Goal: Task Accomplishment & Management: Manage account settings

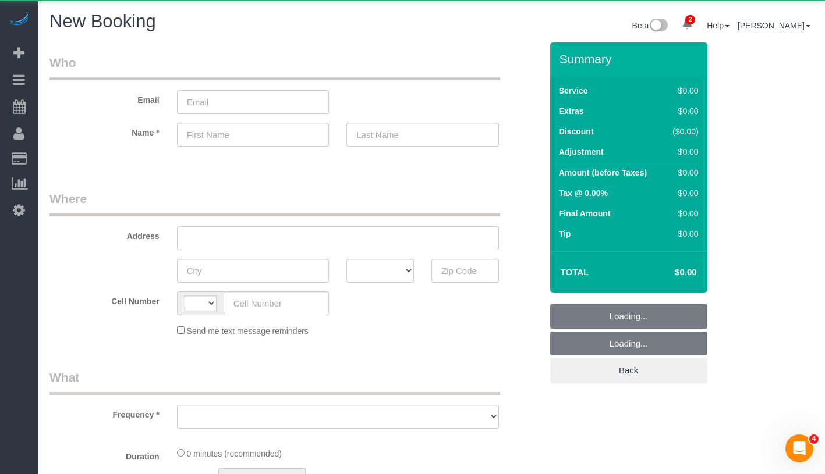
select select "string:US"
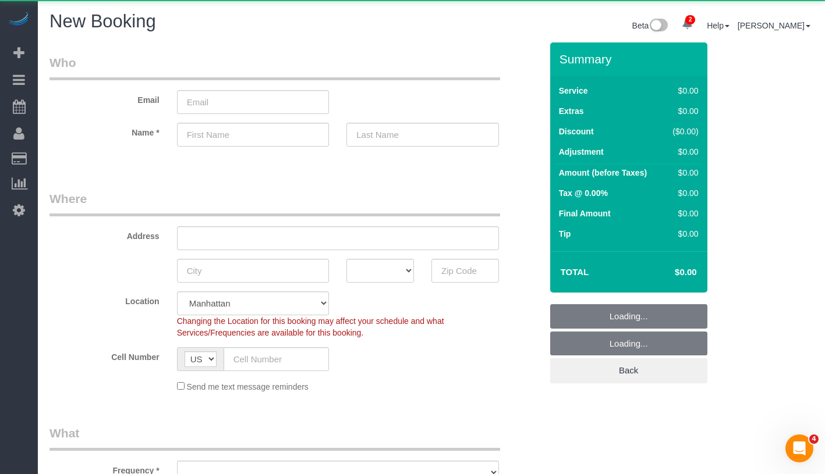
select select "object:943"
select select "number:89"
select select "number:90"
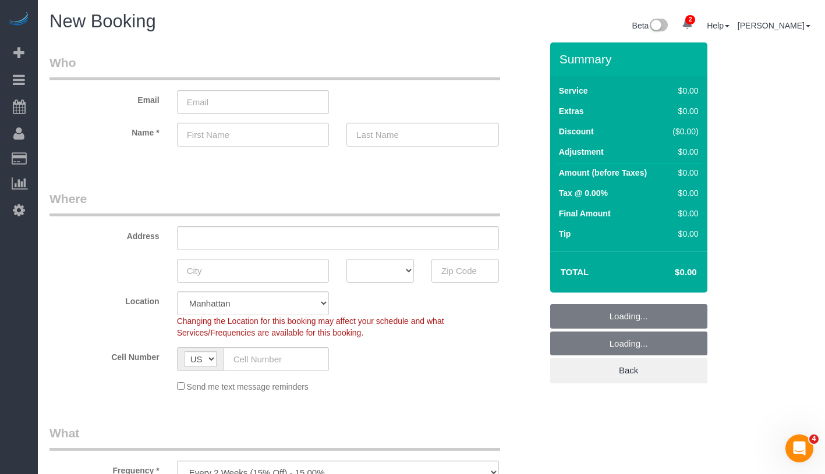
scroll to position [233, 0]
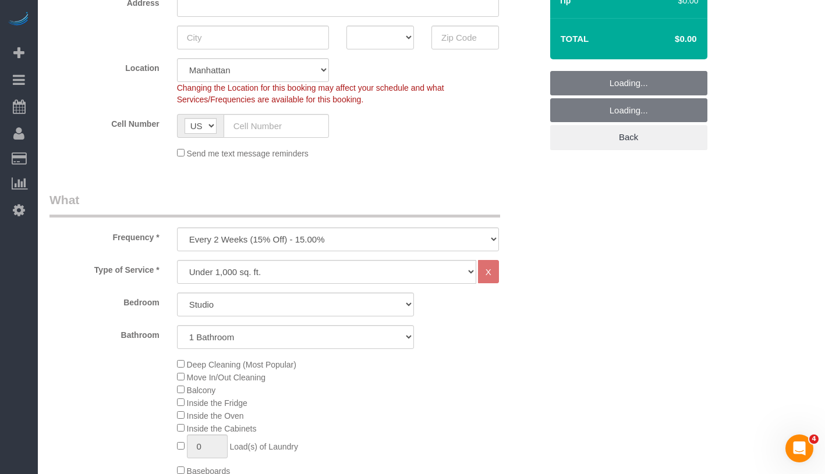
select select "object:1050"
click at [275, 302] on select "Studio 1 Bedroom 2 Bedrooms 3 Bedrooms" at bounding box center [295, 305] width 237 height 24
click at [258, 289] on div "Type of Service * Under 1,000 sq. ft. 1,001 - 1,500 sq. ft. 1,500+ sq. ft. Cust…" at bounding box center [295, 433] width 492 height 347
click at [253, 301] on select "Studio 1 Bedroom 2 Bedrooms 3 Bedrooms" at bounding box center [295, 305] width 237 height 24
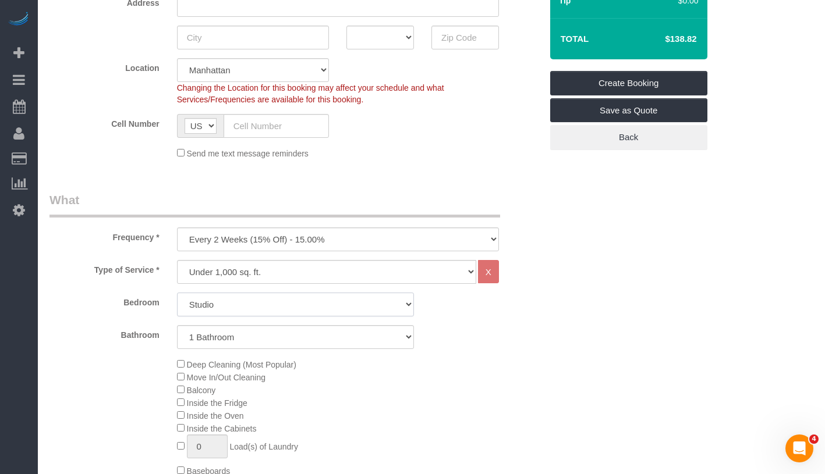
select select "1"
click at [293, 245] on select "One Time Weekly (20% Off) - 20.00% Every 2 Weeks (15% Off) - 15.00% Every 4 Wee…" at bounding box center [338, 240] width 322 height 24
select select "object:1051"
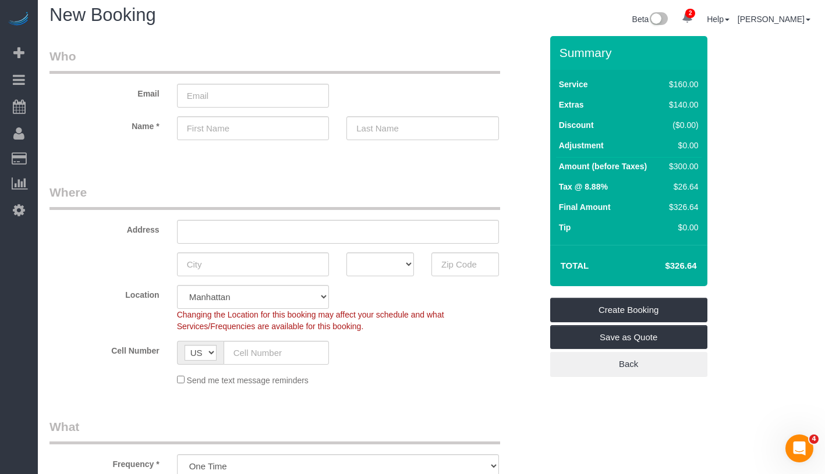
scroll to position [15, 0]
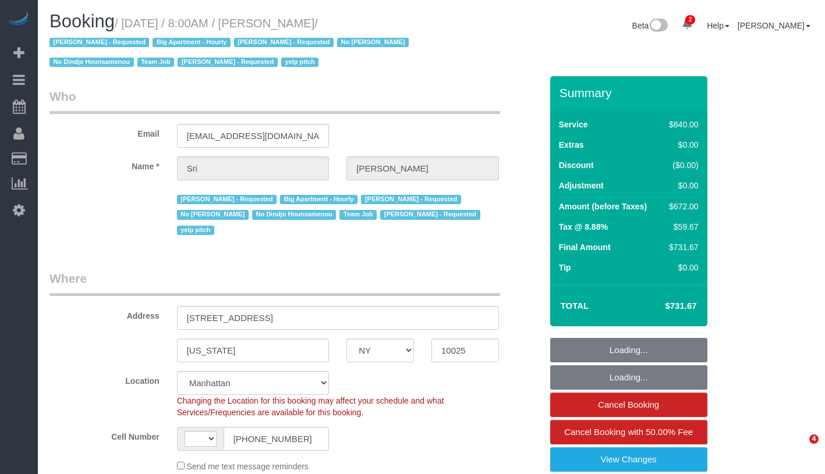
select select "NY"
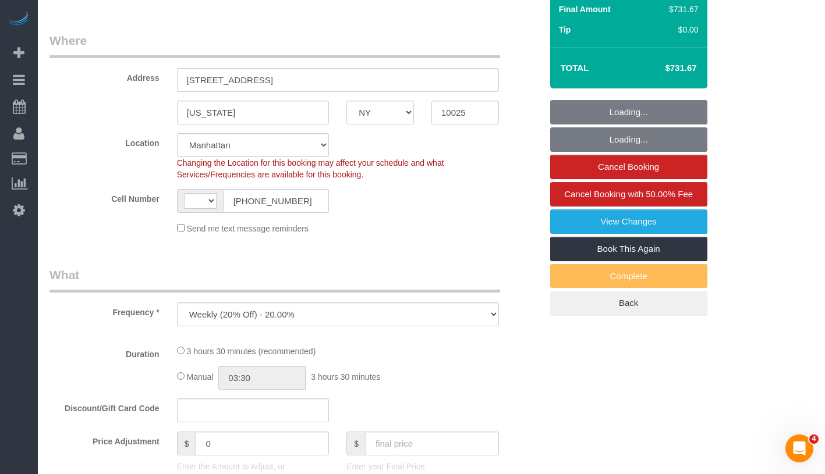
select select "string:stripe-pm_1I87dt4VGloSiKo7CuPcnWZf"
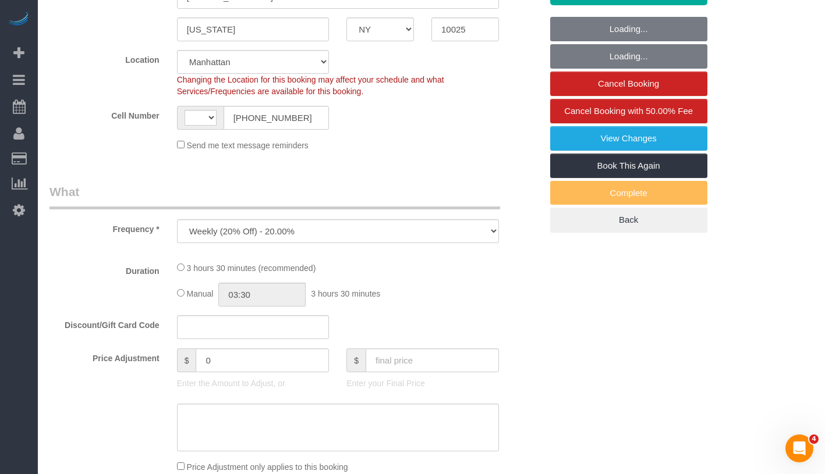
select select "object:441"
select select "string:US"
select select "number:89"
select select "number:90"
select select "number:15"
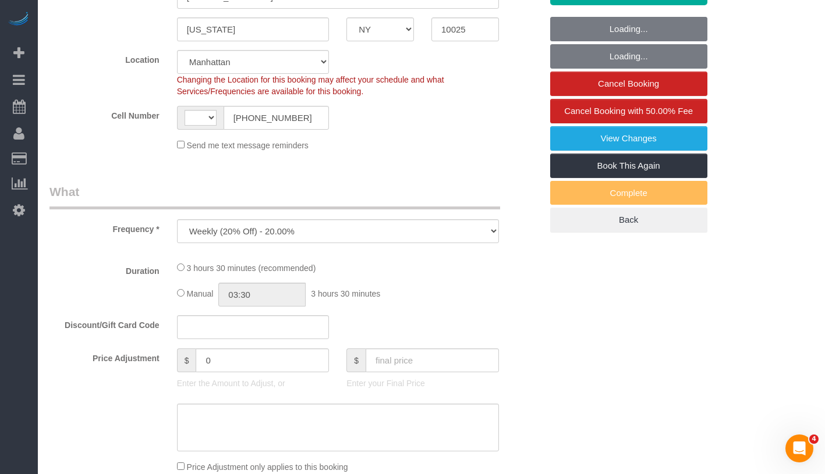
select select "number:5"
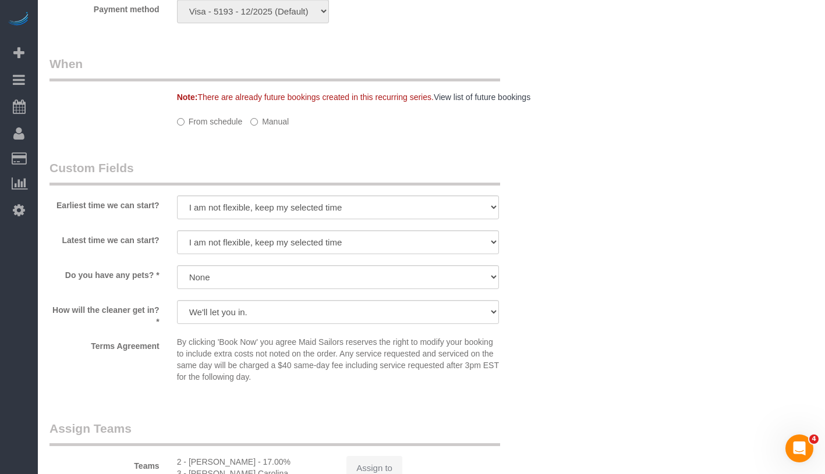
select select "3"
select select "210"
select select "spot1"
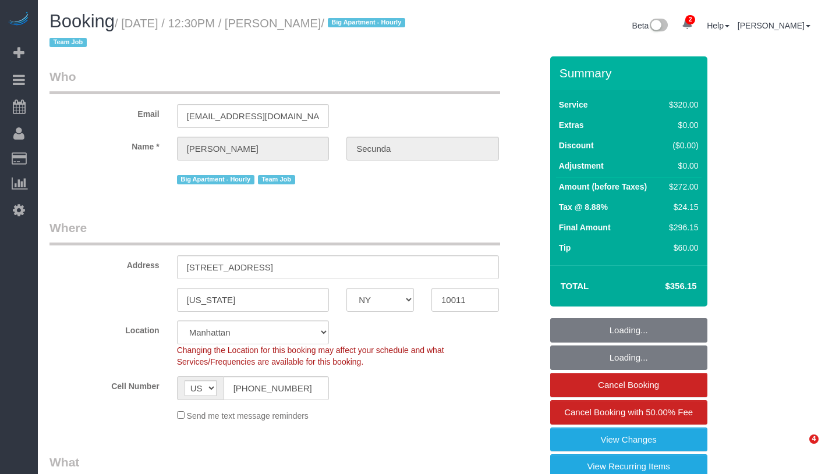
select select "NY"
select select "number:89"
select select "number:90"
select select "number:15"
select select "number:6"
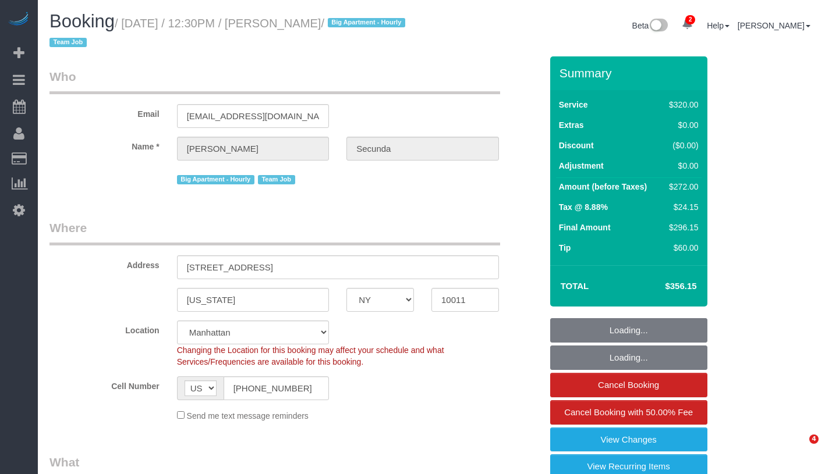
select select "string:stripe-pm_1PydV54VGloSiKo7AVca8xIs"
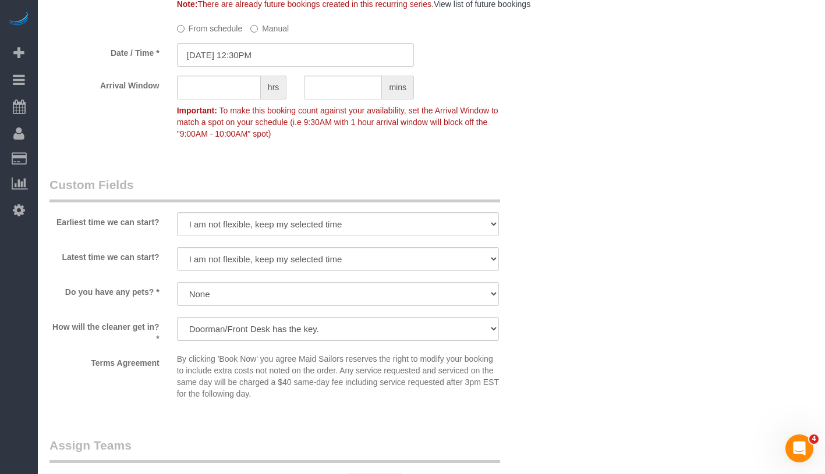
scroll to position [684, 0]
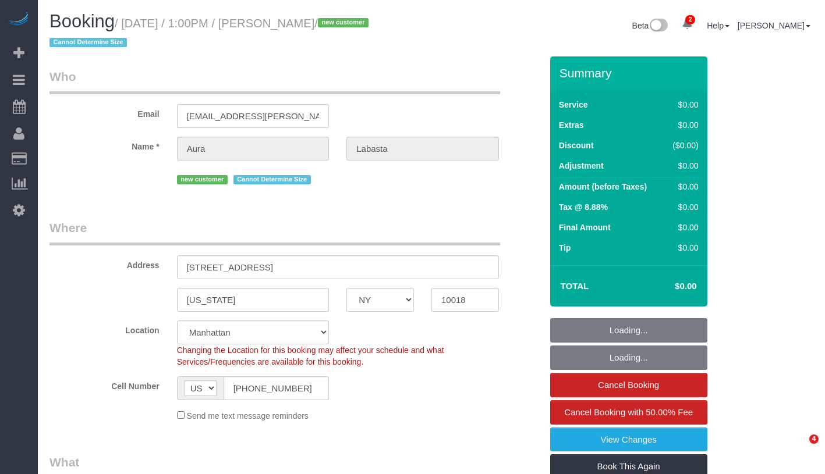
select select "NY"
select select "number:61"
select select "number:74"
select select "number:15"
select select "number:5"
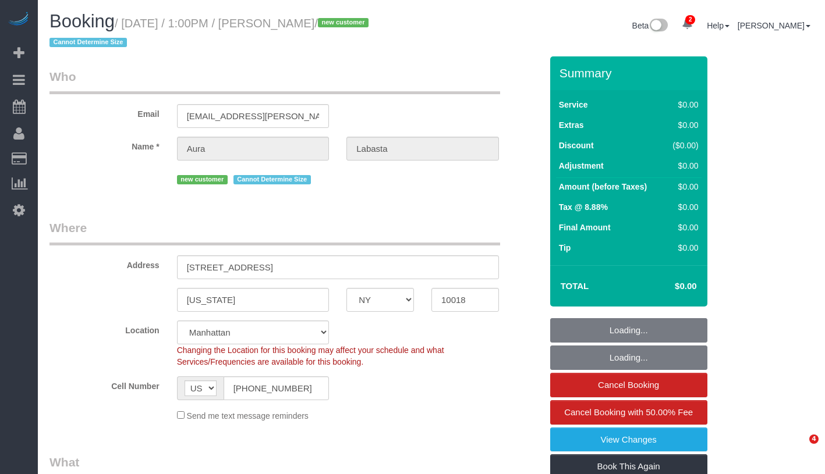
select select "object:1224"
select select "spot1"
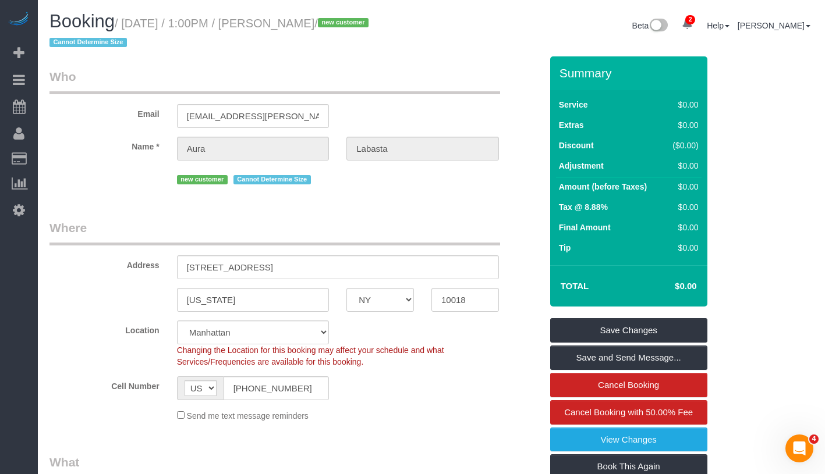
drag, startPoint x: 131, startPoint y: 27, endPoint x: 352, endPoint y: 26, distance: 221.1
click at [352, 26] on small "/ August 25, 2025 / 1:00PM / Aura Labasta / new customer Cannot Determine Size" at bounding box center [210, 33] width 322 height 33
copy small "August 25, 2025 / 1:00PM / Aura Labasta"
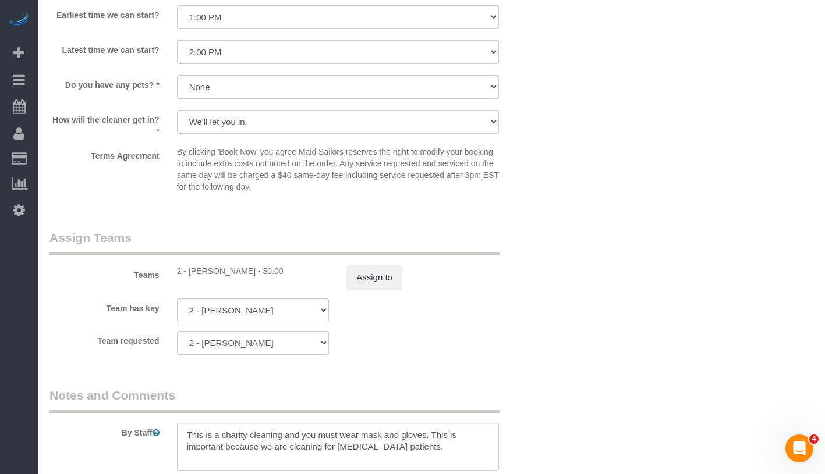
scroll to position [1191, 0]
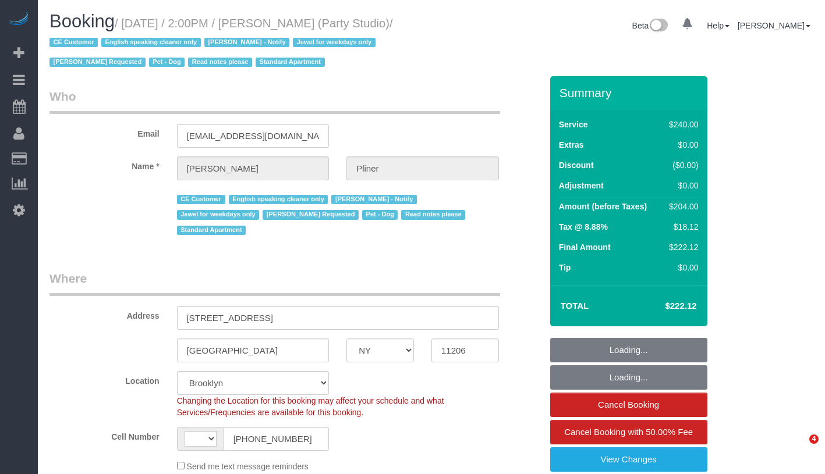
select select "NY"
select select "180"
select select "number:89"
select select "number:90"
select select "number:13"
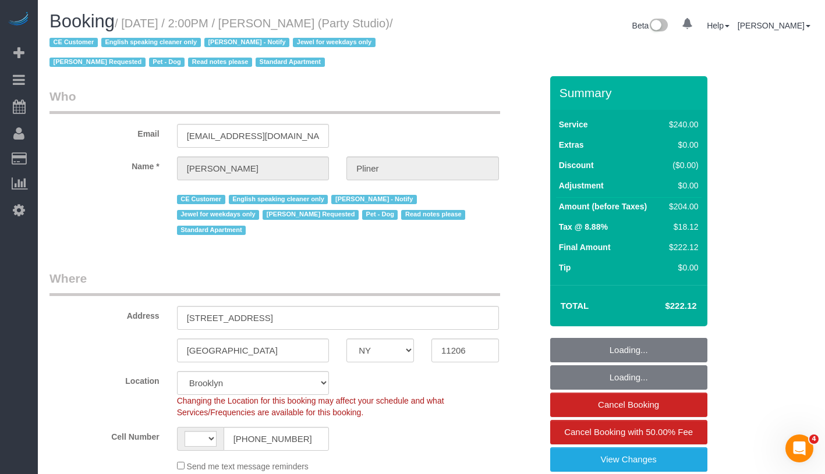
select select "number:7"
select select "string:[GEOGRAPHIC_DATA]"
select select "object:946"
select select "spot1"
select select "object:1348"
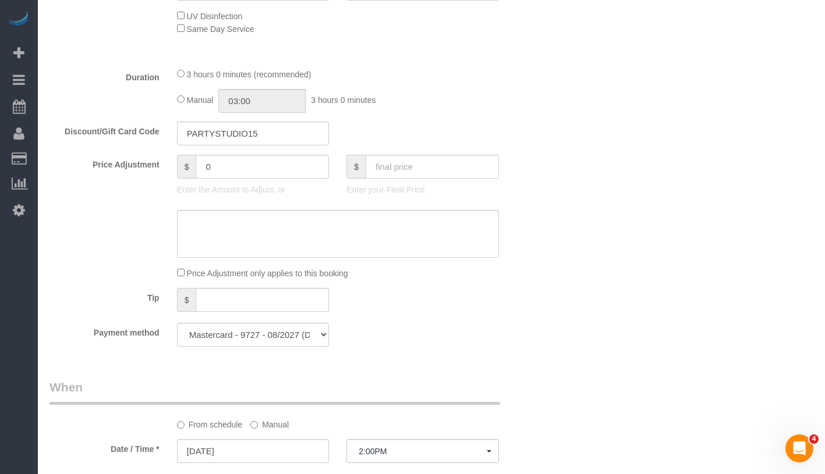
scroll to position [630, 0]
click at [282, 325] on select "Visa - 9385 - 05/2027 Visa - 5493 - 10/2028 Mastercard - 2157 - 12/2028 Visa - …" at bounding box center [253, 334] width 152 height 24
select select "string:stripe"
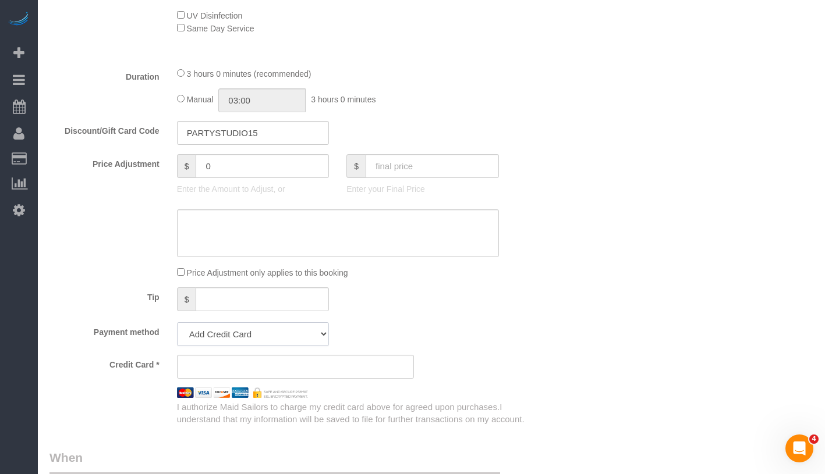
scroll to position [701, 0]
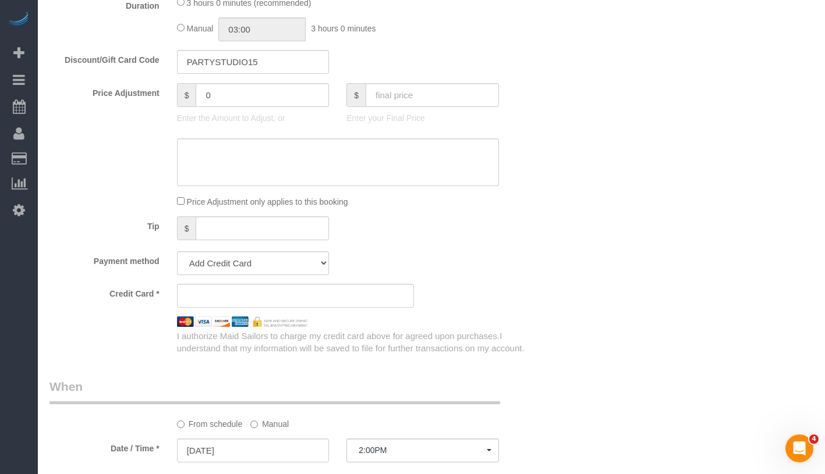
click at [524, 195] on div "Price Adjustment only applies to this booking" at bounding box center [295, 201] width 509 height 13
click at [581, 254] on div "Who Email jessepliner@me.com Name * Jesse Pliner CE Customer English speaking c…" at bounding box center [430, 354] width 763 height 1956
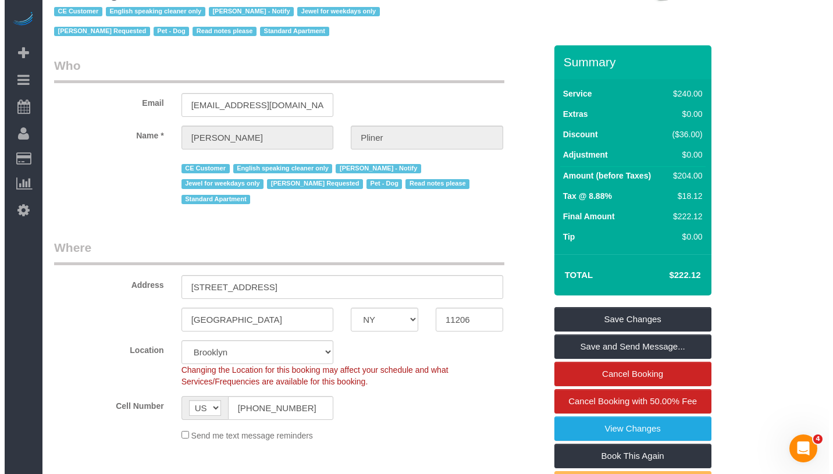
scroll to position [0, 0]
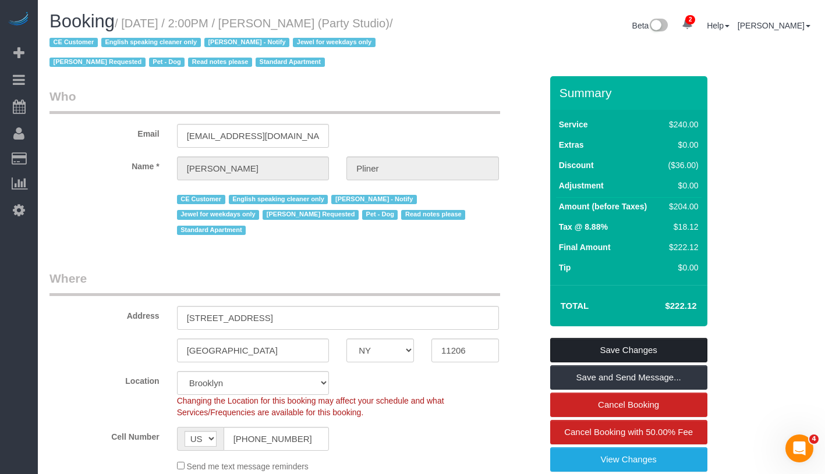
click at [685, 349] on link "Save Changes" at bounding box center [628, 350] width 157 height 24
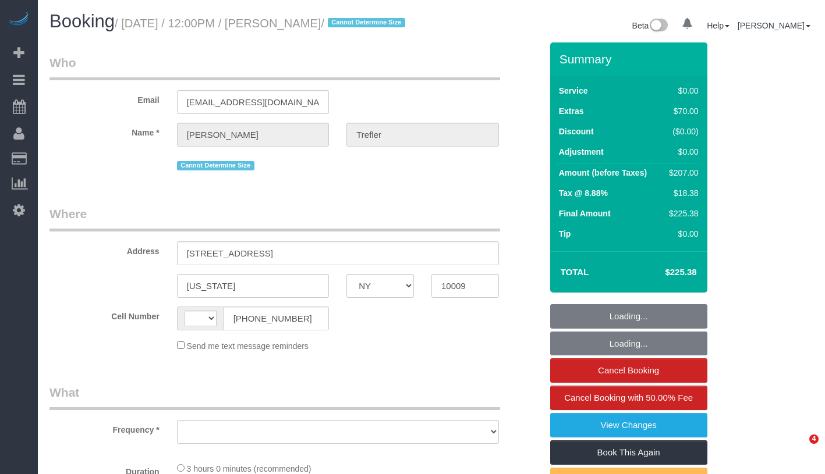
select select "NY"
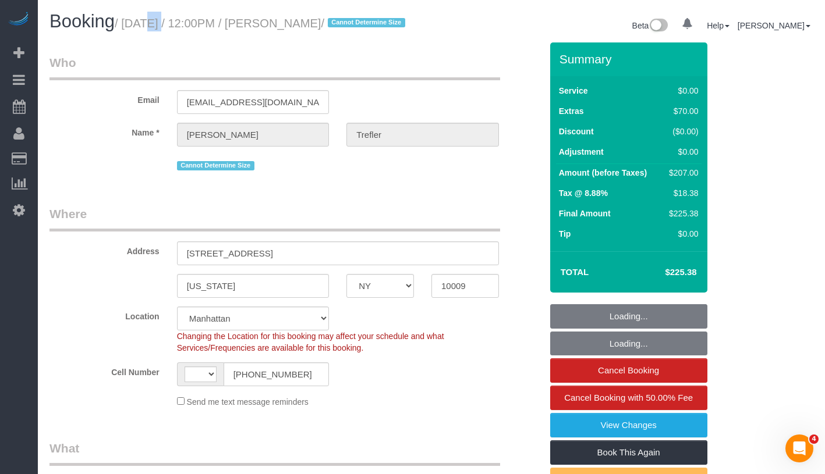
select select "object:405"
select select "string:[GEOGRAPHIC_DATA]"
select select "string:stripe-pm_1RSkNx4VGloSiKo7CHzMvNuZ"
select select "spot1"
select select "number:60"
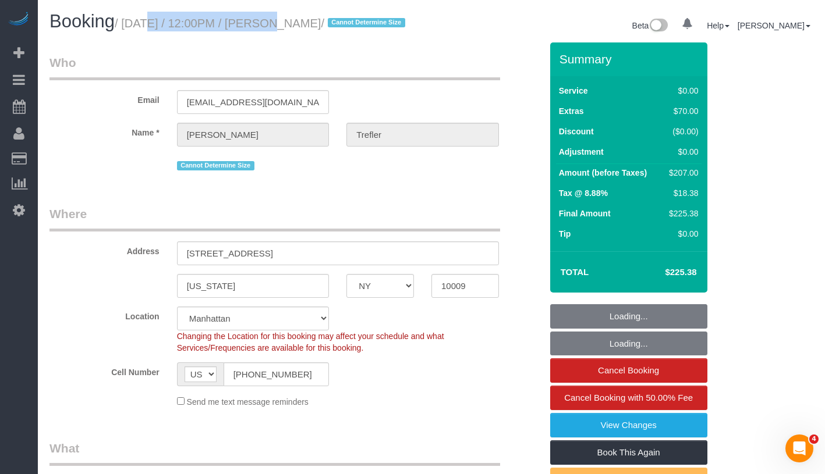
select select "number:90"
select select "number:15"
select select "number:5"
select select "1"
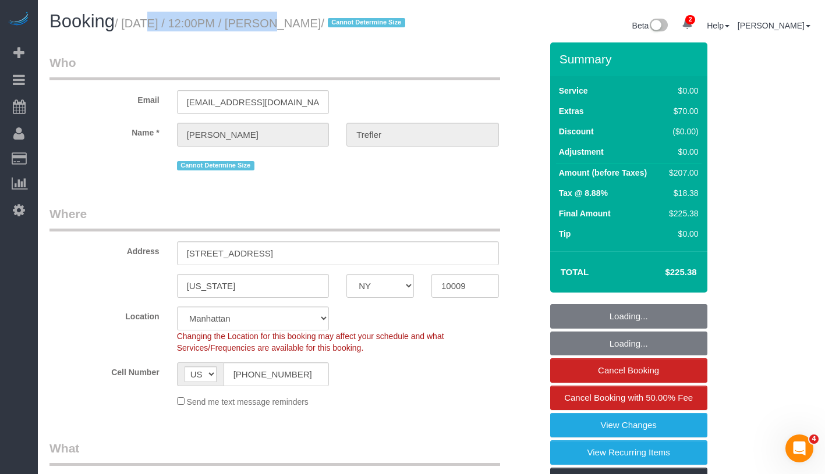
select select "1"
drag, startPoint x: 130, startPoint y: 24, endPoint x: 370, endPoint y: 23, distance: 239.8
click at [370, 23] on h1 "Booking / August 25, 2025 / 12:00PM / Caroline Trefler / Cannot Determine Size" at bounding box center [235, 22] width 373 height 20
copy small "August 25, 2025 / 12:00PM / Caroline Trefler /"
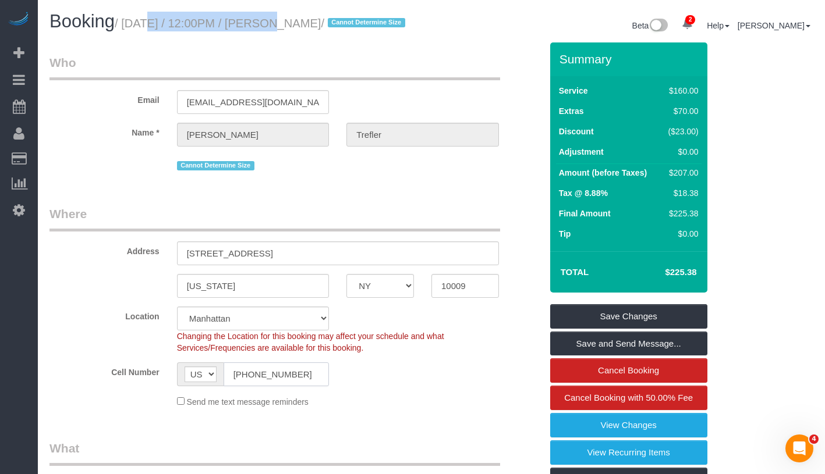
click at [271, 386] on input "(917) 405-2274" at bounding box center [276, 375] width 106 height 24
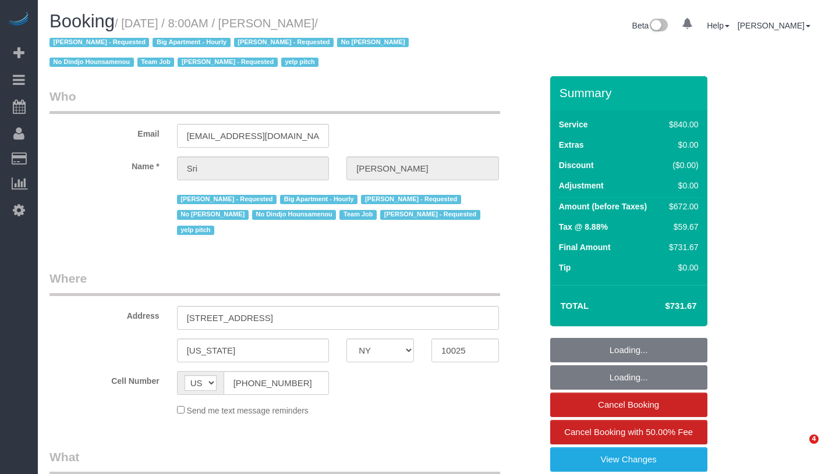
select select "NY"
select select "number:89"
select select "number:90"
select select "number:15"
select select "number:5"
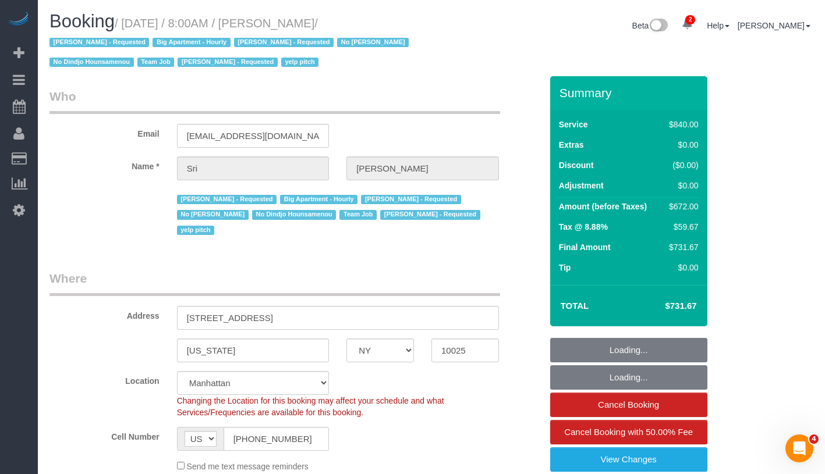
select select "object:920"
select select "3"
select select "210"
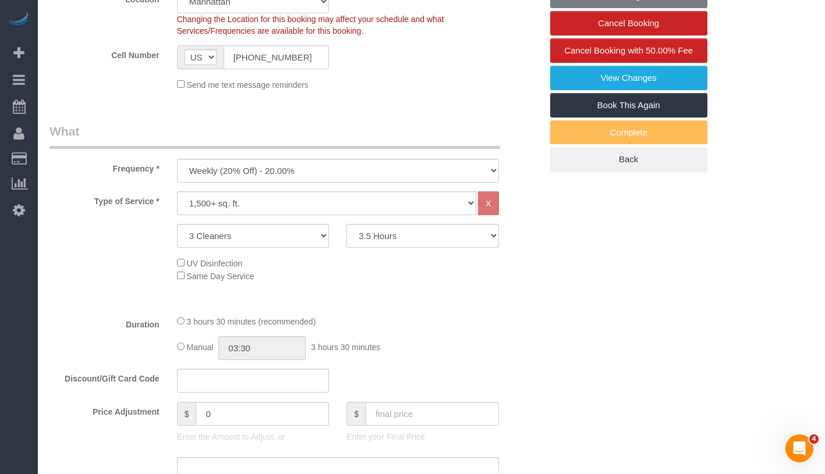
select select "spot1"
select select "string:stripe-pm_1I87dt4VGloSiKo7CuPcnWZf"
select select "object:1345"
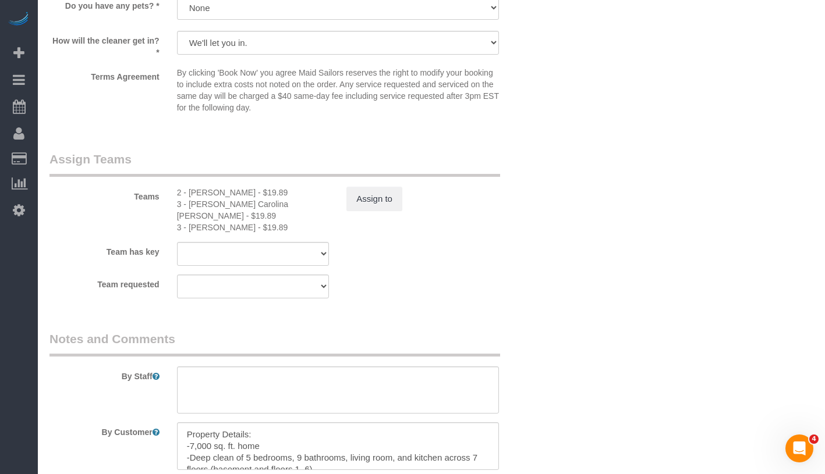
scroll to position [1356, 0]
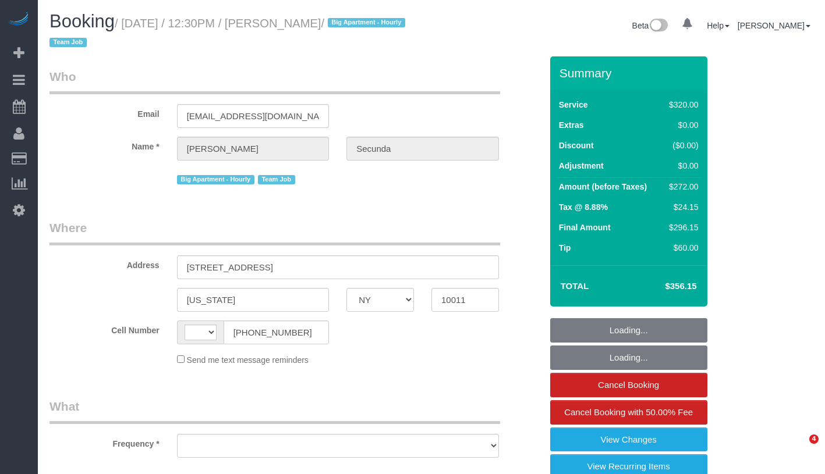
select select "NY"
select select "object:405"
select select "number:89"
select select "number:90"
select select "number:15"
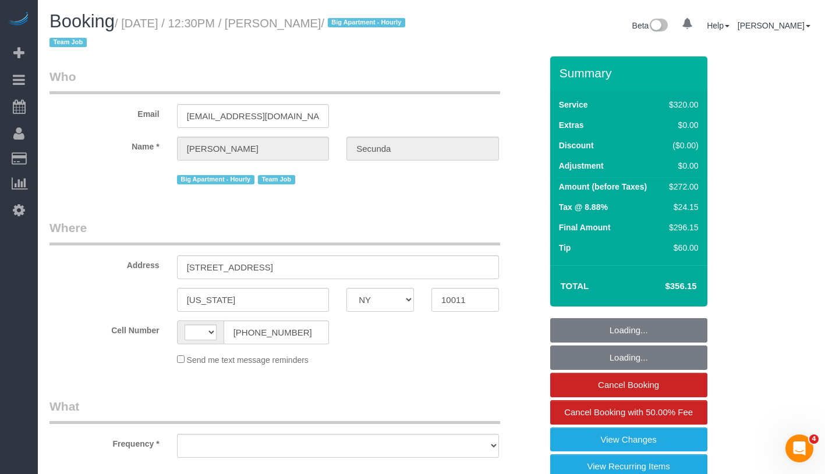
select select "number:6"
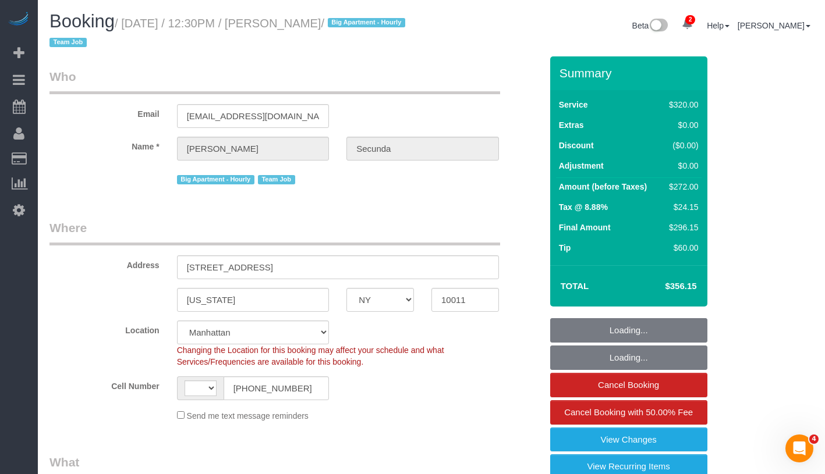
select select "object:560"
select select "string:US"
select select "string:stripe-pm_1PydV54VGloSiKo7AVca8xIs"
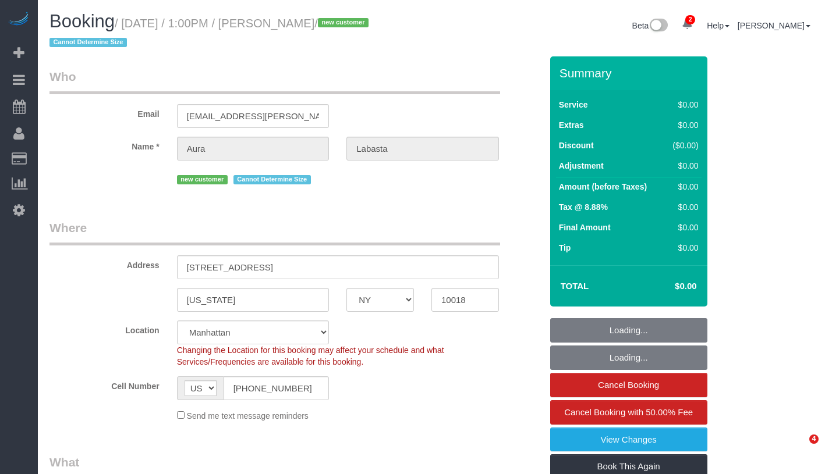
select select "NY"
select select "object:632"
select select "spot1"
select select "number:61"
select select "number:74"
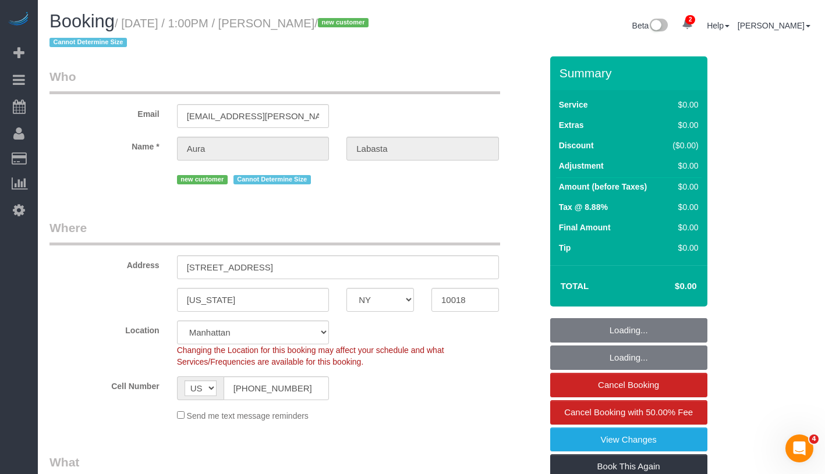
select select "number:15"
select select "number:5"
select select "object:1224"
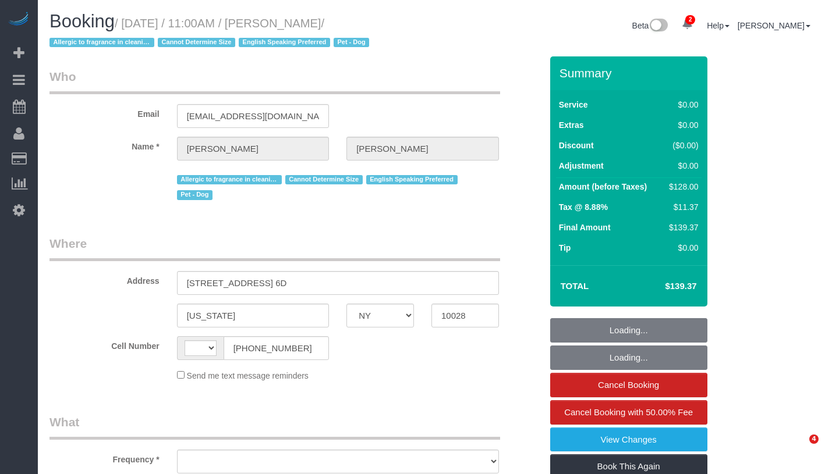
select select "NY"
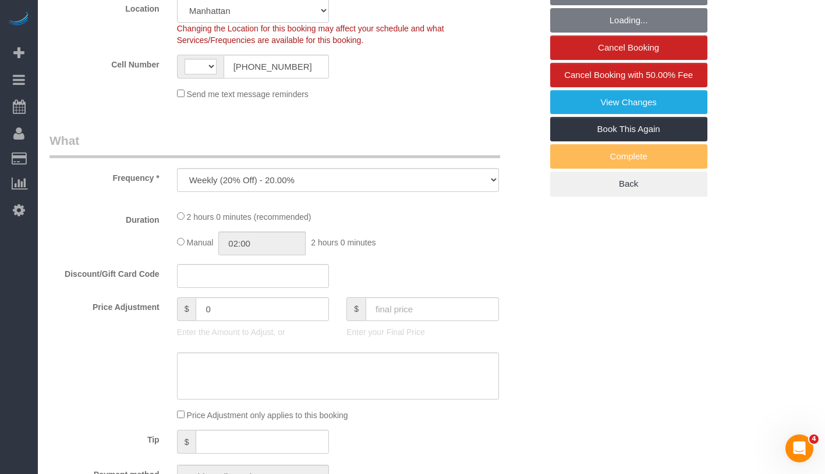
select select "object:516"
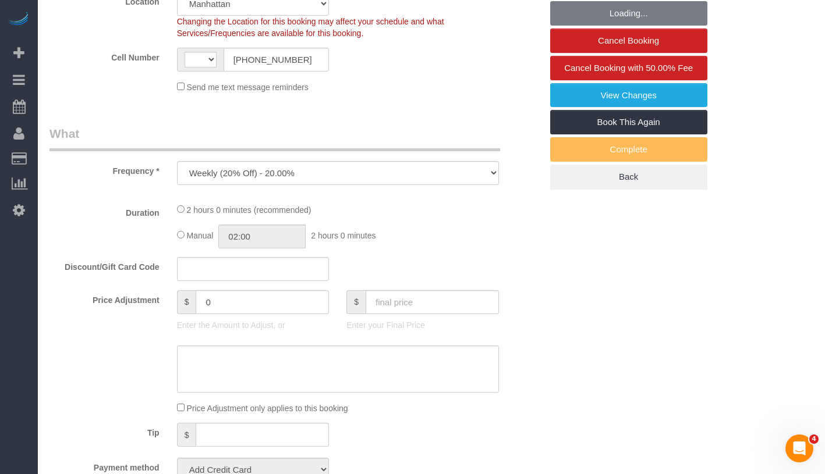
select select "string:[GEOGRAPHIC_DATA]"
select select "string:stripe-pm_1RuITc4VGloSiKo7L867WxHG"
select select "1"
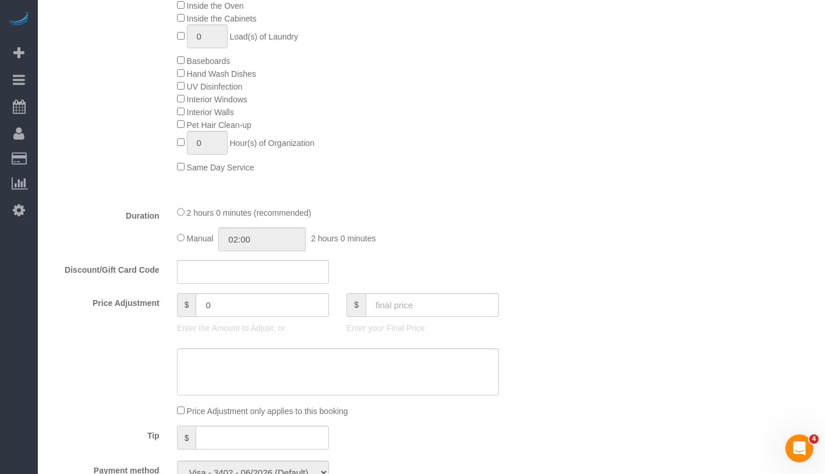
select select "spot1"
select select "number:57"
select select "number:76"
select select "number:13"
select select "number:5"
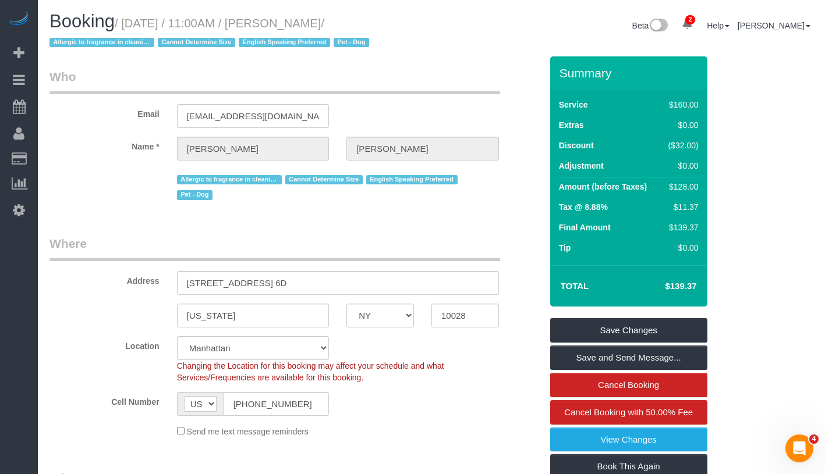
drag, startPoint x: 126, startPoint y: 23, endPoint x: 367, endPoint y: 27, distance: 240.9
click at [367, 27] on small "/ August 25, 2025 / 11:00AM / Kelly McKenna / Allergic to fragrance in cleaning…" at bounding box center [210, 33] width 323 height 33
copy small "August 25, 2025 / 11:00AM / Kelly McKenna"
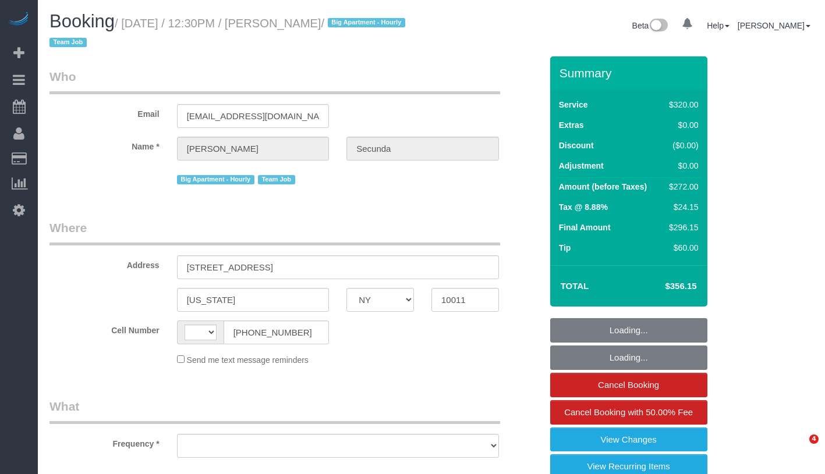
select select "NY"
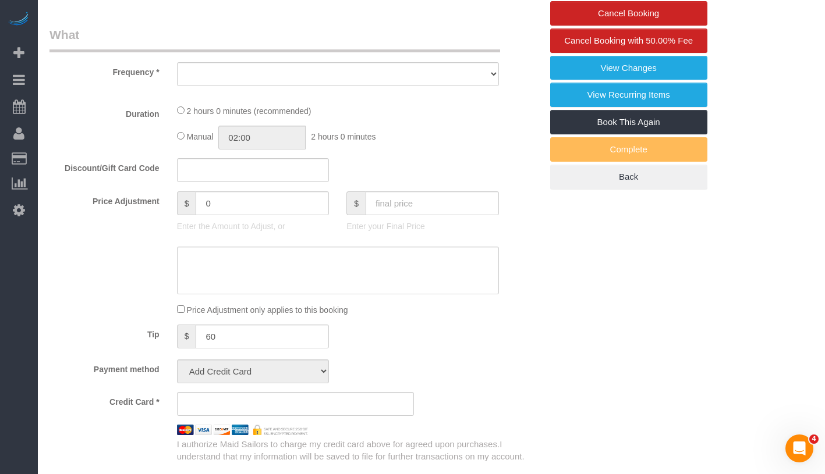
select select "number:89"
select select "number:90"
select select "number:15"
select select "number:6"
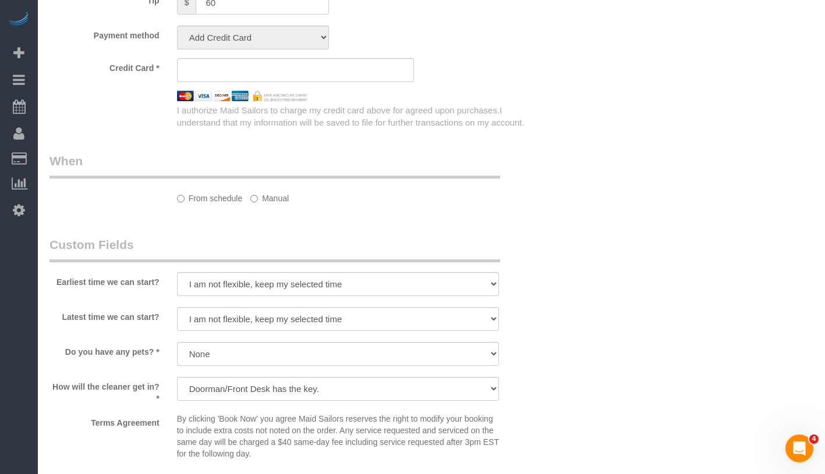
select select "string:[GEOGRAPHIC_DATA]"
select select "string:stripe-pm_1PydV54VGloSiKo7AVca8xIs"
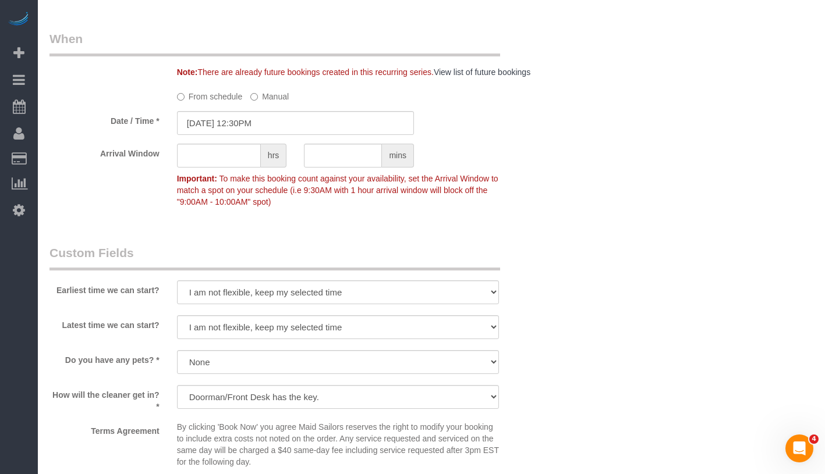
scroll to position [1432, 0]
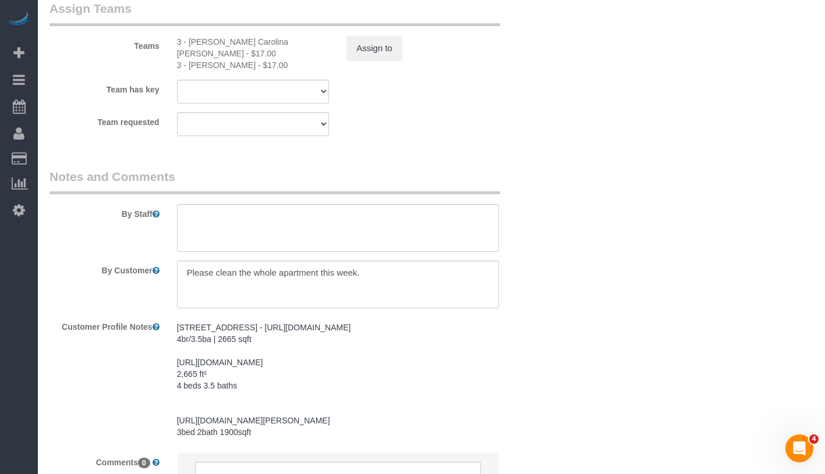
select select "object:1326"
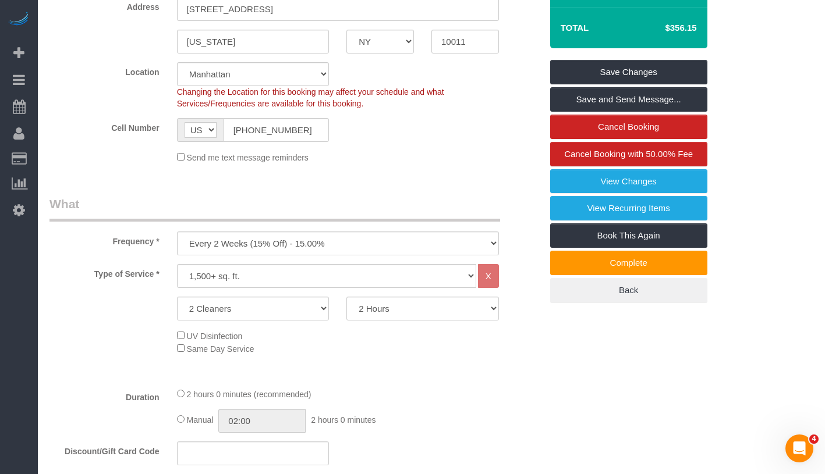
scroll to position [0, 0]
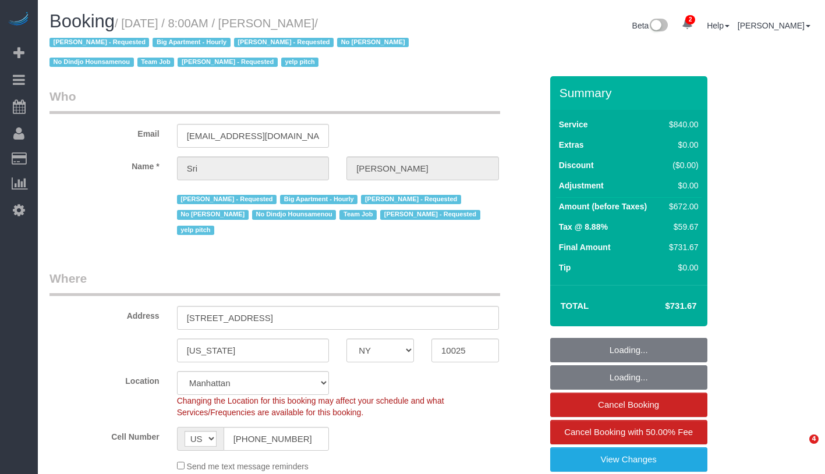
select select "NY"
select select "3"
select select "210"
select select "number:89"
select select "number:90"
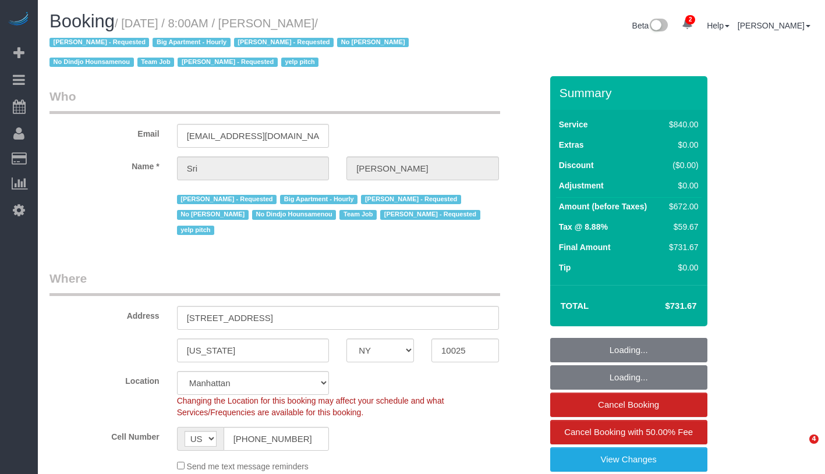
select select "number:15"
select select "number:5"
select select "object:1345"
select select "spot1"
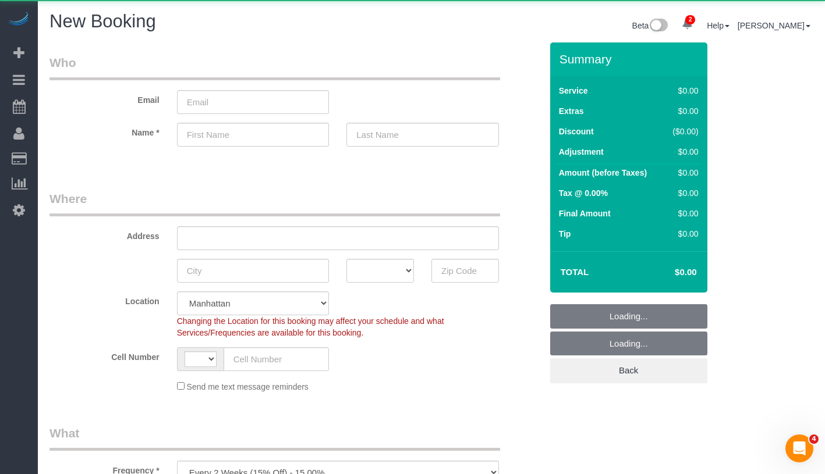
select select "object:658"
select select "string:[GEOGRAPHIC_DATA]"
select select "number:89"
select select "number:90"
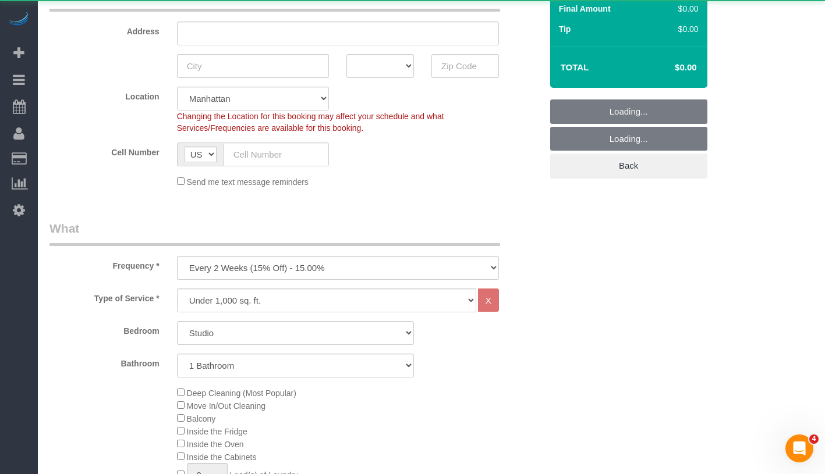
scroll to position [241, 0]
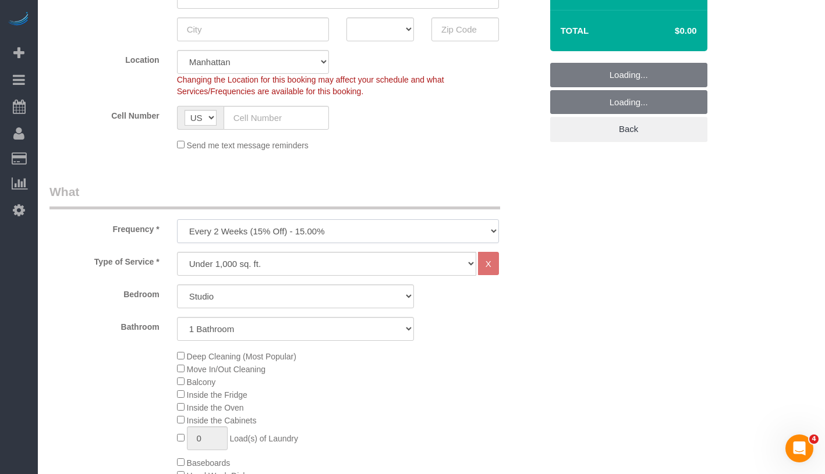
click at [298, 233] on select "One Time Weekly (20% Off) - 20.00% Every 2 Weeks (15% Off) - 15.00% Every 4 Wee…" at bounding box center [338, 231] width 322 height 24
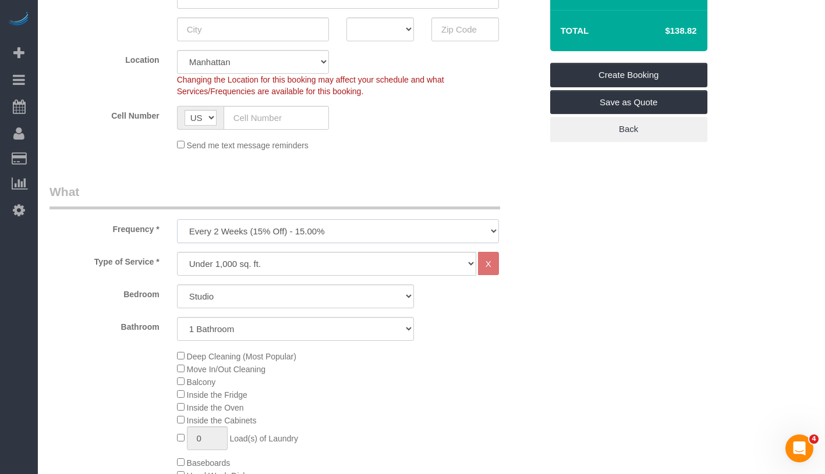
select select "object:659"
click at [303, 294] on select "Studio 1 Bedroom 2 Bedrooms 3 Bedrooms" at bounding box center [295, 297] width 237 height 24
select select "3"
click at [235, 335] on select "1 Bathroom 2 Bathrooms" at bounding box center [295, 329] width 237 height 24
select select "2"
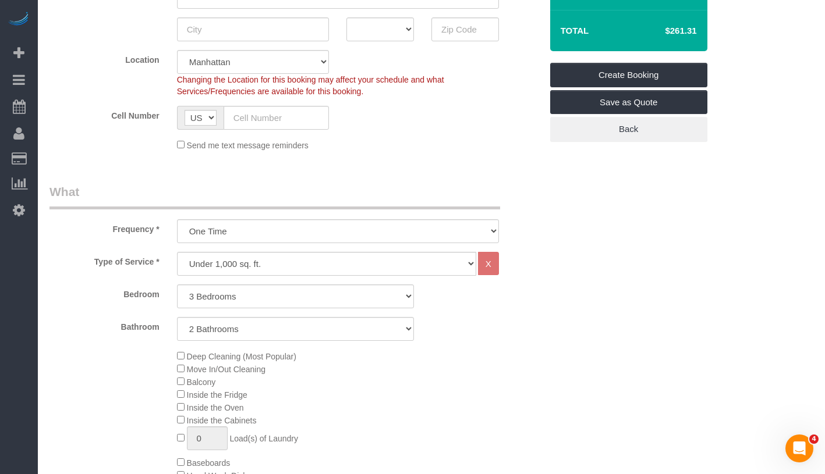
click at [179, 372] on span "Move In/Out Cleaning" at bounding box center [221, 369] width 88 height 9
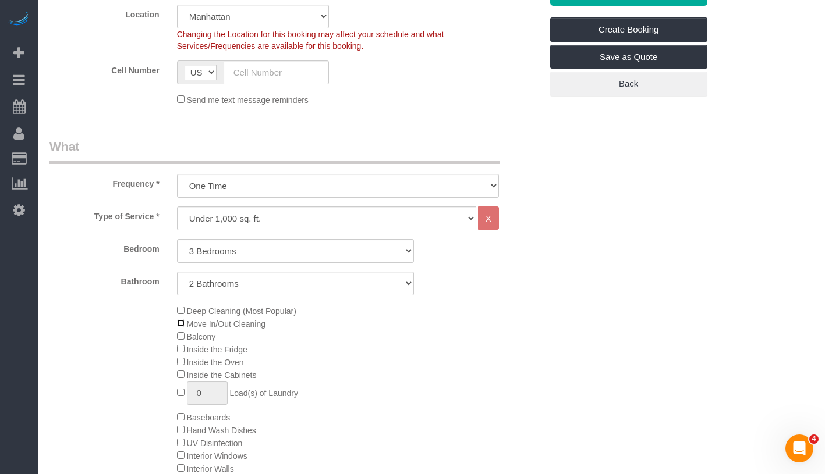
scroll to position [287, 0]
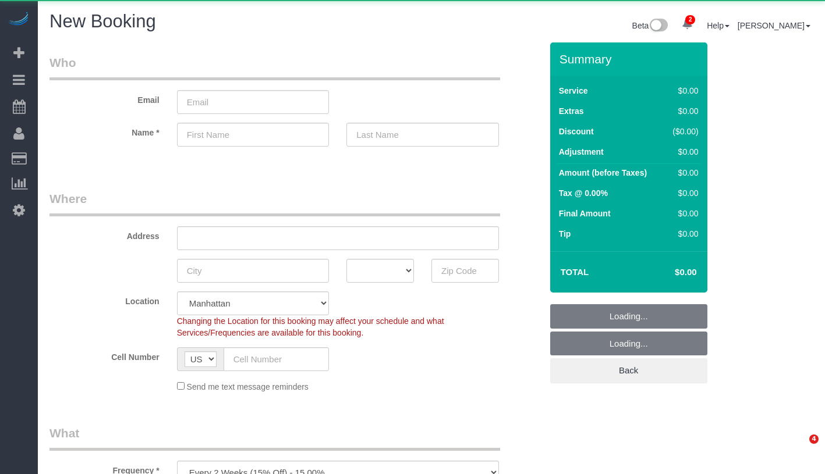
select select "number:89"
select select "number:90"
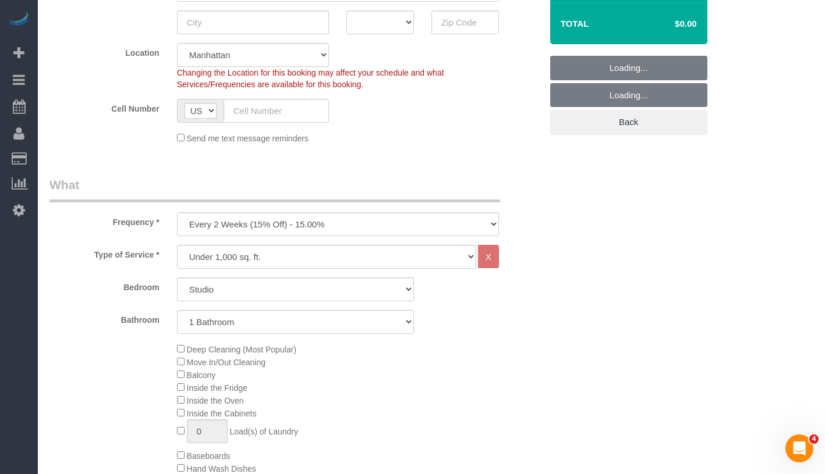
scroll to position [377, 0]
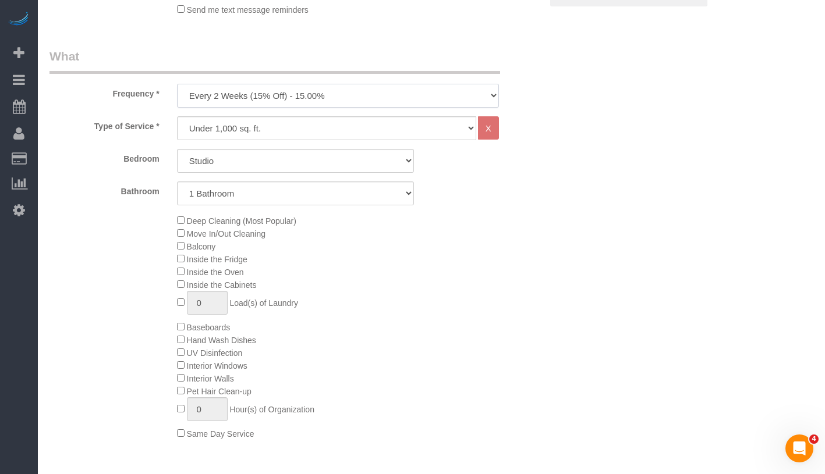
click at [327, 97] on select "One Time Weekly (20% Off) - 20.00% Every 2 Weeks (15% Off) - 15.00% Every 4 Wee…" at bounding box center [338, 96] width 322 height 24
select select "object:1051"
click at [338, 124] on select "Under 1,000 sq. ft. 1,001 - 1,500 sq. ft. 1,500+ sq. ft. Custom Cleaning Office…" at bounding box center [326, 128] width 299 height 24
select select "213"
select select "1"
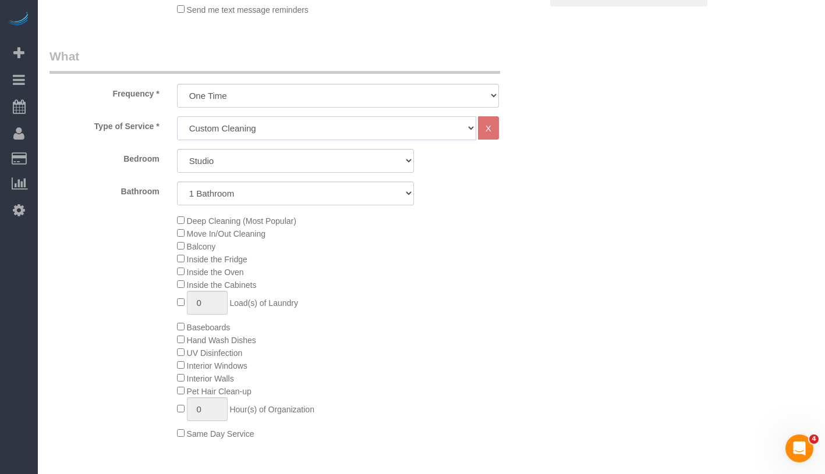
select select "120"
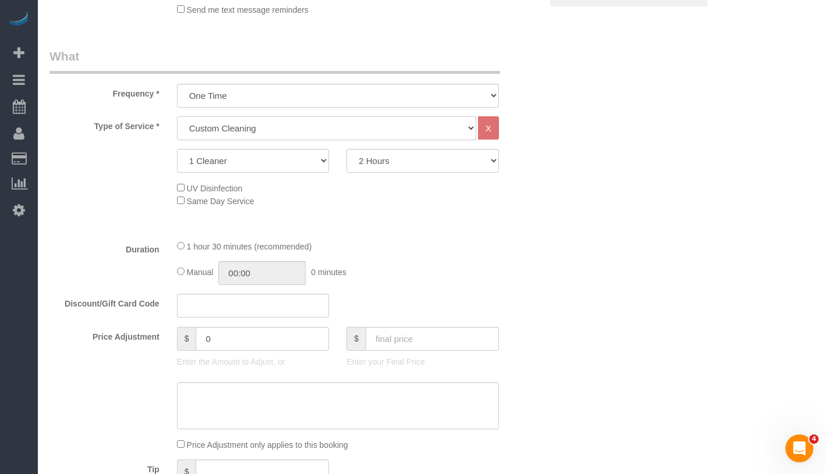
click at [304, 127] on select "Under 1,000 sq. ft. 1,001 - 1,500 sq. ft. 1,500+ sq. ft. Custom Cleaning Office…" at bounding box center [326, 128] width 299 height 24
select select "212"
select select "2"
click at [383, 166] on select "2 Hours 2.5 Hours 3 Hours 3.5 Hours 4 Hours 4.5 Hours 5 Hours 5.5 Hours 6 Hours…" at bounding box center [422, 161] width 152 height 24
select select "210"
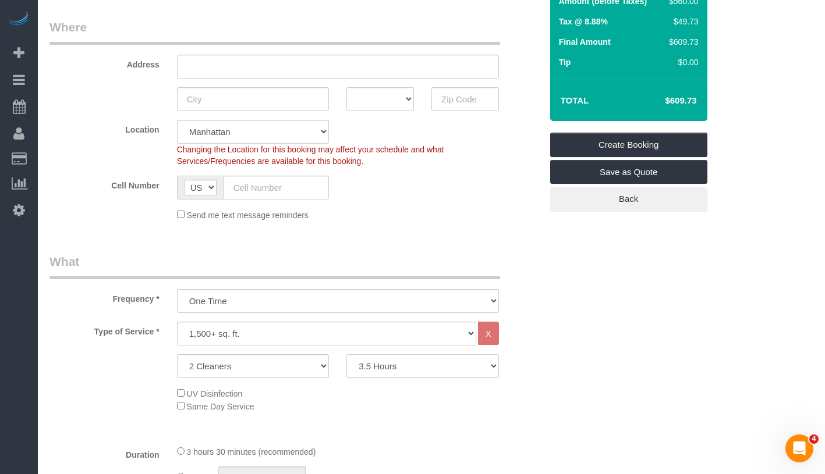
scroll to position [153, 0]
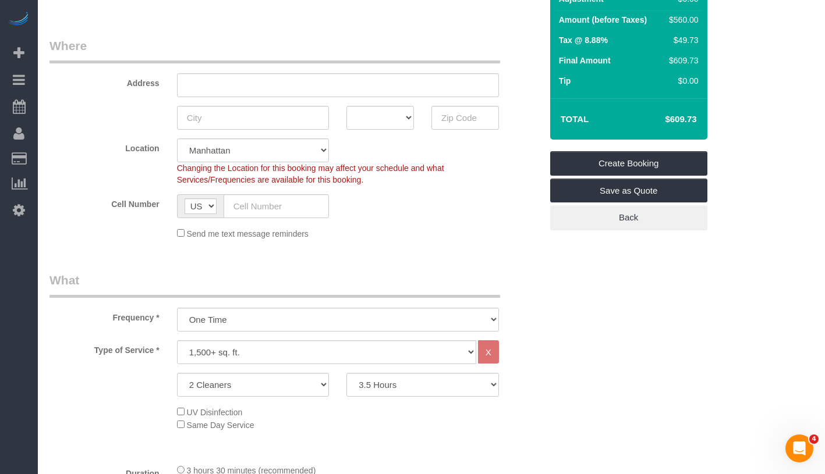
drag, startPoint x: 653, startPoint y: 119, endPoint x: 700, endPoint y: 119, distance: 46.6
click at [700, 119] on td "$609.73" at bounding box center [663, 119] width 76 height 29
copy h4 "$609.73"
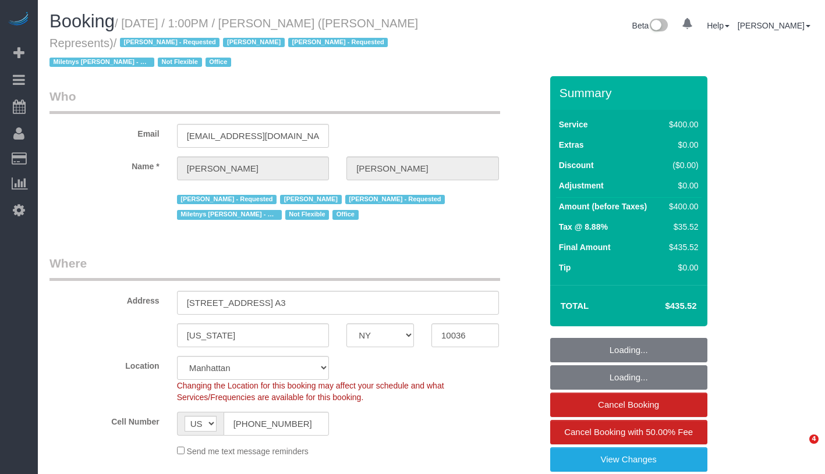
select select "NY"
select select "object:951"
select select "string:stripe-pm_1LzOHa4VGloSiKo7eJy9cIDS"
select select "2"
select select "150"
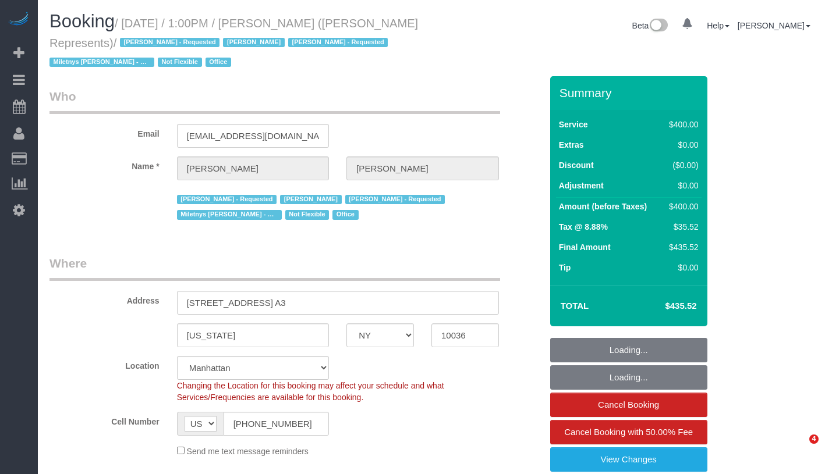
select select "spot1"
select select "number:89"
select select "number:76"
select select "number:15"
select select "number:5"
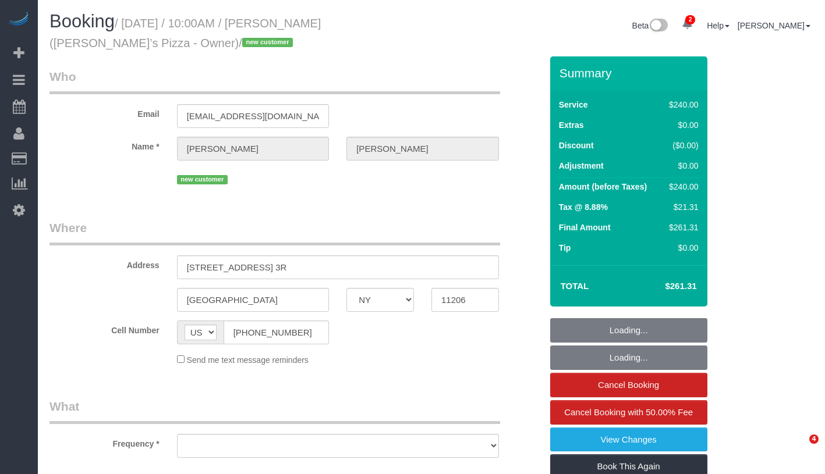
select select "NY"
select select "2"
select select "120"
select select "number:89"
select select "number:90"
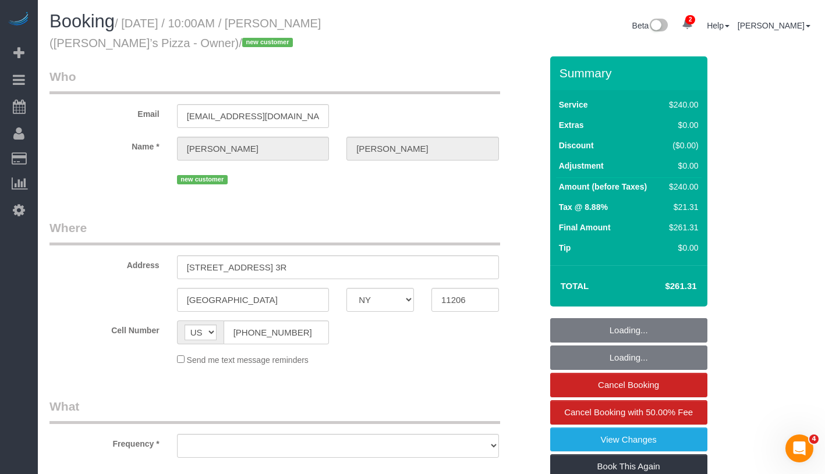
select select "number:15"
select select "number:7"
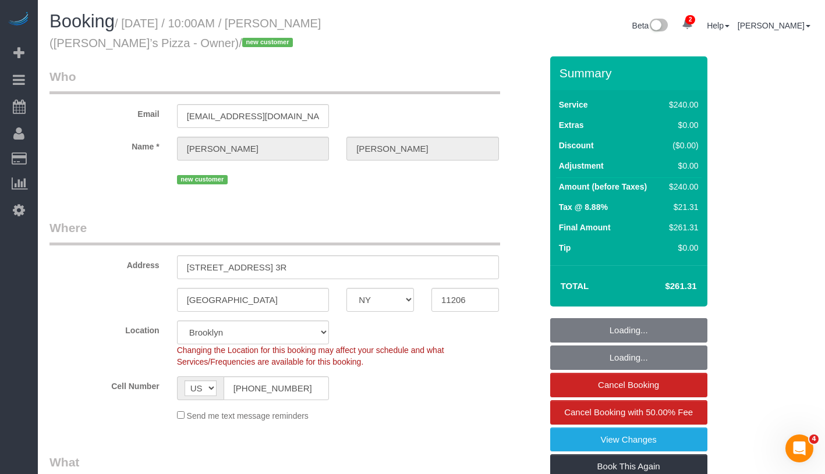
select select "object:1328"
select select "spot1"
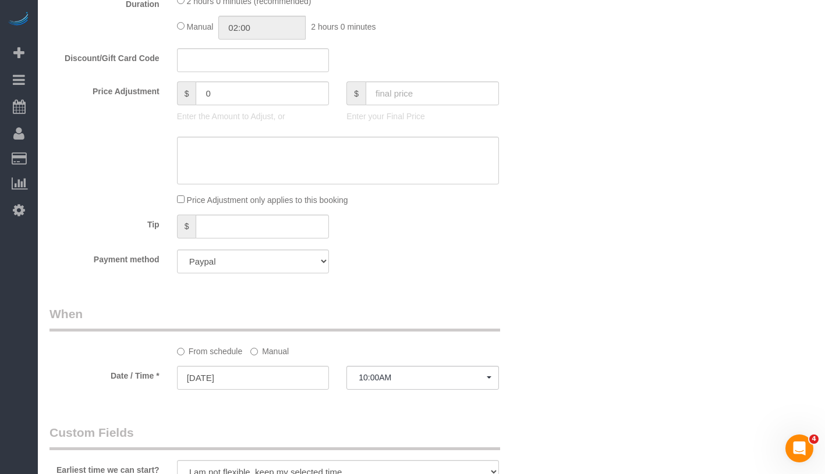
scroll to position [562, 0]
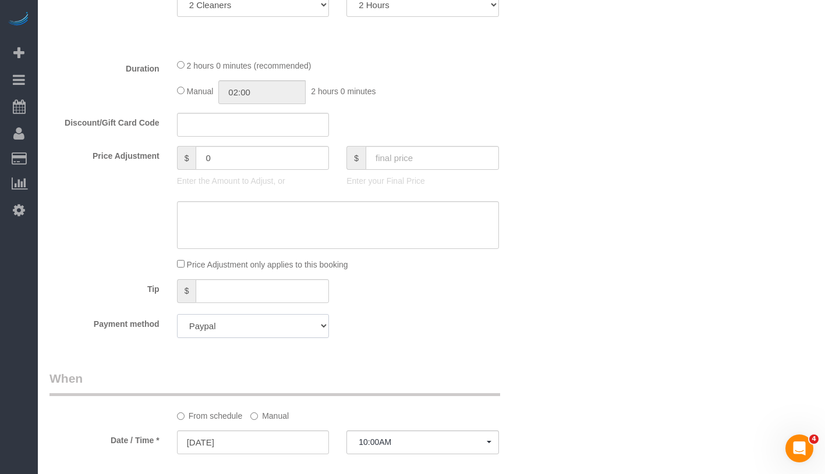
click at [251, 336] on select "Add Credit Card Cash Check Paypal" at bounding box center [253, 326] width 152 height 24
select select "string:stripe"
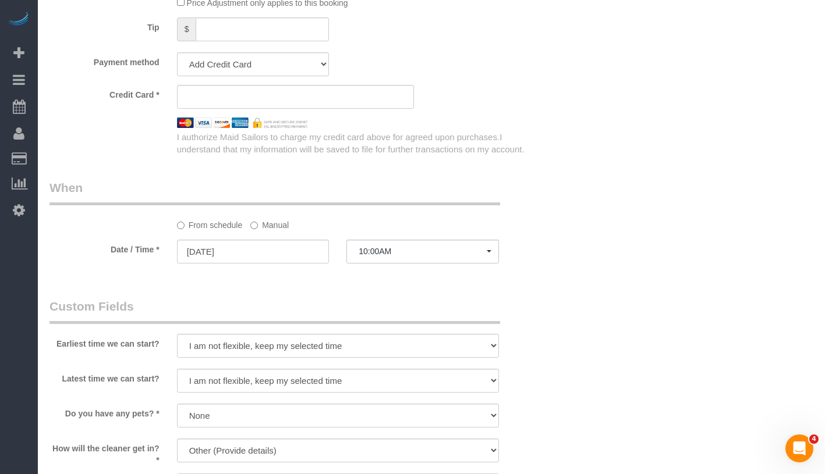
scroll to position [570, 0]
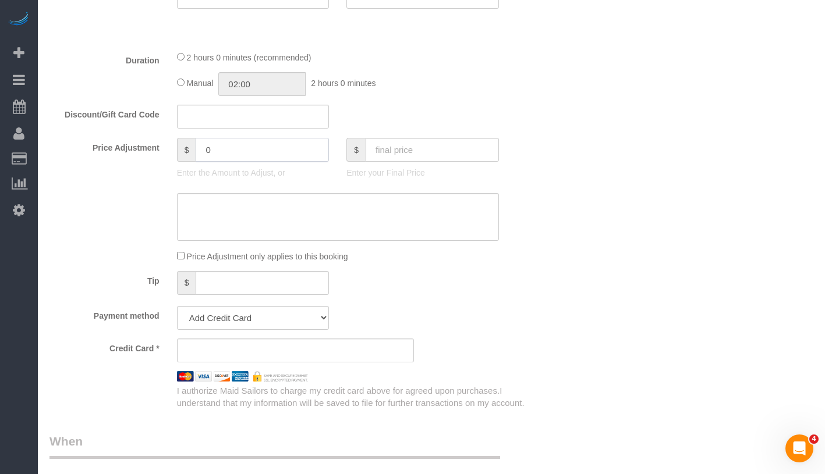
click at [232, 144] on input "0" at bounding box center [262, 150] width 133 height 24
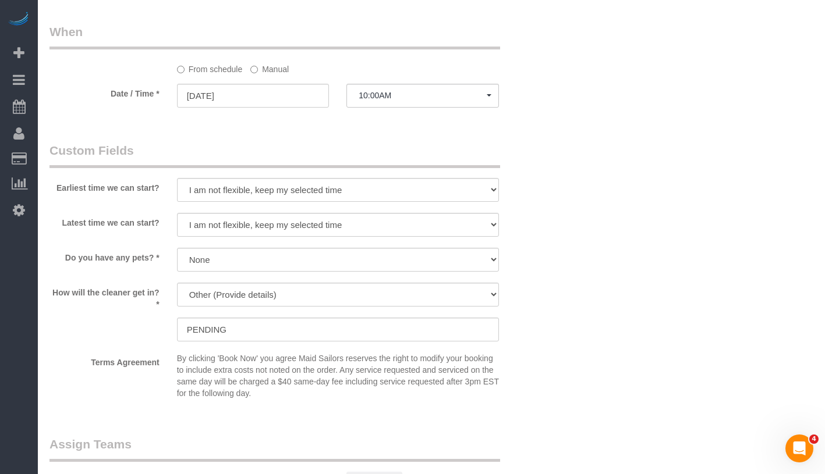
scroll to position [981, 0]
click at [349, 290] on select "We'll let you in. Doorman/Front Desk has the key. Other (Provide details)" at bounding box center [338, 294] width 322 height 24
select select "number:5"
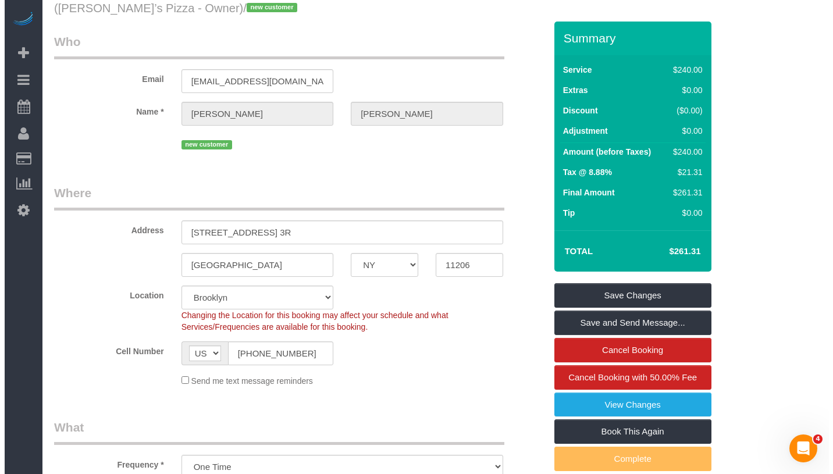
scroll to position [0, 0]
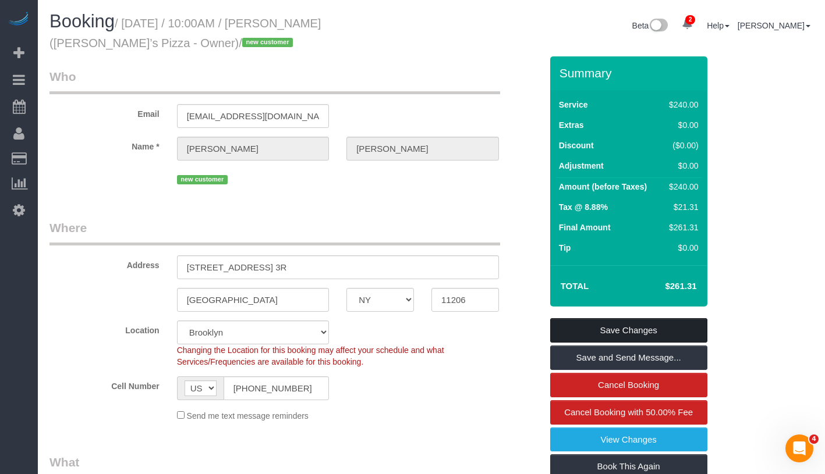
click at [683, 332] on link "Save Changes" at bounding box center [628, 330] width 157 height 24
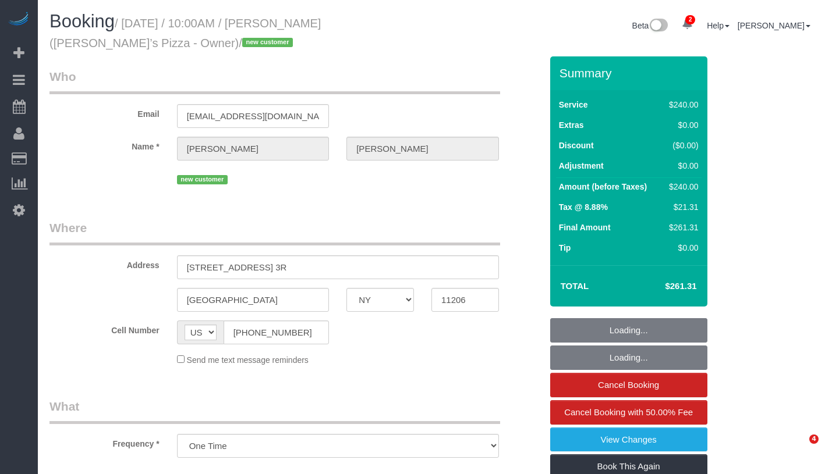
select select "NY"
select select "spot1"
select select "number:89"
select select "number:90"
select select "number:15"
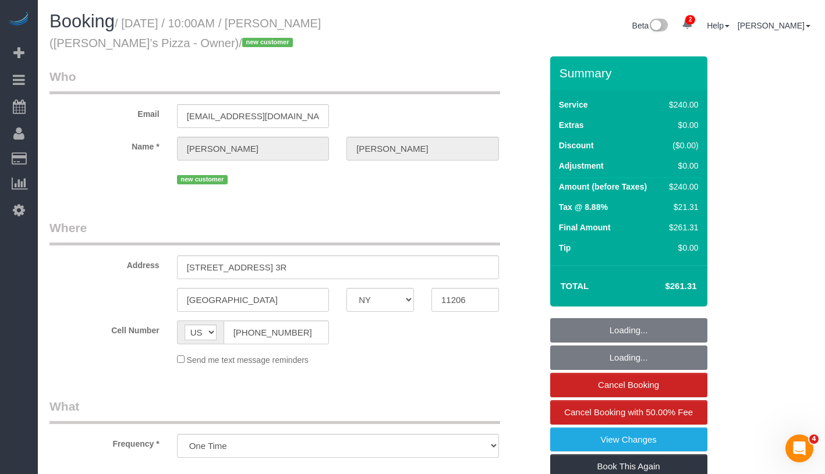
select select "number:5"
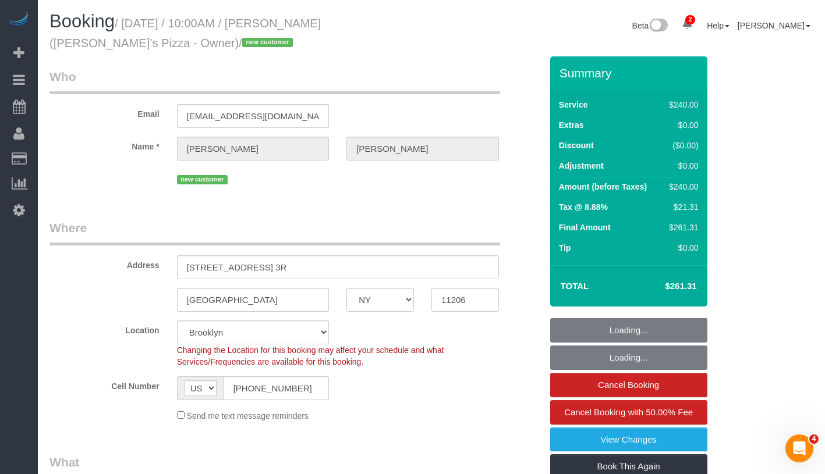
select select "object:1197"
select select "string:stripe-pm_1S04C14VGloSiKo7gWa8diP8"
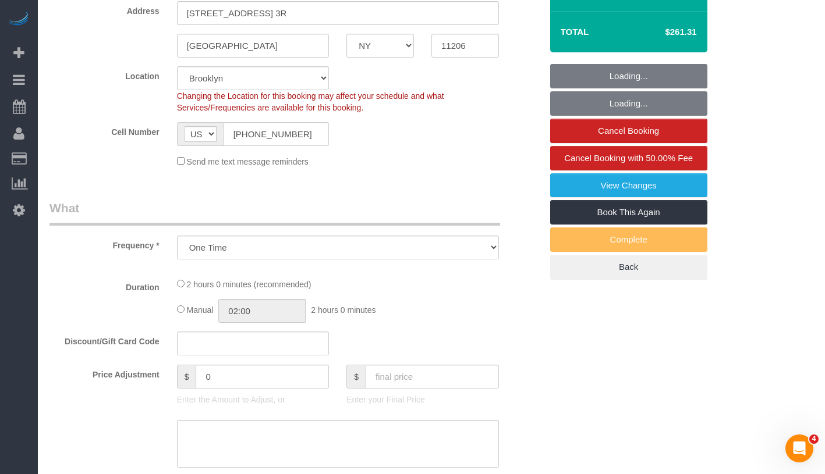
select select "2"
select select "120"
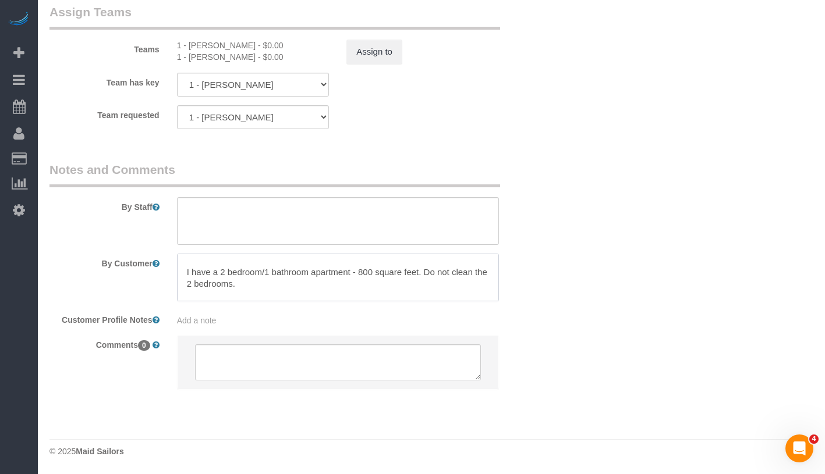
scroll to position [10, 0]
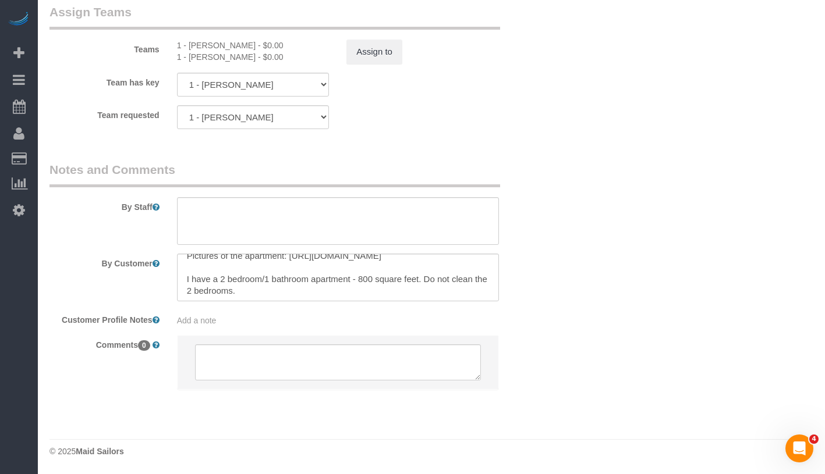
click at [507, 265] on div "By Customer" at bounding box center [295, 278] width 509 height 48
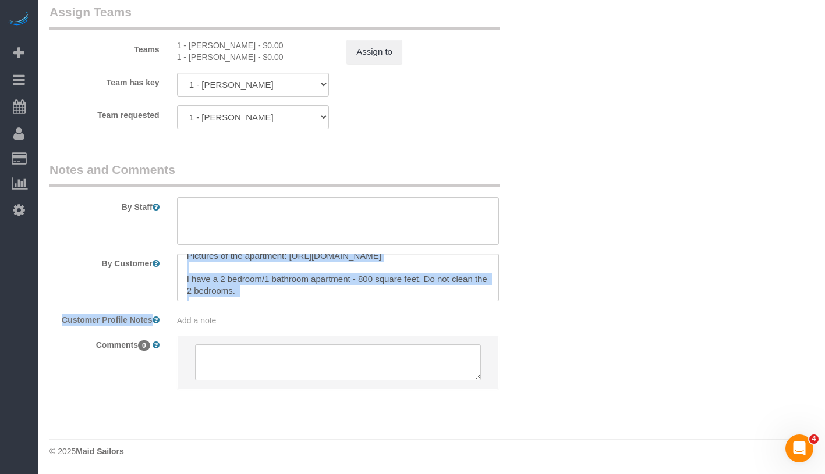
drag, startPoint x: 511, startPoint y: 258, endPoint x: 501, endPoint y: 306, distance: 48.7
click at [501, 306] on sui-booking-comments "By Staff By Customer Customer Profile Notes Add a note Comments 0" at bounding box center [295, 281] width 492 height 240
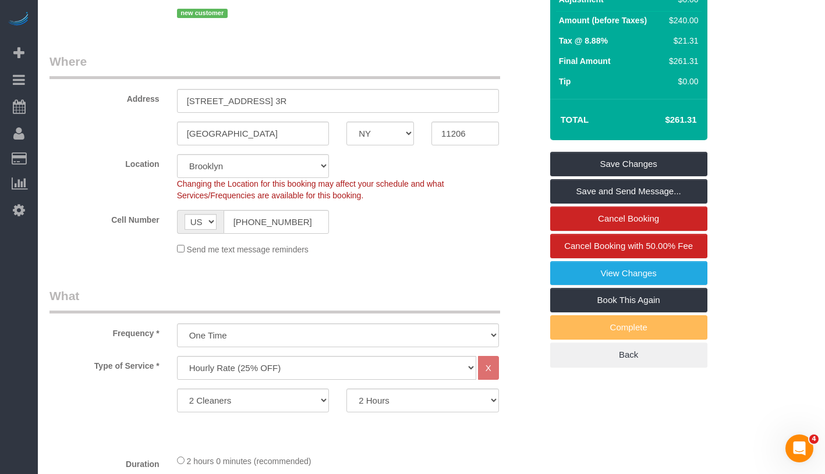
scroll to position [0, 0]
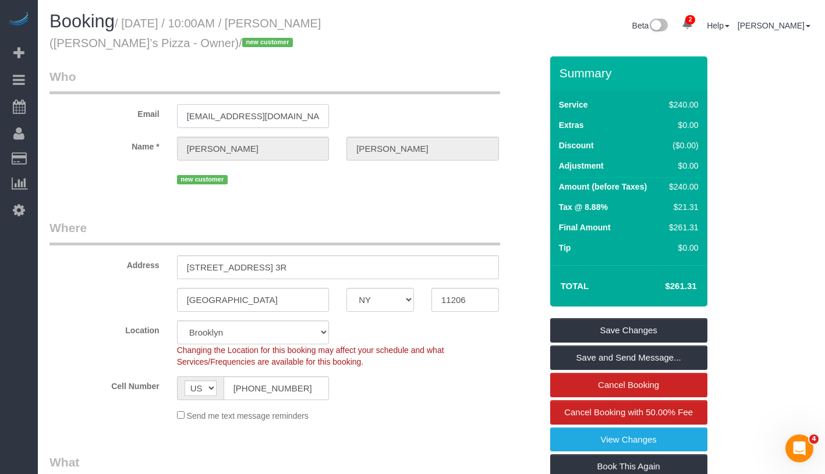
drag, startPoint x: 183, startPoint y: 119, endPoint x: 287, endPoint y: 119, distance: 104.7
click at [287, 119] on input "chrissyspizza@gmail.com" at bounding box center [253, 116] width 152 height 24
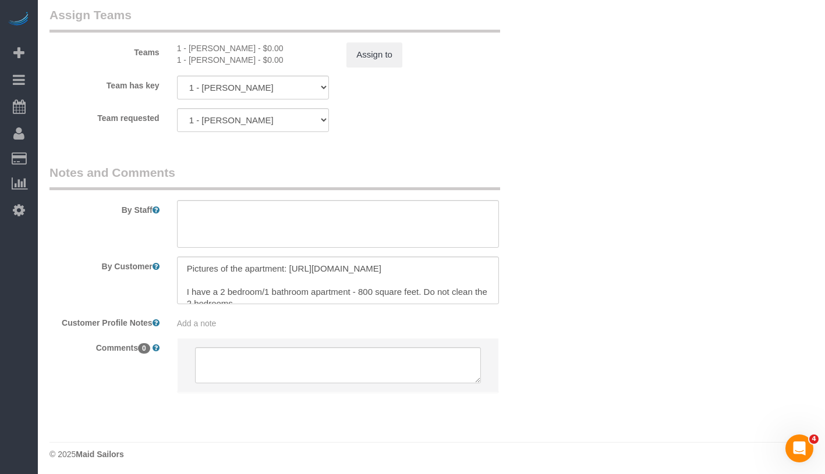
scroll to position [1308, 0]
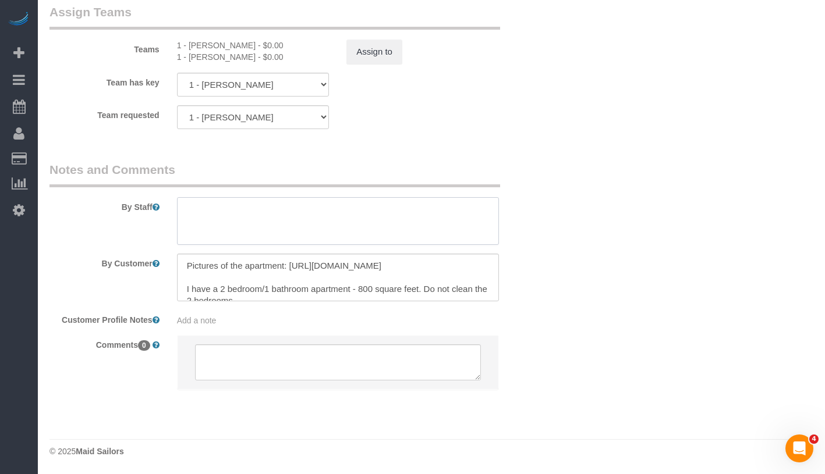
click at [367, 224] on textarea at bounding box center [338, 221] width 322 height 48
type textarea "Please inform us when you arrive so we can call the customer to let you in,"
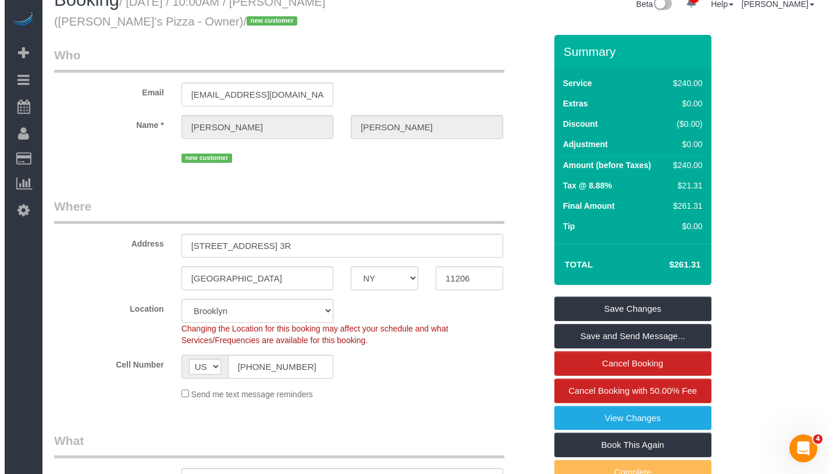
scroll to position [0, 0]
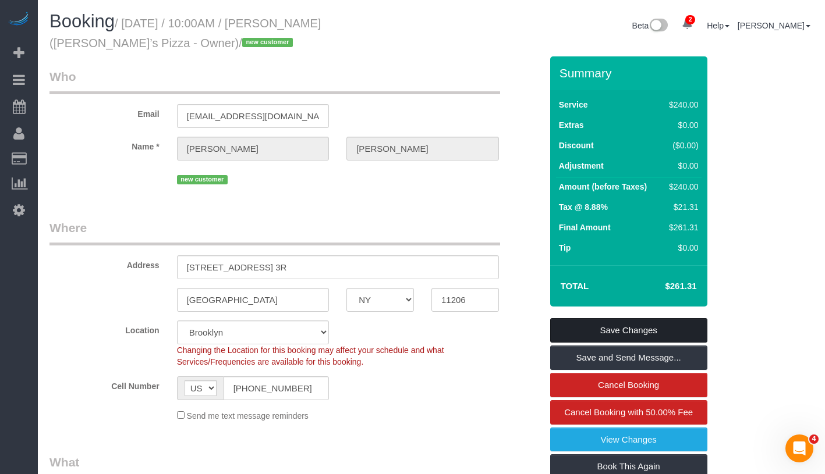
click at [653, 331] on link "Save Changes" at bounding box center [628, 330] width 157 height 24
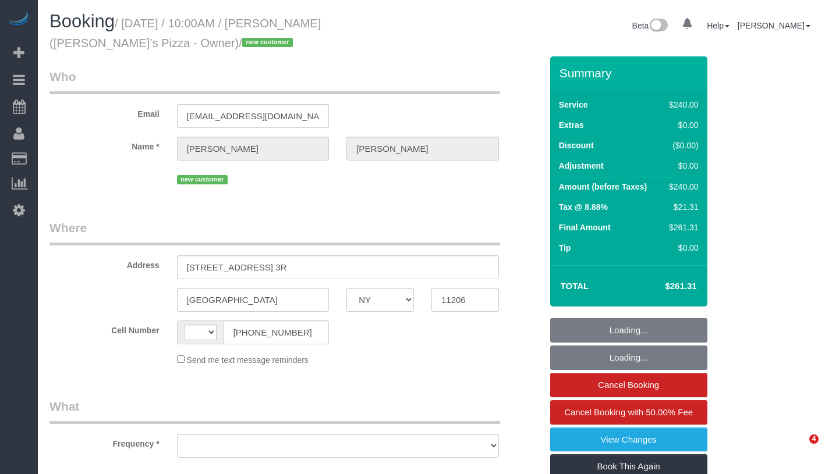
select select "NY"
select select "number:89"
select select "number:90"
select select "number:15"
select select "number:5"
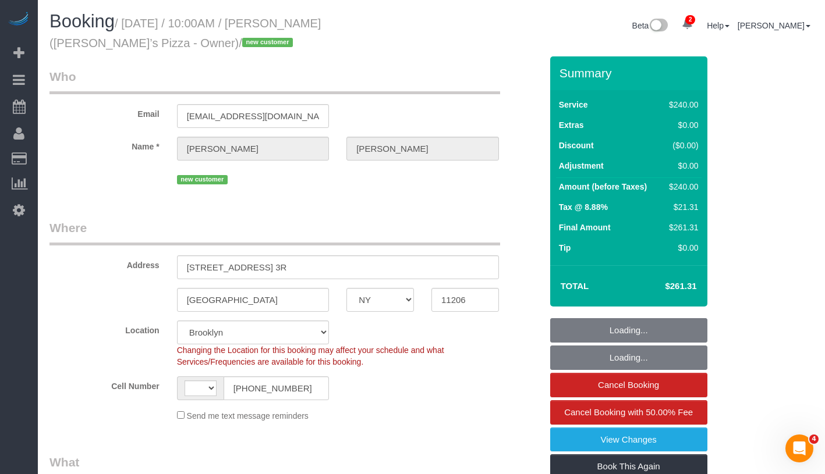
select select "string:[GEOGRAPHIC_DATA]"
select select "2"
select select "120"
select select "object:945"
select select "spot1"
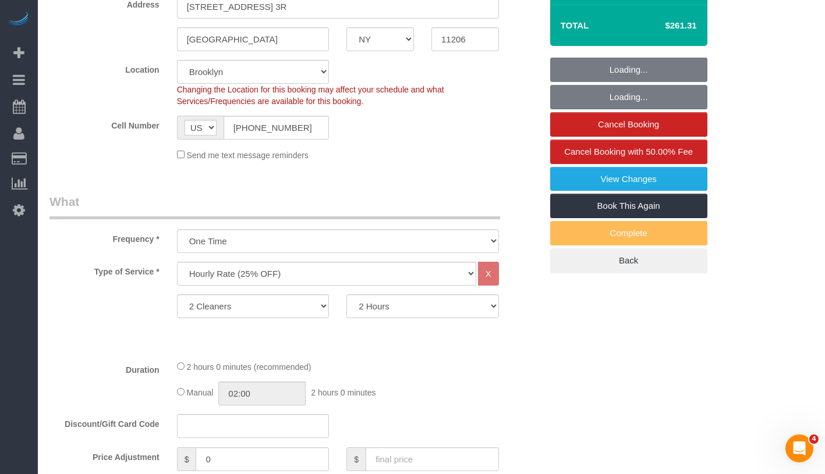
select select "object:1344"
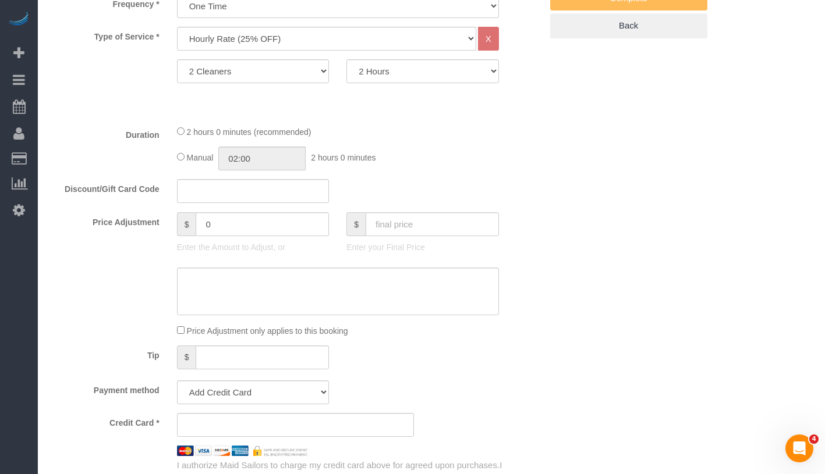
select select "string:stripe-pm_1S04C14VGloSiKo7gWa8diP8"
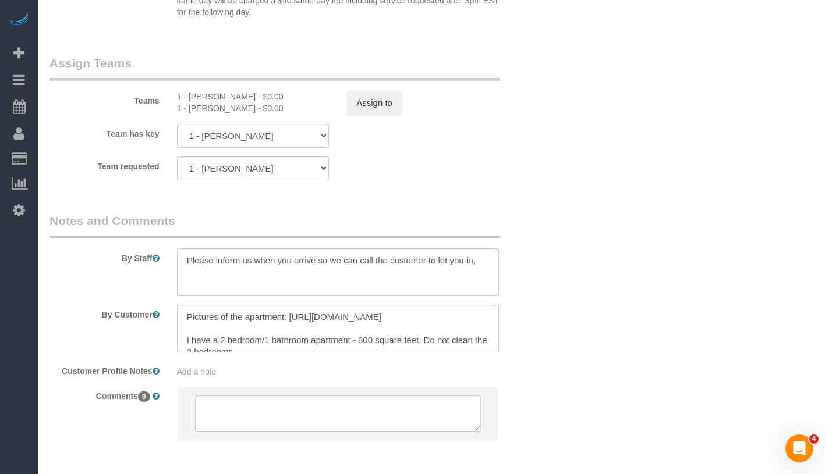
scroll to position [1308, 0]
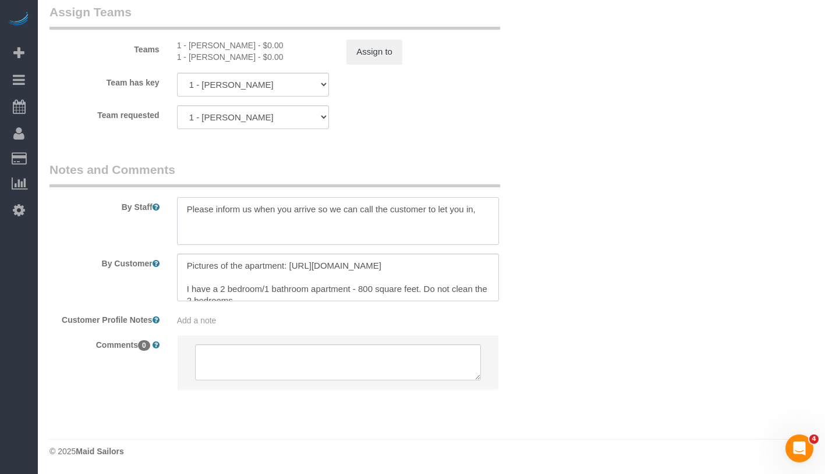
click at [485, 211] on textarea at bounding box center [338, 221] width 322 height 48
type textarea "Please inform us when you arrive so we can call the customer to let you in."
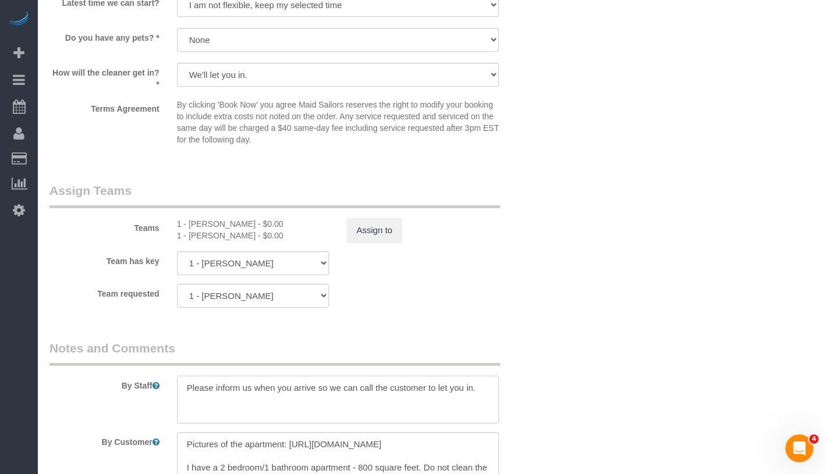
scroll to position [1061, 0]
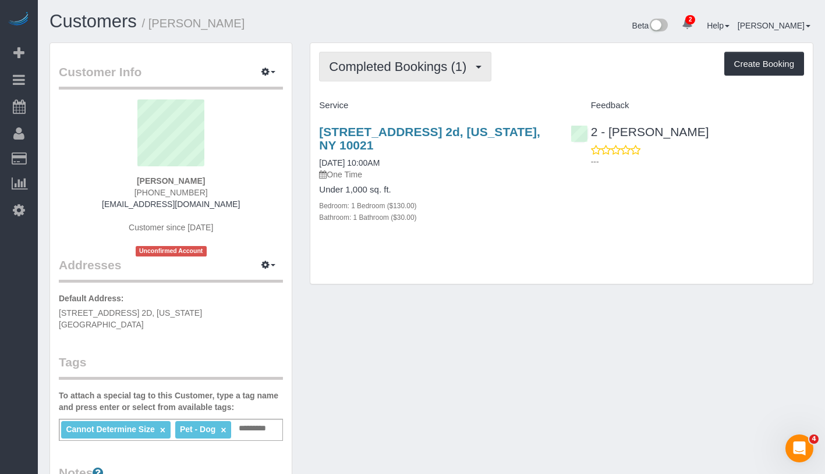
click at [412, 65] on span "Completed Bookings (1)" at bounding box center [400, 66] width 143 height 15
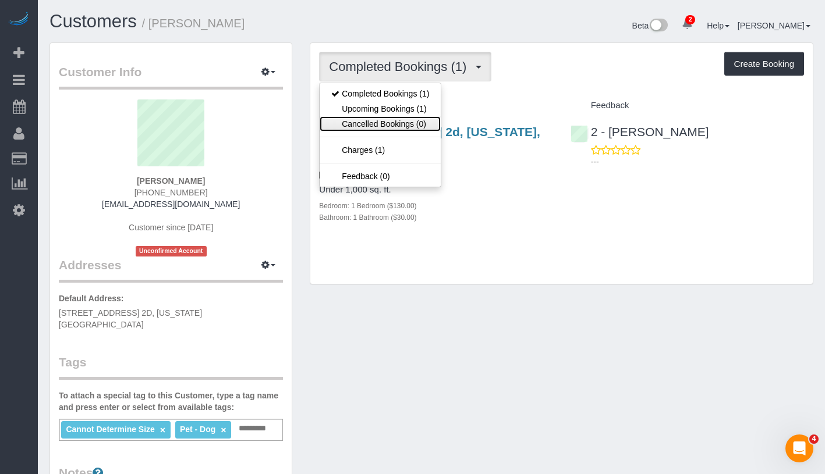
click at [414, 118] on link "Cancelled Bookings (0)" at bounding box center [379, 123] width 121 height 15
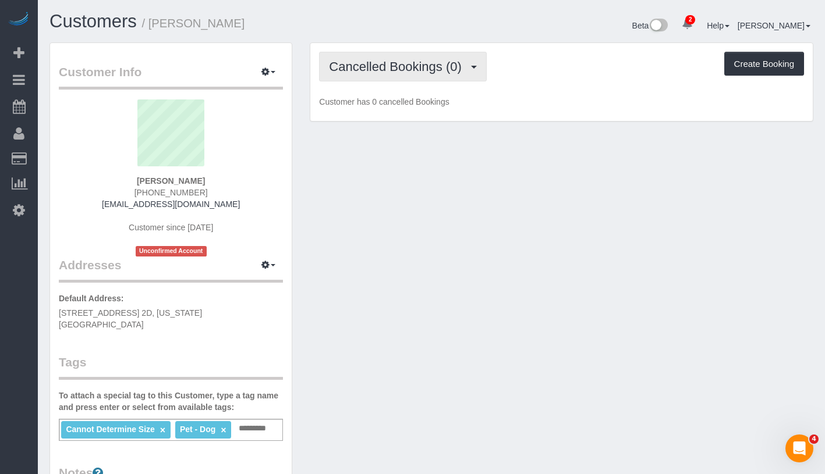
click at [415, 59] on span "Cancelled Bookings (0)" at bounding box center [398, 66] width 138 height 15
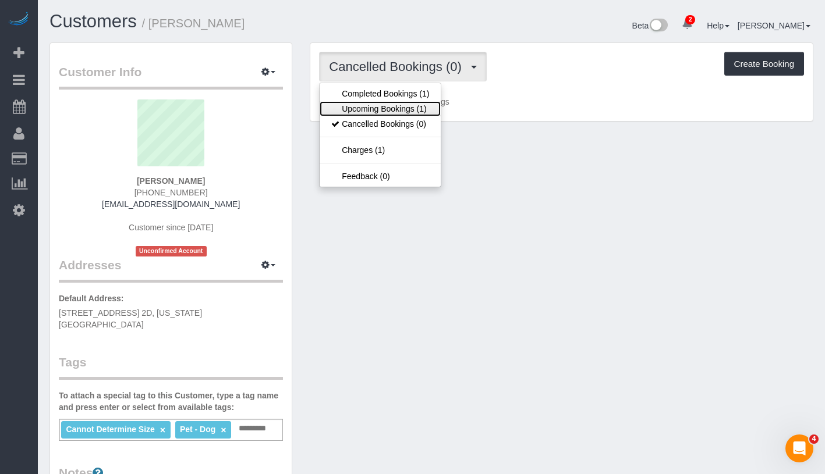
click at [404, 104] on link "Upcoming Bookings (1)" at bounding box center [379, 108] width 121 height 15
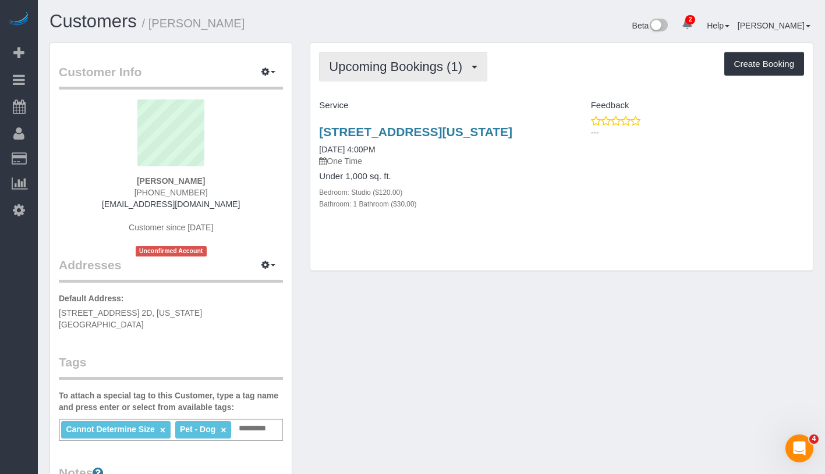
click at [381, 74] on button "Upcoming Bookings (1)" at bounding box center [403, 67] width 168 height 30
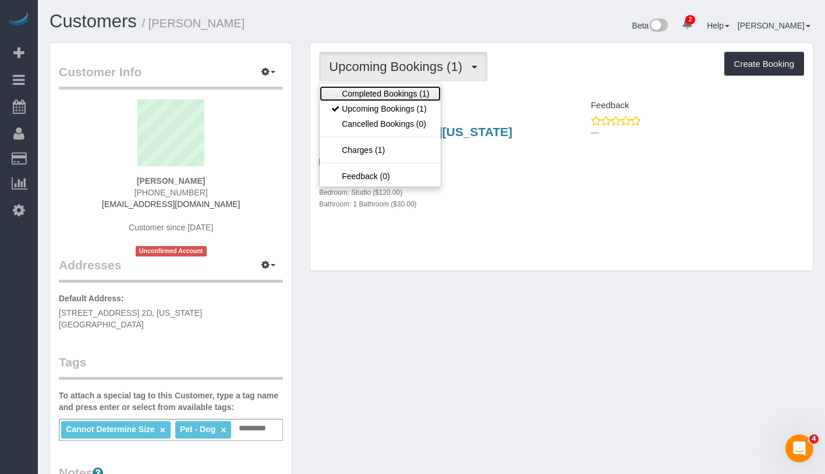
click at [378, 89] on link "Completed Bookings (1)" at bounding box center [379, 93] width 121 height 15
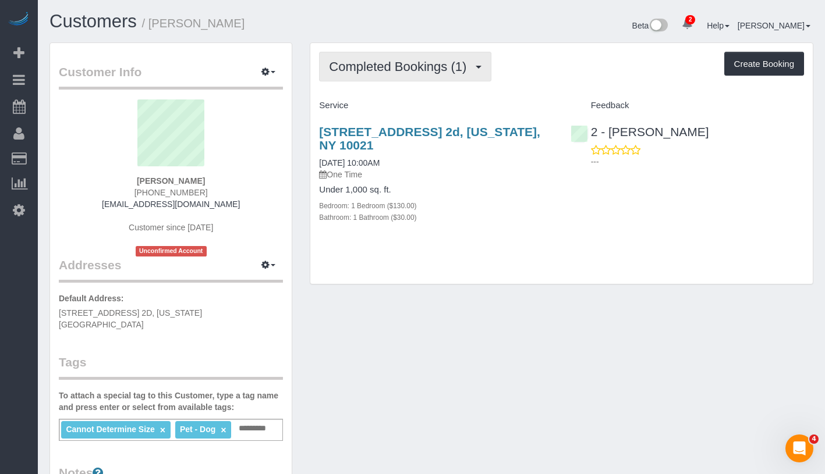
click at [389, 61] on span "Completed Bookings (1)" at bounding box center [400, 66] width 143 height 15
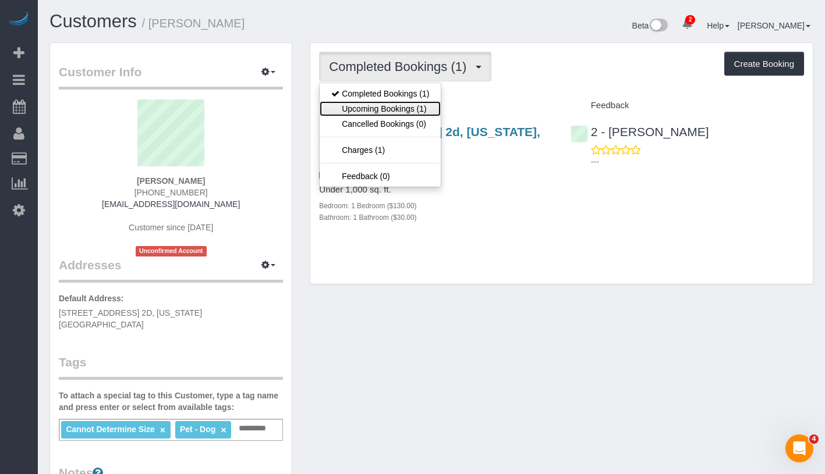
click at [375, 108] on link "Upcoming Bookings (1)" at bounding box center [379, 108] width 121 height 15
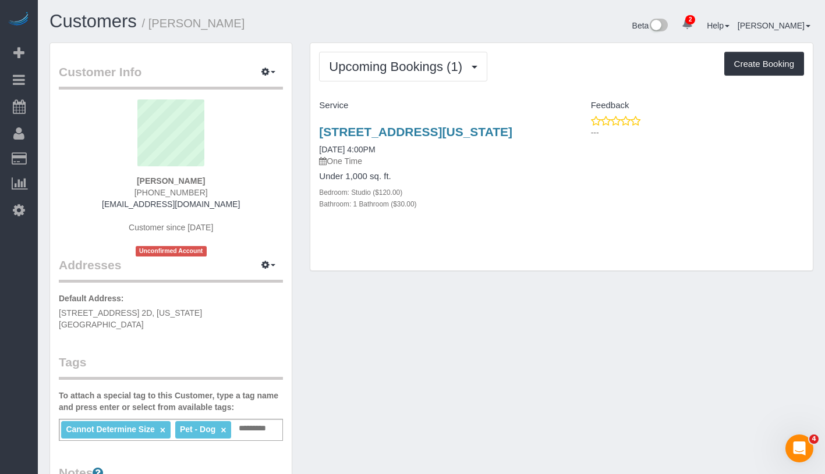
drag, startPoint x: 317, startPoint y: 126, endPoint x: 370, endPoint y: 142, distance: 54.8
click at [370, 142] on div "423 East 82nd Street, 2d, New York, NY 10028 08/28/2025 4:00PM One Time Under 1…" at bounding box center [435, 174] width 251 height 118
copy link "423 East 82nd Street, 2d, New York, NY 10028"
click at [491, 133] on link "423 East 82nd Street, 2d, New York, NY 10028" at bounding box center [415, 131] width 193 height 13
click at [366, 62] on span "Upcoming Bookings (1)" at bounding box center [398, 66] width 139 height 15
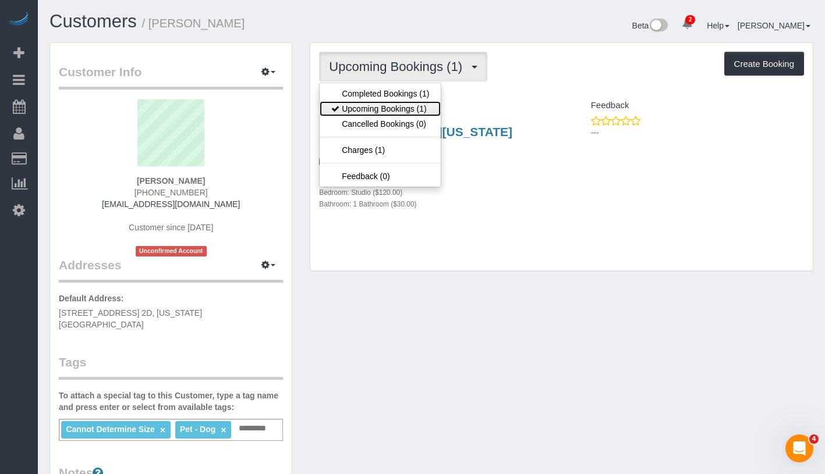
click at [378, 109] on link "Upcoming Bookings (1)" at bounding box center [379, 108] width 121 height 15
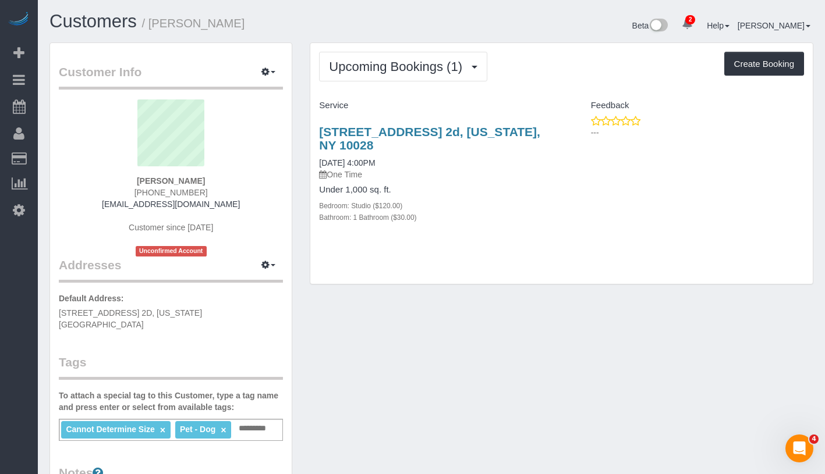
drag, startPoint x: 368, startPoint y: 145, endPoint x: 306, endPoint y: 125, distance: 65.3
click at [306, 125] on div "Upcoming Bookings (1) Completed Bookings (1) Upcoming Bookings (1) Cancelled Bo…" at bounding box center [561, 169] width 521 height 254
copy link "423 East 82nd Street, Apt. 2d, New York, NY 10028"
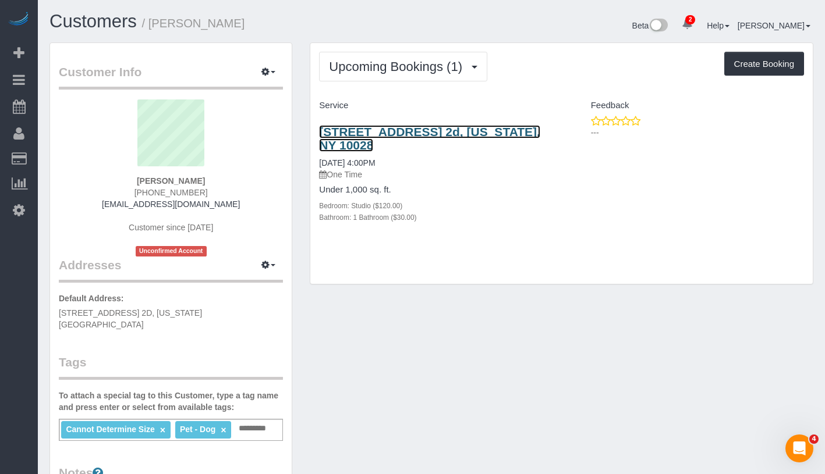
click at [403, 130] on link "423 East 82nd Street, Apt. 2d, New York, NY 10028" at bounding box center [429, 138] width 221 height 27
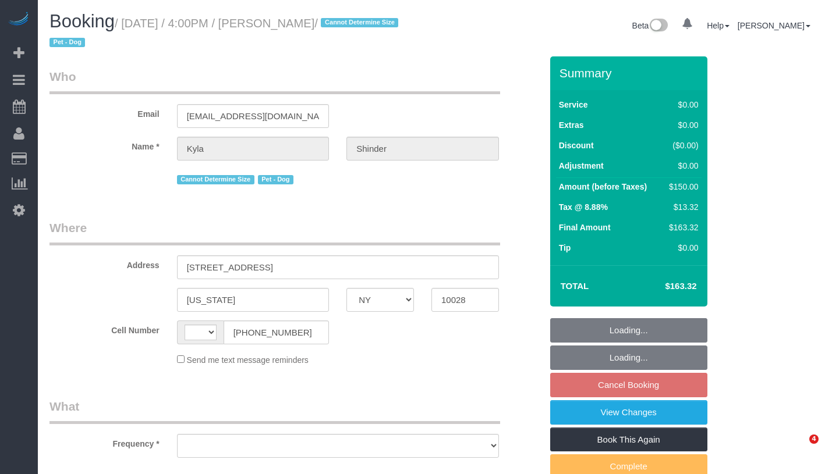
select select "NY"
select select "object:389"
select select "number:89"
select select "number:78"
select select "number:13"
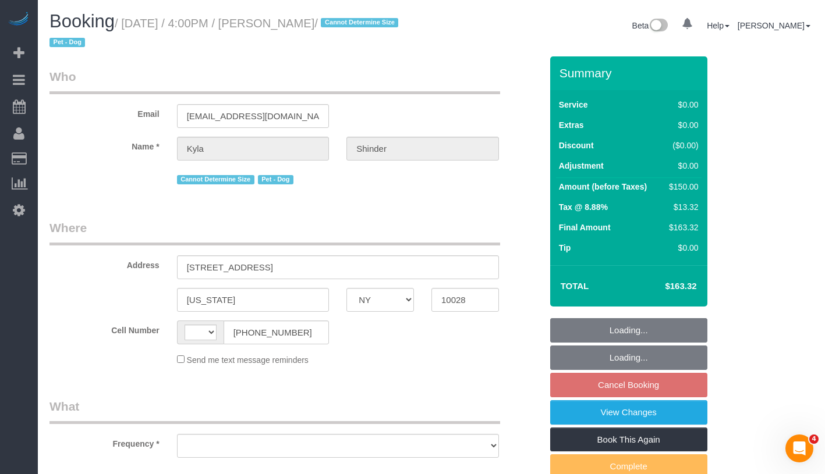
select select "number:7"
select select "string:[GEOGRAPHIC_DATA]"
select select "string:stripe-pm_1RzyVT4VGloSiKo7JSRwinmk"
select select "spot9"
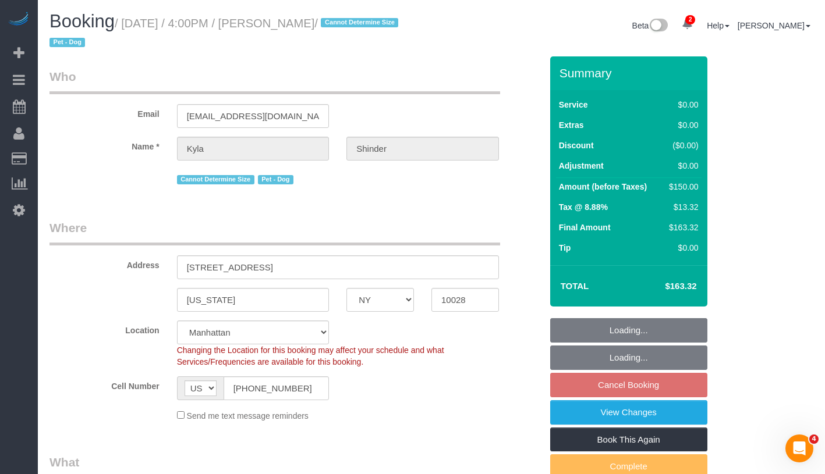
select select "object:1306"
click at [207, 268] on input "[STREET_ADDRESS]" at bounding box center [338, 267] width 322 height 24
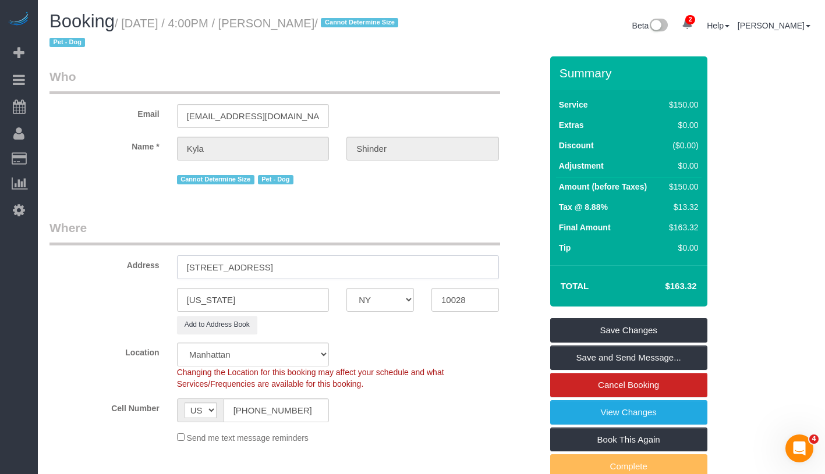
click at [248, 268] on input "[STREET_ADDRESS]" at bounding box center [338, 267] width 322 height 24
click at [274, 268] on input "423 East 82nd Street, 2D" at bounding box center [338, 267] width 322 height 24
type input "[STREET_ADDRESS] 2D"
click at [189, 296] on input "new york" at bounding box center [253, 300] width 152 height 24
click at [193, 297] on input "new york" at bounding box center [253, 300] width 152 height 24
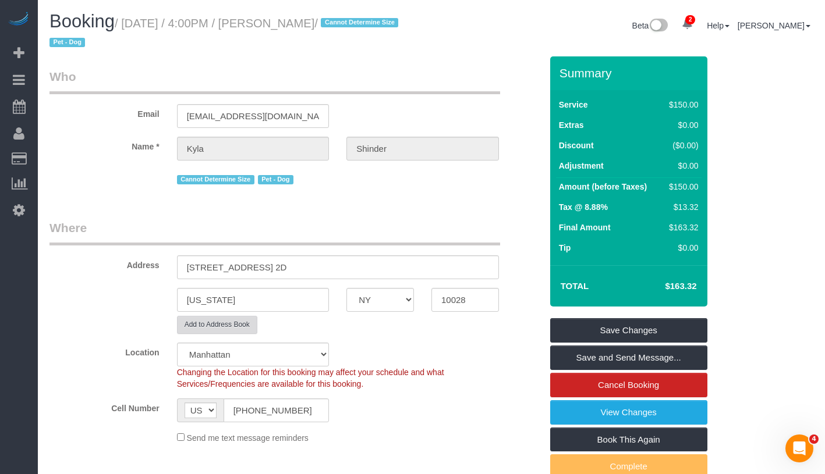
click at [217, 329] on button "Add to Address Book" at bounding box center [217, 325] width 80 height 18
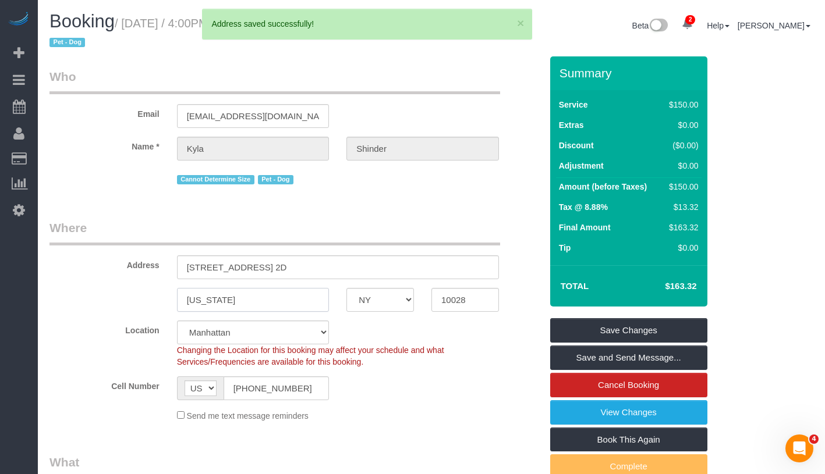
click at [212, 300] on input "New york" at bounding box center [253, 300] width 152 height 24
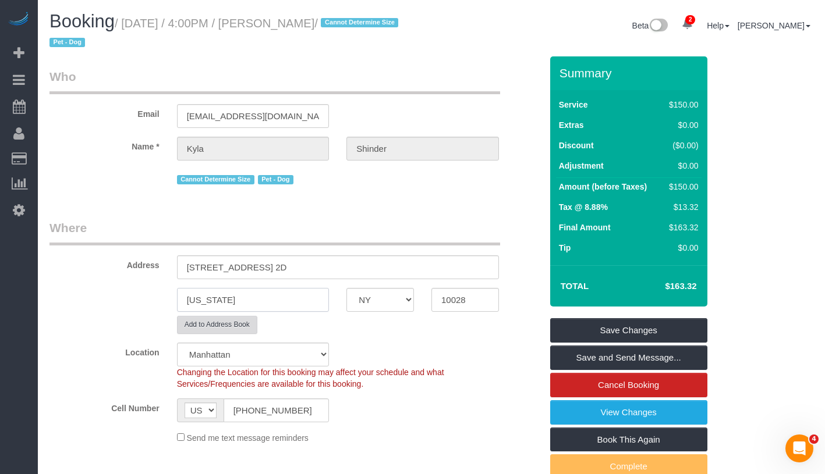
type input "New York"
click at [239, 316] on button "Add to Address Book" at bounding box center [217, 325] width 80 height 18
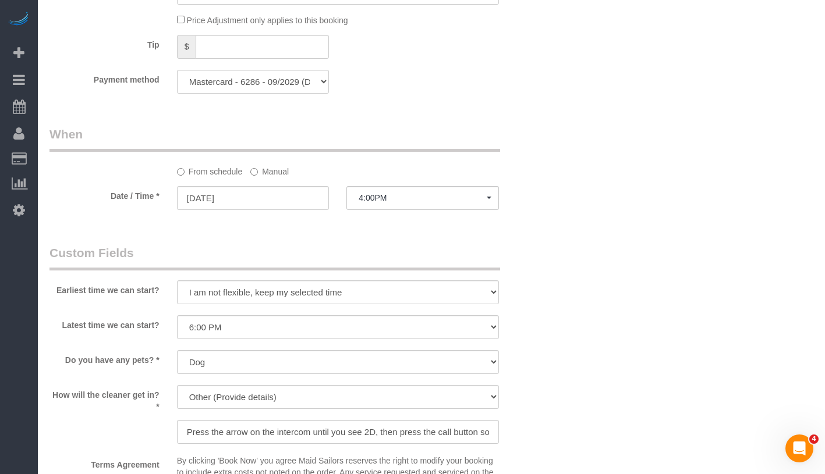
scroll to position [1318, 0]
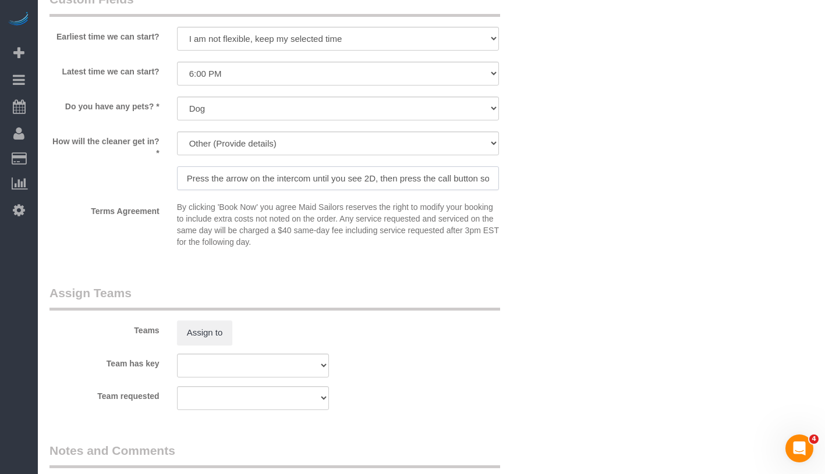
click at [339, 176] on input "Press the arrow on the intercom until you see 2D, then press the call button so…" at bounding box center [338, 178] width 322 height 24
click at [416, 178] on input "Press the arrow on the intercom until you see 2D, then press the call button so…" at bounding box center [338, 178] width 322 height 24
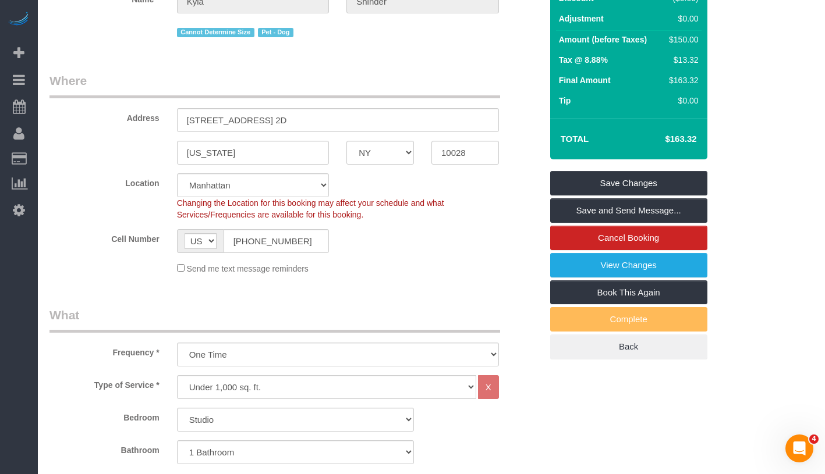
scroll to position [0, 0]
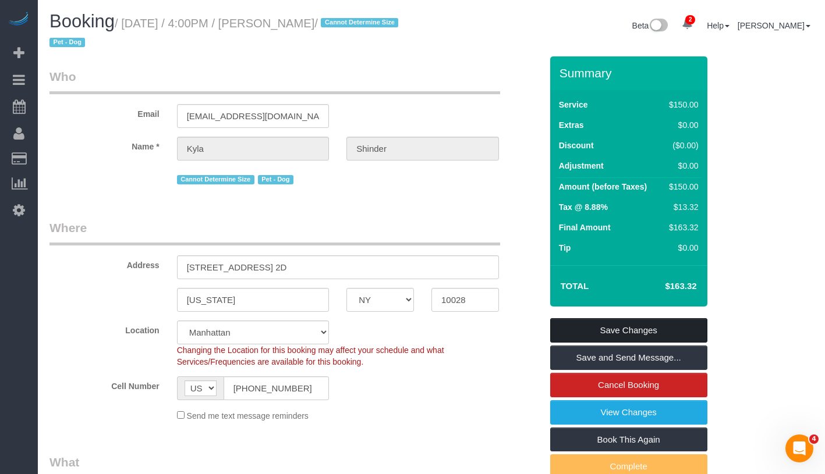
click at [674, 332] on link "Save Changes" at bounding box center [628, 330] width 157 height 24
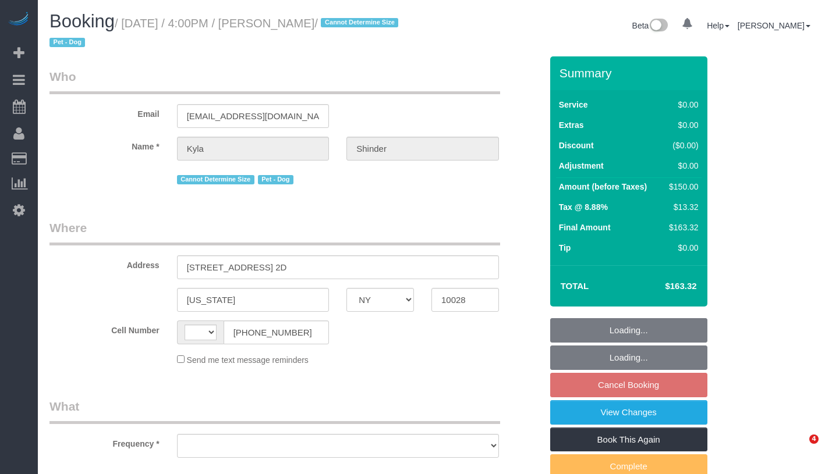
select select "NY"
select select "string:[GEOGRAPHIC_DATA]"
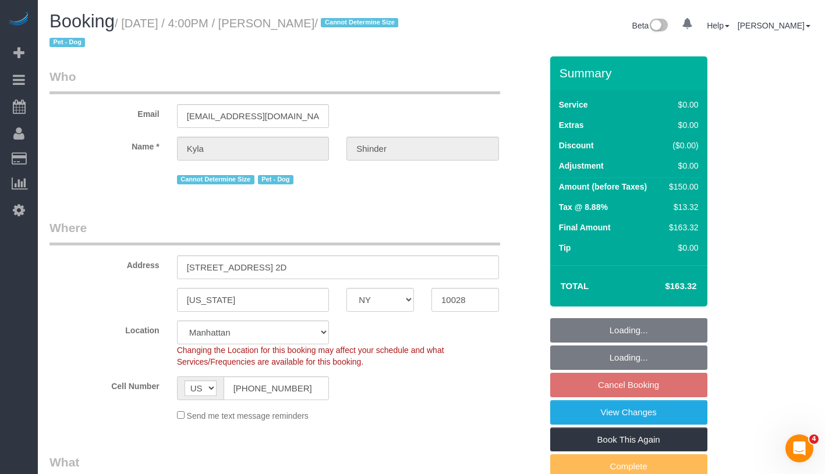
select select "string:stripe-pm_1RzyVT4VGloSiKo7JSRwinmk"
select select "object:777"
select select "spot9"
select select "number:89"
select select "number:78"
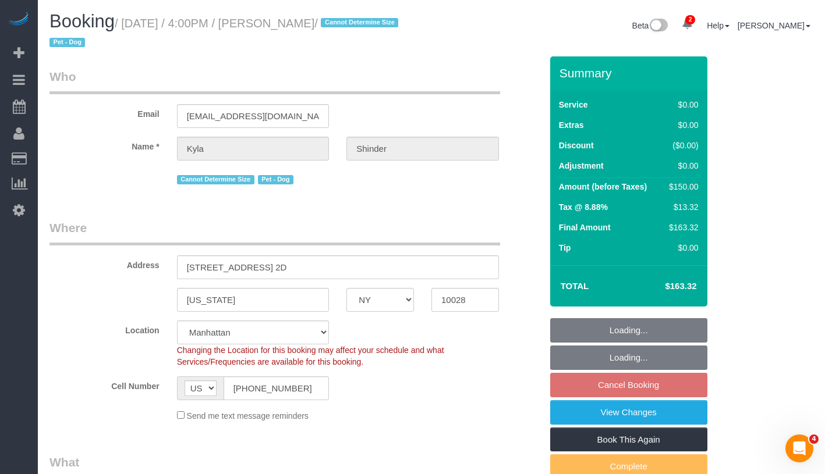
select select "number:13"
select select "number:7"
select select "object:1342"
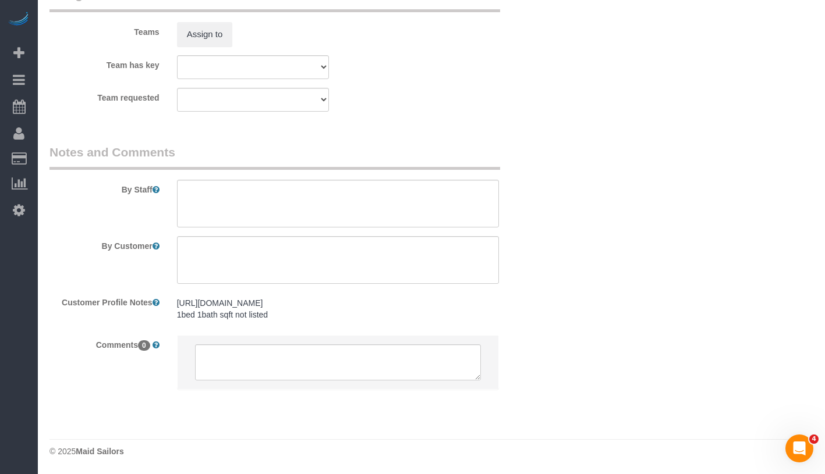
scroll to position [1628, 0]
click at [328, 312] on pre "https://www.zillow.com/homedetails/1427-York-Ave-APT-2D-New-York-NY-10021/21153…" at bounding box center [338, 308] width 322 height 23
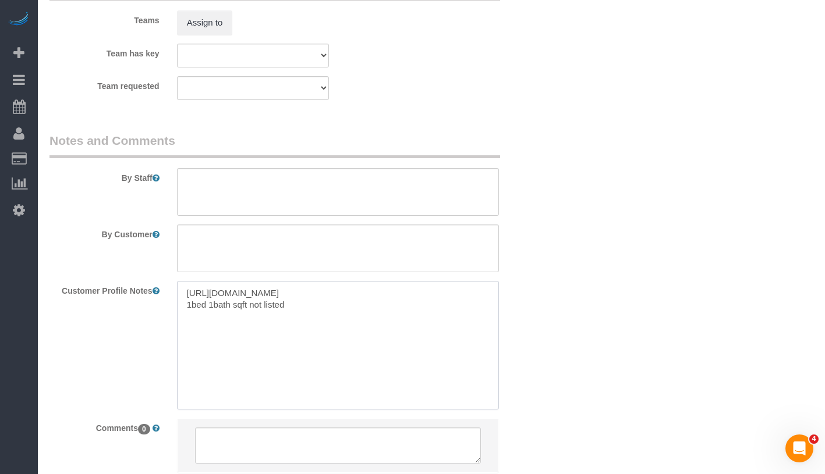
click at [344, 317] on textarea "https://www.zillow.com/homedetails/1427-York-Ave-APT-2D-New-York-NY-10021/21153…" at bounding box center [338, 345] width 322 height 129
paste textarea "423 East 82nd Street #2D $2,895 For Rent This price is base rent only and doesn…"
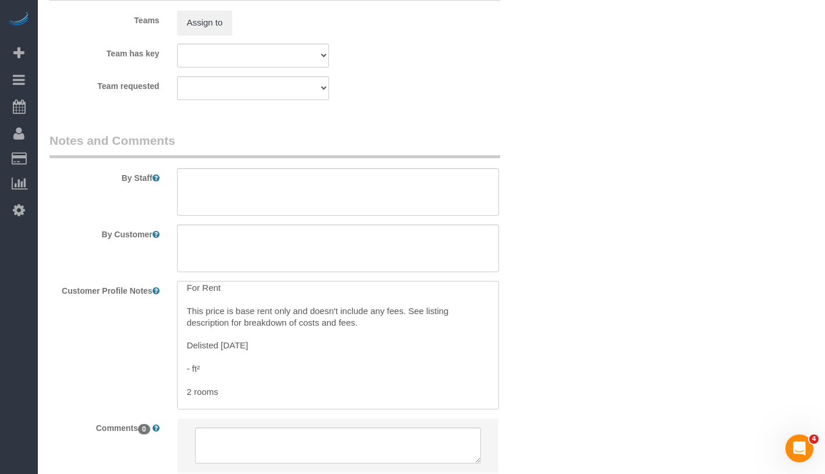
scroll to position [116, 0]
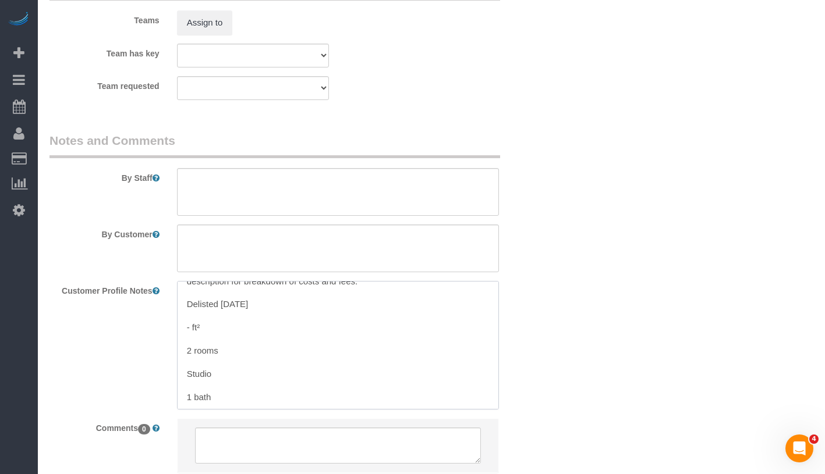
drag, startPoint x: 187, startPoint y: 352, endPoint x: 308, endPoint y: 368, distance: 121.5
click at [308, 368] on textarea "https://www.zillow.com/homedetails/1427-York-Ave-APT-2D-New-York-NY-10021/21153…" at bounding box center [338, 345] width 322 height 129
click at [201, 376] on textarea "https://www.zillow.com/homedetails/1427-York-Ave-APT-2D-New-York-NY-10021/21153…" at bounding box center [338, 345] width 322 height 129
click at [187, 377] on textarea "https://www.zillow.com/homedetails/1427-York-Ave-APT-2D-New-York-NY-10021/21153…" at bounding box center [338, 345] width 322 height 129
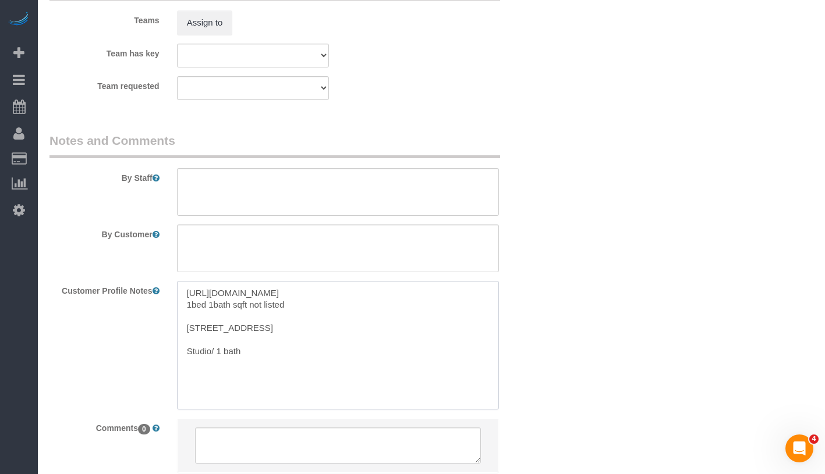
click at [195, 357] on textarea "https://www.zillow.com/homedetails/1427-York-Ave-APT-2D-New-York-NY-10021/21153…" at bounding box center [338, 345] width 322 height 129
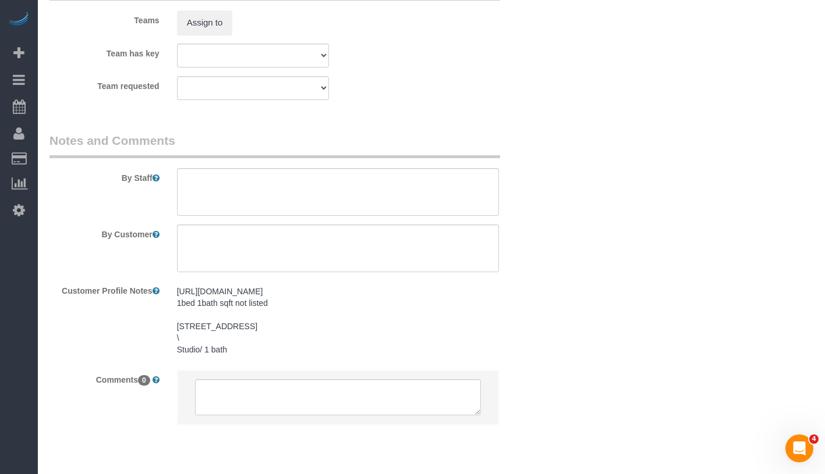
click at [226, 347] on pre "https://www.zillow.com/homedetails/1427-York-Ave-APT-2D-New-York-NY-10021/21153…" at bounding box center [338, 321] width 322 height 70
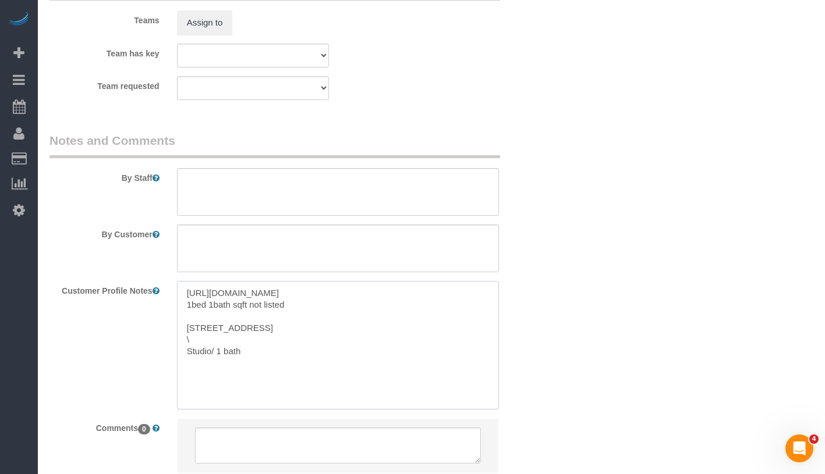
click at [208, 353] on textarea "https://www.zillow.com/homedetails/1427-York-Ave-APT-2D-New-York-NY-10021/21153…" at bounding box center [338, 345] width 322 height 129
click at [210, 334] on textarea "https://www.zillow.com/homedetails/1427-York-Ave-APT-2D-New-York-NY-10021/21153…" at bounding box center [338, 345] width 322 height 129
click at [213, 326] on textarea "https://www.zillow.com/homedetails/1427-York-Ave-APT-2D-New-York-NY-10021/21153…" at bounding box center [338, 345] width 322 height 129
paste textarea "https://www.bing.com/ck/a?!&&p=7bfc4cb87db09778fdc932a360fa517fc28124561b66b112…"
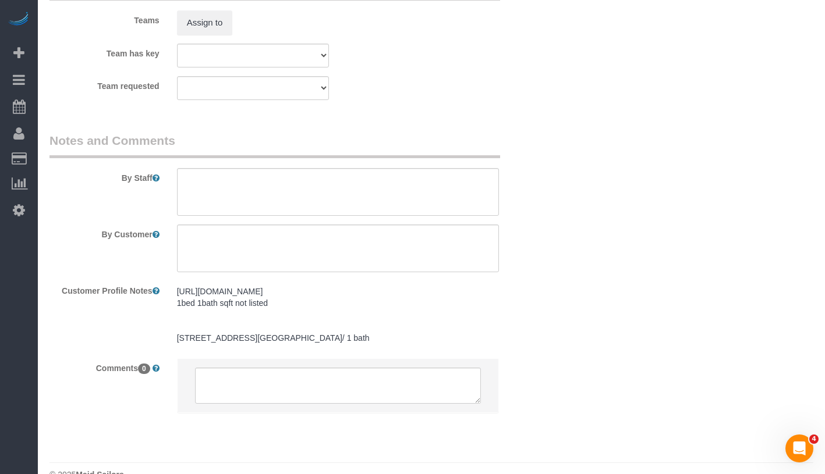
click at [253, 344] on pre "https://www.zillow.com/homedetails/1427-York-Ave-APT-2D-New-York-NY-10021/21153…" at bounding box center [338, 315] width 322 height 58
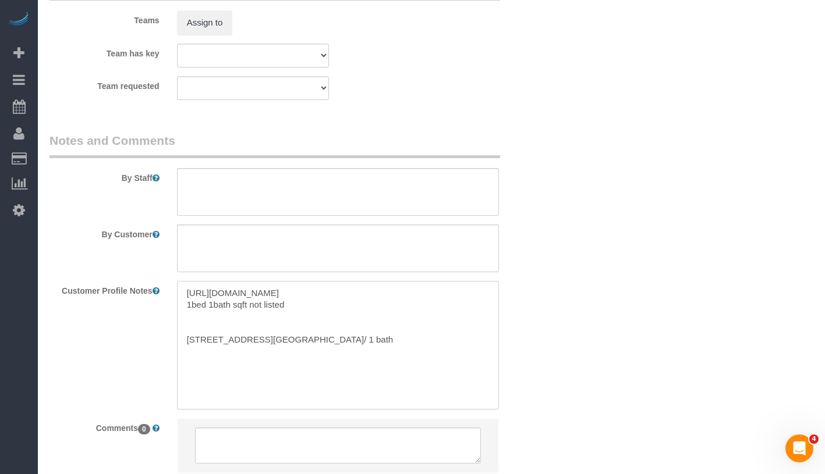
click at [262, 361] on textarea "https://www.zillow.com/homedetails/1427-York-Ave-APT-2D-New-York-NY-10021/21153…" at bounding box center [338, 345] width 322 height 129
paste textarea "https://streeteasy.com/building/423-east-82-street-new_york/2d"
type textarea "https://www.zillow.com/homedetails/1427-York-Ave-APT-2D-New-York-NY-10021/21153…"
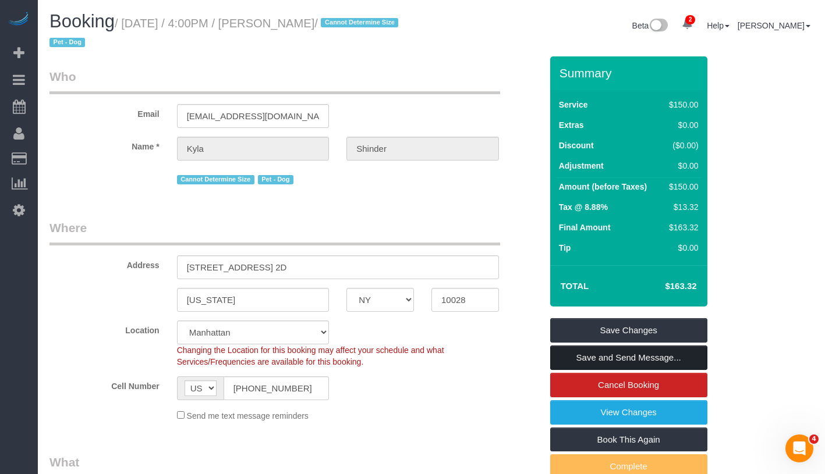
click at [680, 360] on link "Save and Send Message..." at bounding box center [628, 358] width 157 height 24
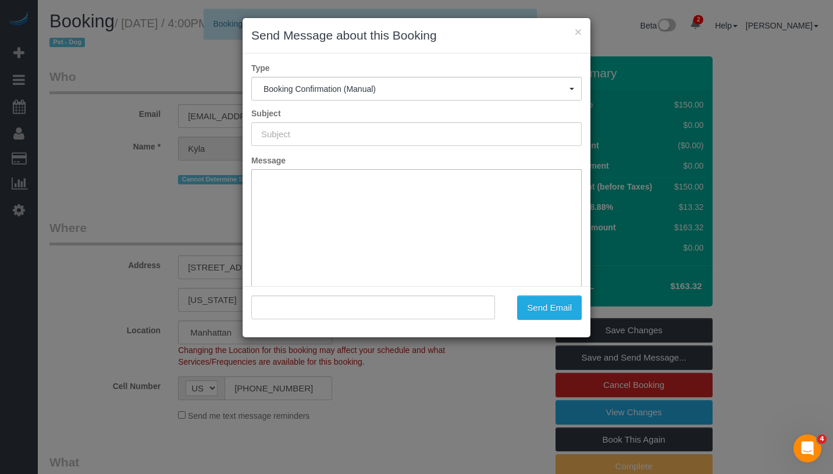
type input "Cleaning Confirmed for 08/28/2025 at 4:00pm"
type input ""Kyla Shinder" <kyshinder@gmail.com>"
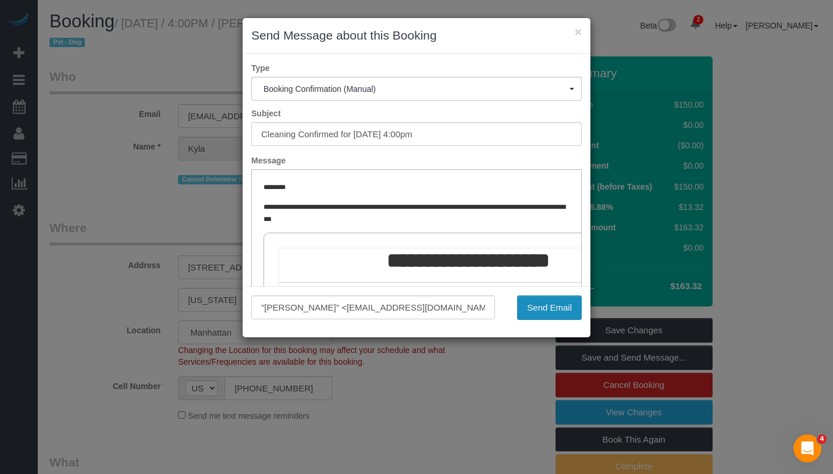
click at [557, 297] on button "Send Email" at bounding box center [549, 308] width 65 height 24
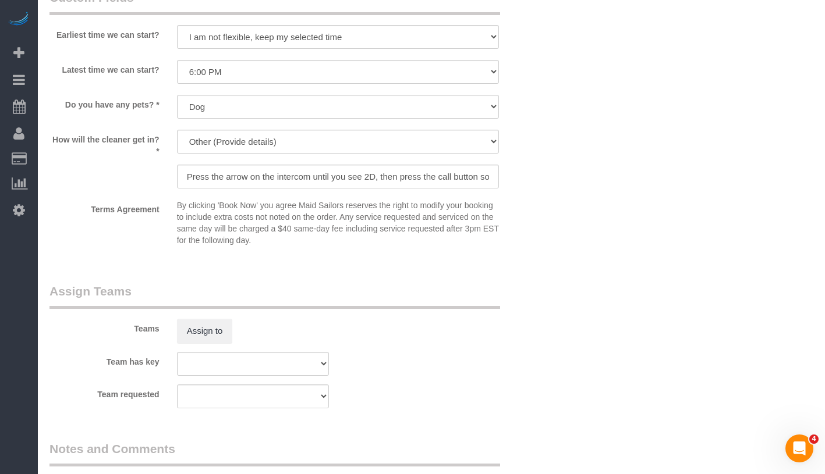
scroll to position [1253, 0]
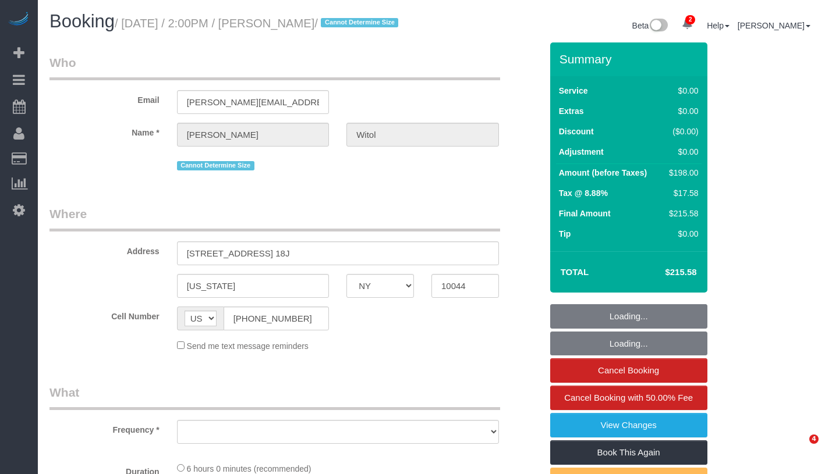
select select "NY"
select select "number:58"
select select "number:75"
select select "number:15"
select select "number:6"
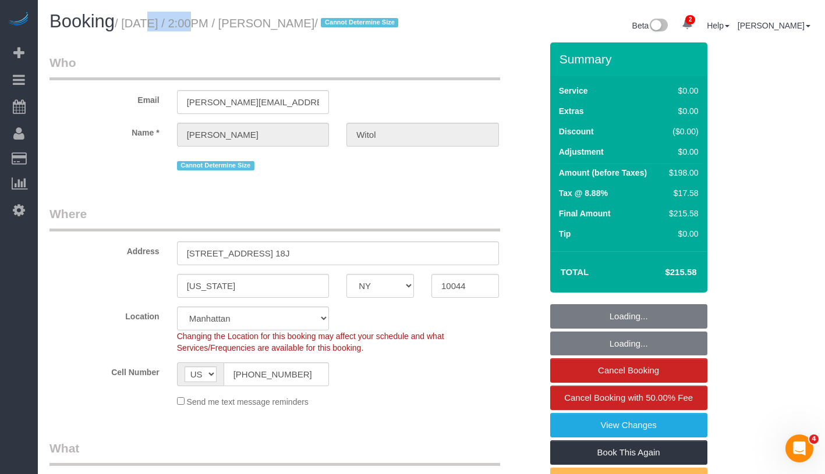
select select "object:892"
select select "2"
select select "spot1"
select select "object:1317"
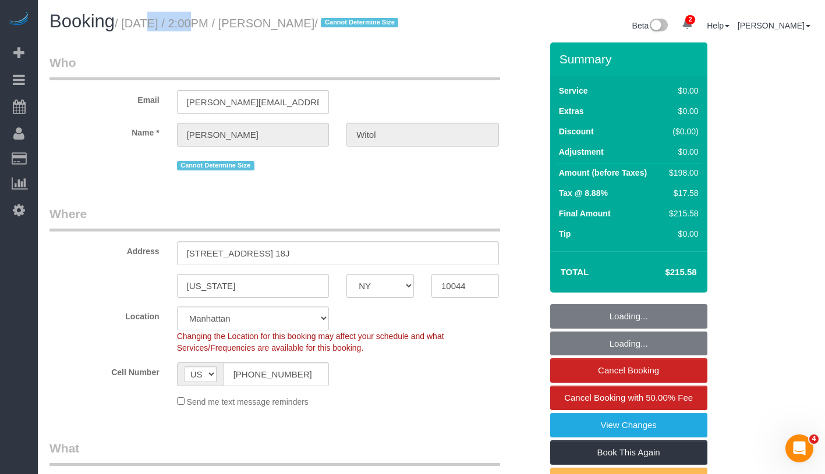
select select "string:stripe-pm_1RCSwM4VGloSiKo7JRcS8EW8"
select select "2"
drag, startPoint x: 131, startPoint y: 27, endPoint x: 343, endPoint y: 28, distance: 212.4
click at [343, 28] on small "/ August 25, 2025 / 2:00PM / Dennis Witol / Cannot Determine Size" at bounding box center [258, 23] width 287 height 13
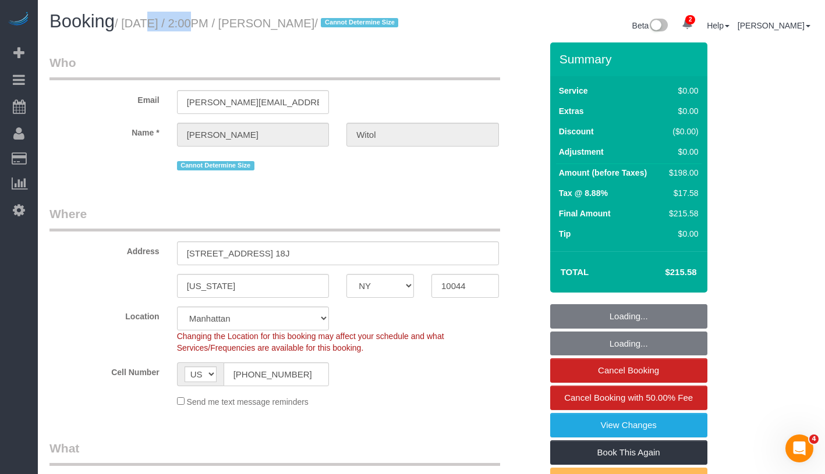
copy small "August 25, 2025 / 2:00PM / Dennis Witol"
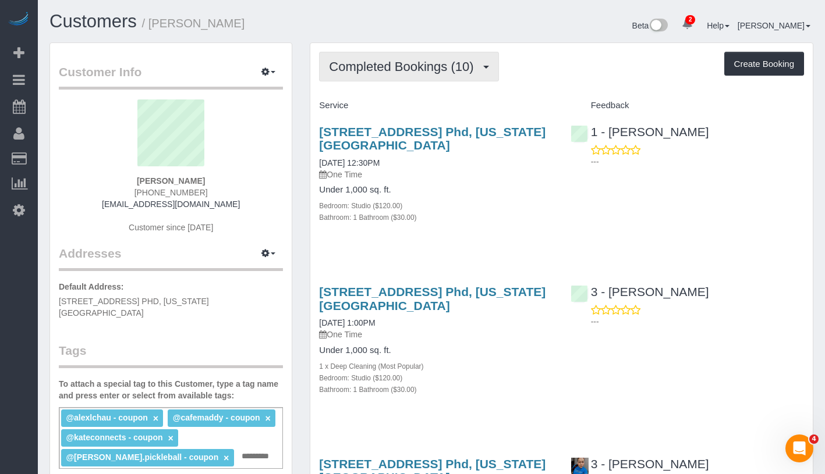
click at [386, 69] on span "Completed Bookings (10)" at bounding box center [404, 66] width 150 height 15
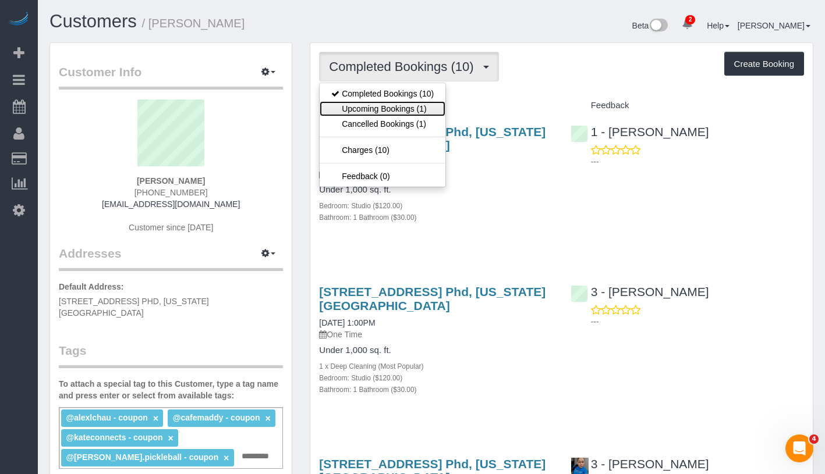
click at [379, 112] on link "Upcoming Bookings (1)" at bounding box center [382, 108] width 126 height 15
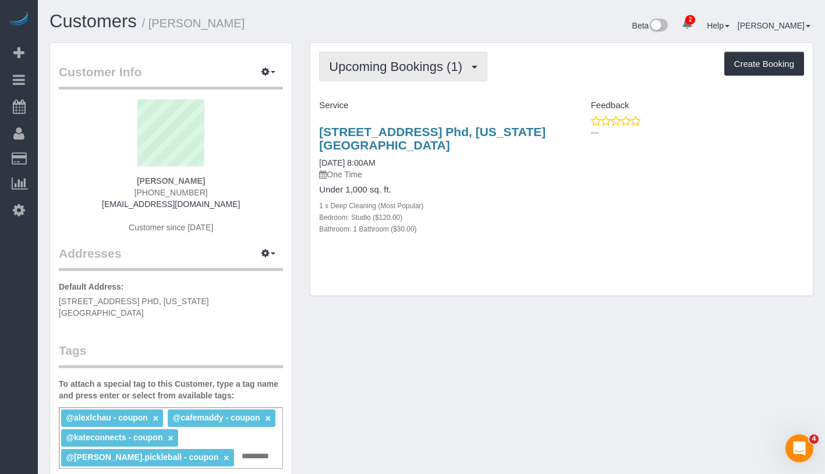
click at [404, 79] on button "Upcoming Bookings (1)" at bounding box center [403, 67] width 168 height 30
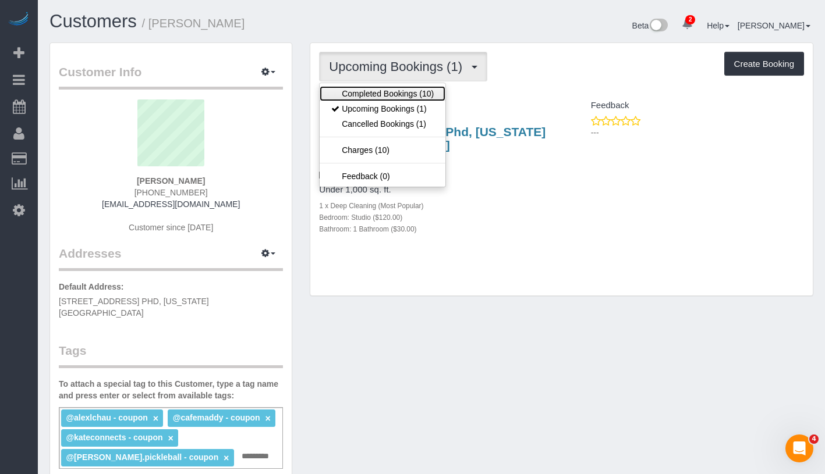
click at [409, 86] on link "Completed Bookings (10)" at bounding box center [382, 93] width 126 height 15
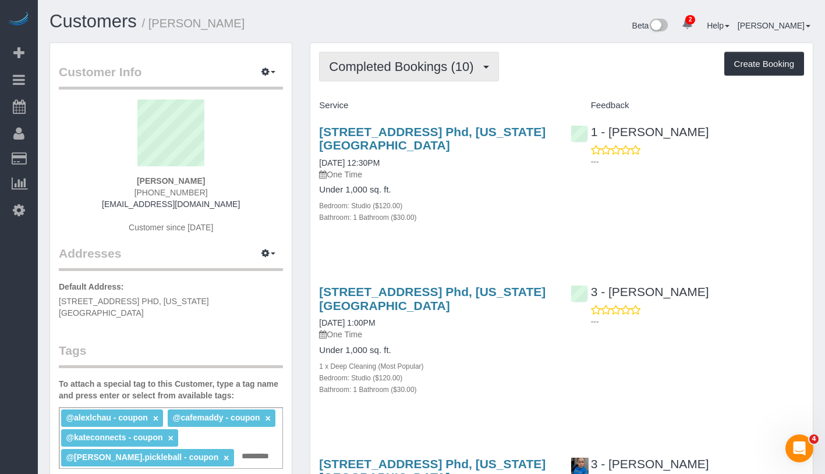
click at [431, 69] on span "Completed Bookings (10)" at bounding box center [404, 66] width 150 height 15
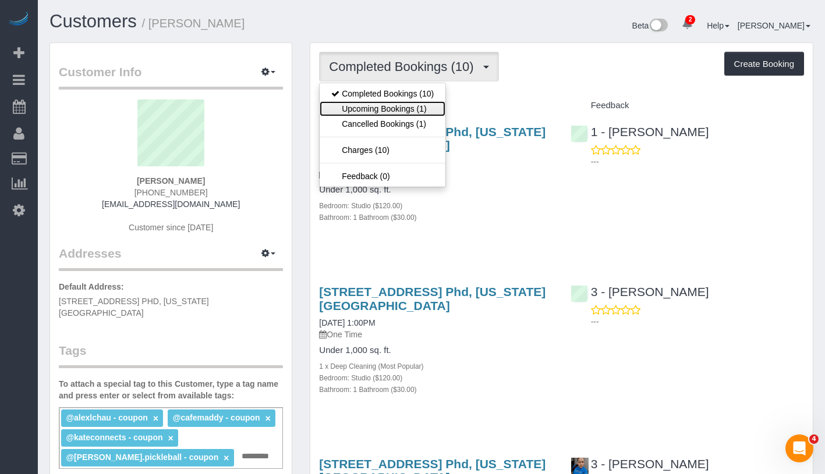
click at [424, 106] on link "Upcoming Bookings (1)" at bounding box center [382, 108] width 126 height 15
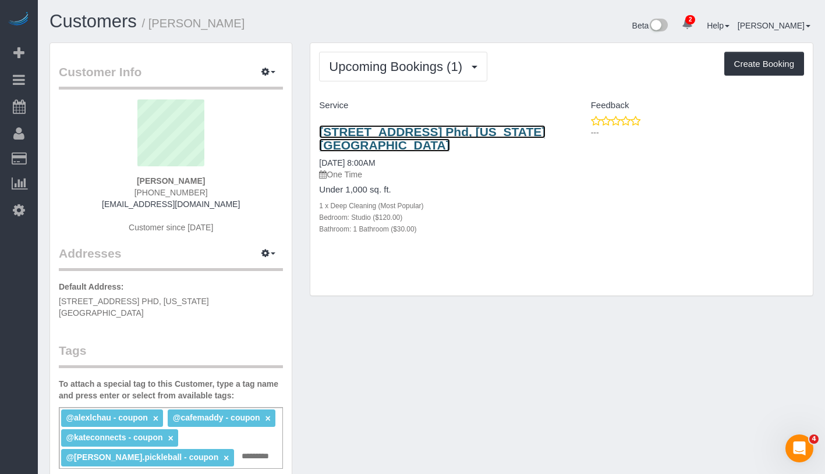
click at [389, 136] on link "100 West 26th Street, Apt. Phd, New York, NY 10001" at bounding box center [432, 138] width 226 height 27
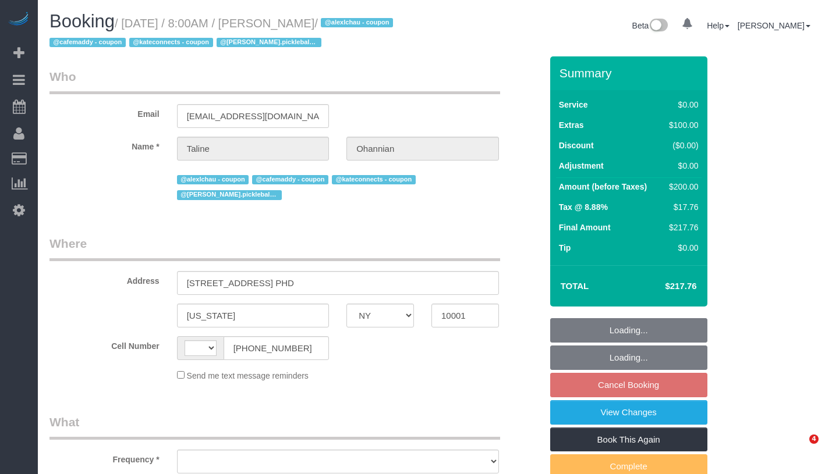
select select "NY"
select select "string:[GEOGRAPHIC_DATA]"
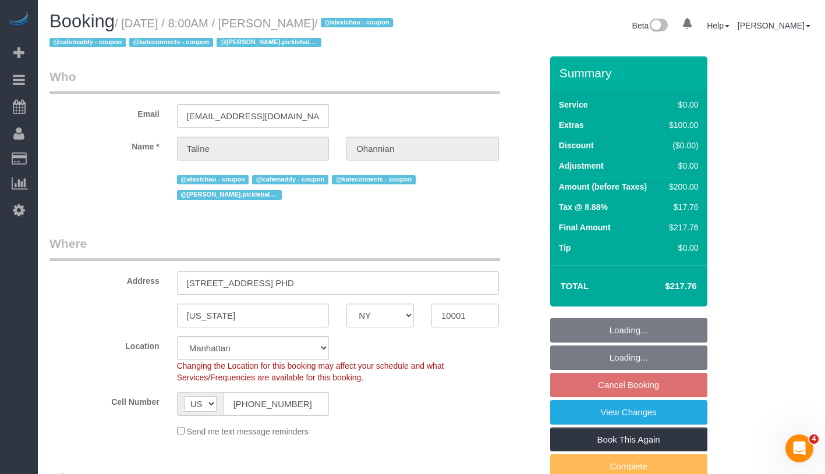
select select "string:stripe-pm_1PW7jm4VGloSiKo72WJWqiA9"
select select "object:646"
select select "number:89"
select select "number:77"
select select "number:15"
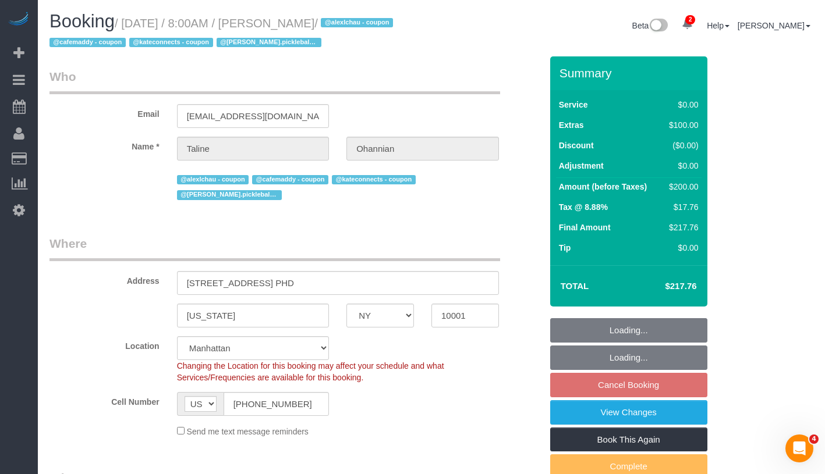
select select "number:6"
select select "object:903"
select select "spot1"
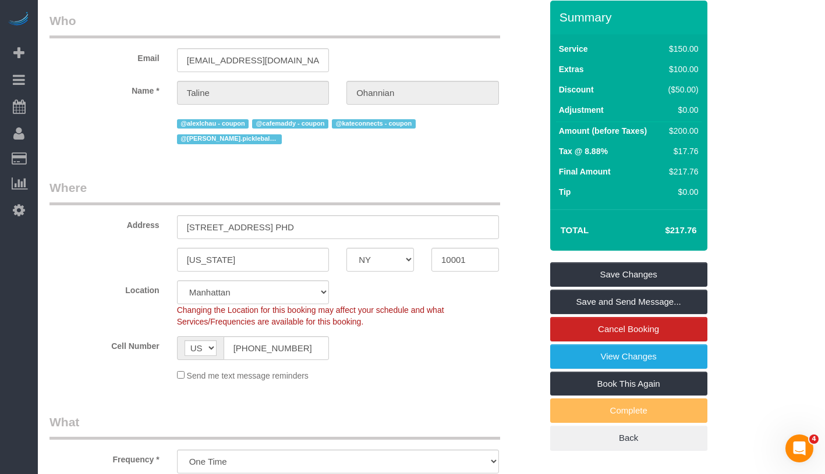
scroll to position [20, 0]
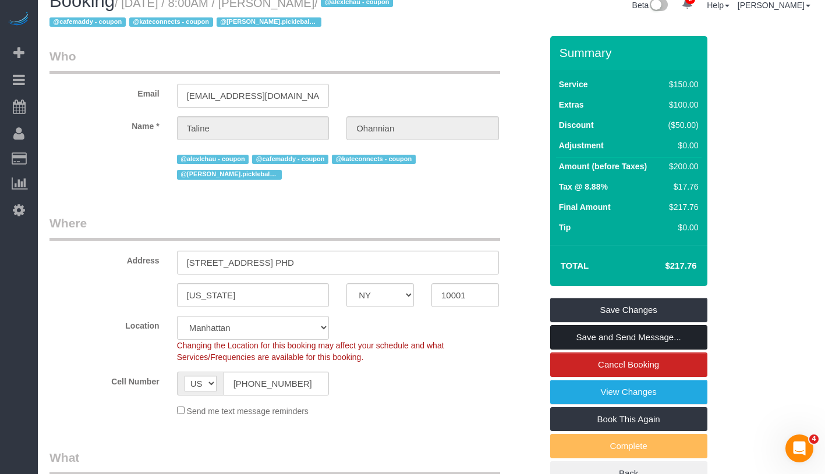
click at [688, 332] on link "Save and Send Message..." at bounding box center [628, 337] width 157 height 24
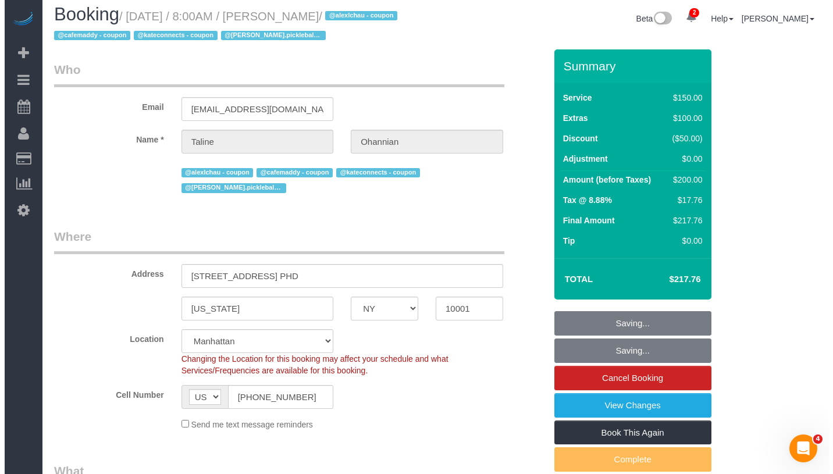
scroll to position [0, 0]
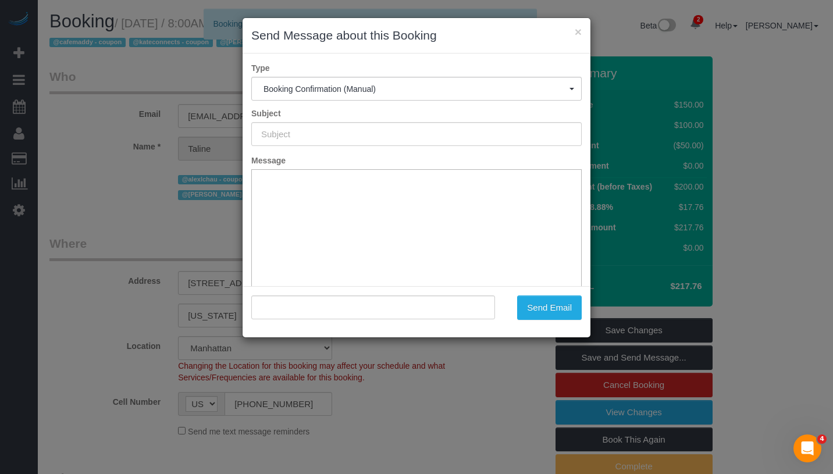
type input "Cleaning Confirmed for 08/30/2025 at 8:00am"
type input ""Taline Ohannian" <talineohan@gmail.com>"
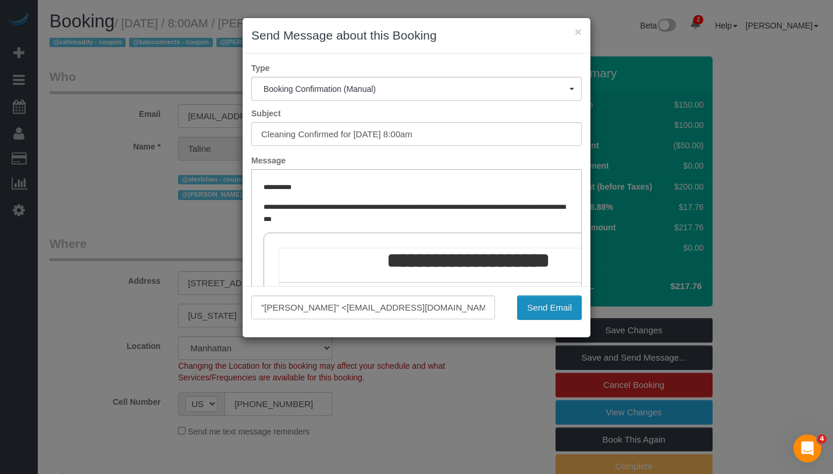
click at [537, 307] on button "Send Email" at bounding box center [549, 308] width 65 height 24
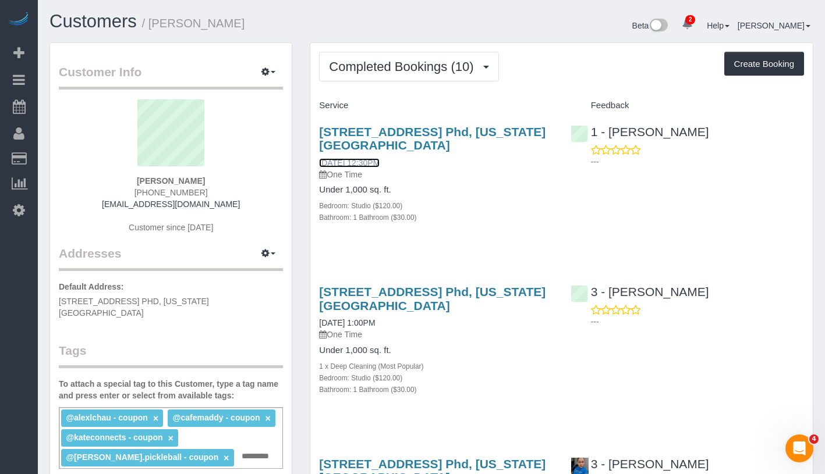
click at [375, 159] on link "[DATE] 12:30PM" at bounding box center [349, 162] width 61 height 9
click at [371, 321] on link "[DATE] 1:00PM" at bounding box center [347, 322] width 56 height 9
drag, startPoint x: 137, startPoint y: 179, endPoint x: 216, endPoint y: 181, distance: 79.2
click at [216, 181] on div "Taline Ohannian (201) 674-0173 talineohan@gmail.com Customer since 2024" at bounding box center [171, 172] width 224 height 145
copy strong "Taline Ohannian"
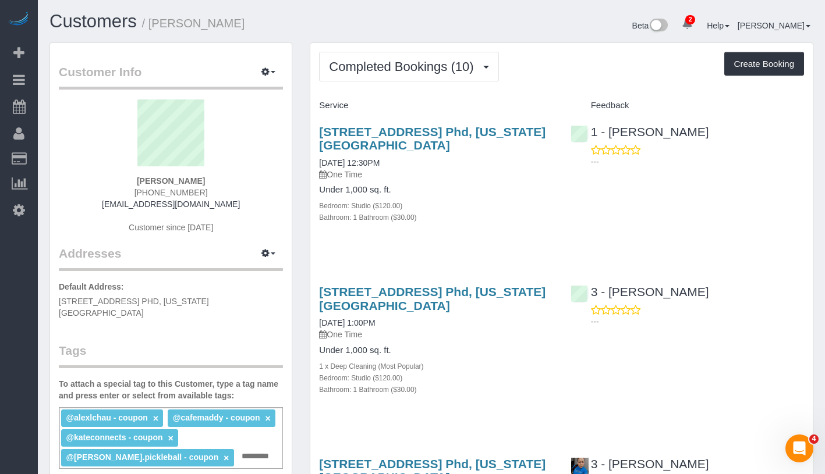
drag, startPoint x: 307, startPoint y: 162, endPoint x: 418, endPoint y: 167, distance: 110.7
copy link "[DATE] 12:30PM"
click at [382, 71] on span "Completed Bookings (10)" at bounding box center [404, 66] width 150 height 15
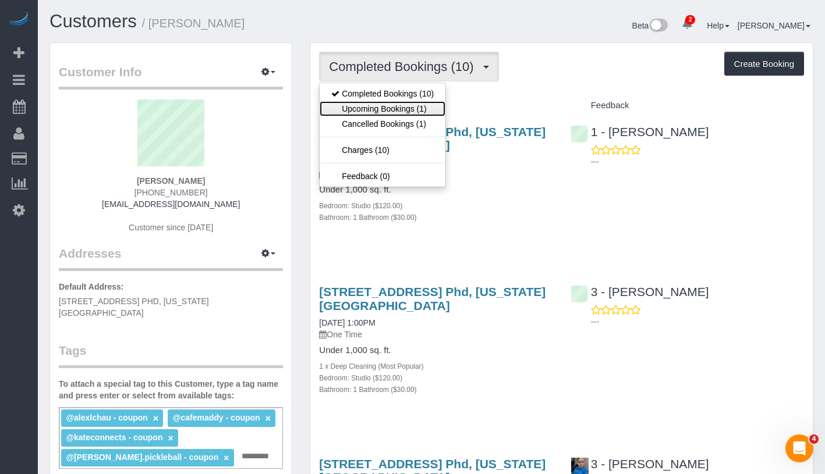
click at [385, 108] on link "Upcoming Bookings (1)" at bounding box center [382, 108] width 126 height 15
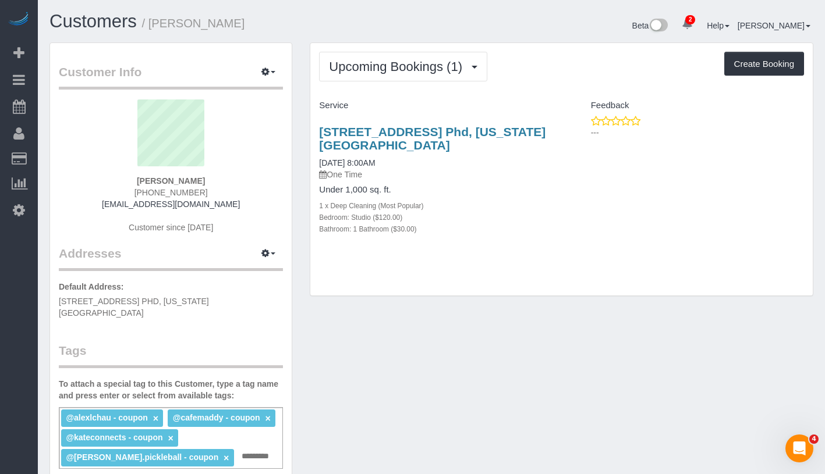
drag, startPoint x: 315, startPoint y: 162, endPoint x: 405, endPoint y: 164, distance: 89.6
click at [405, 164] on div "100 West 26th Street, Apt. Phd, New York, NY 10001 08/30/2025 8:00AM One Time U…" at bounding box center [435, 186] width 251 height 143
copy link "08/30/2025 8:00AM"
click at [365, 165] on link "08/30/2025 8:00AM" at bounding box center [347, 162] width 56 height 9
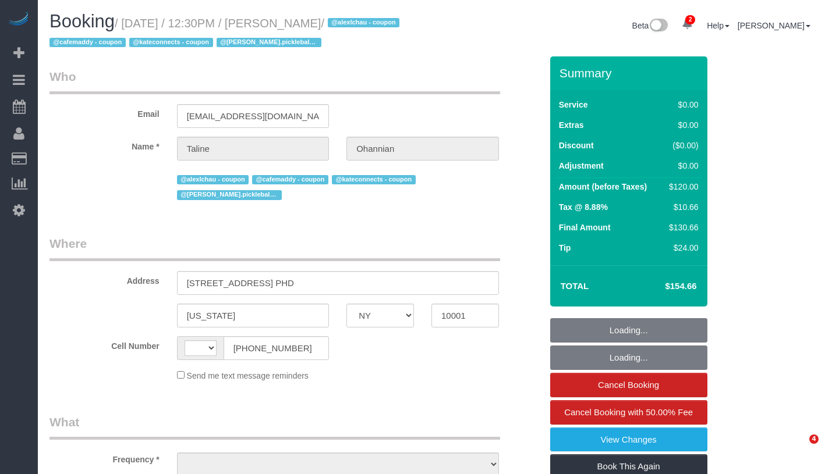
select select "NY"
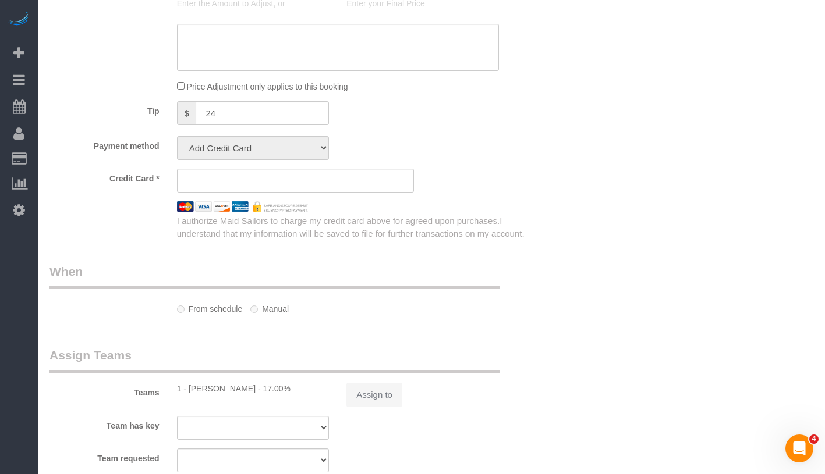
select select "string:[GEOGRAPHIC_DATA]"
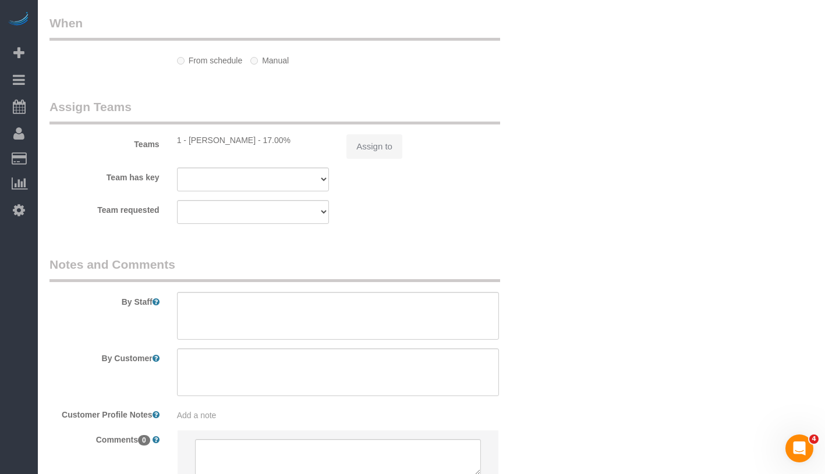
select select "object:1350"
select select "number:89"
select select "number:73"
select select "number:15"
select select "number:6"
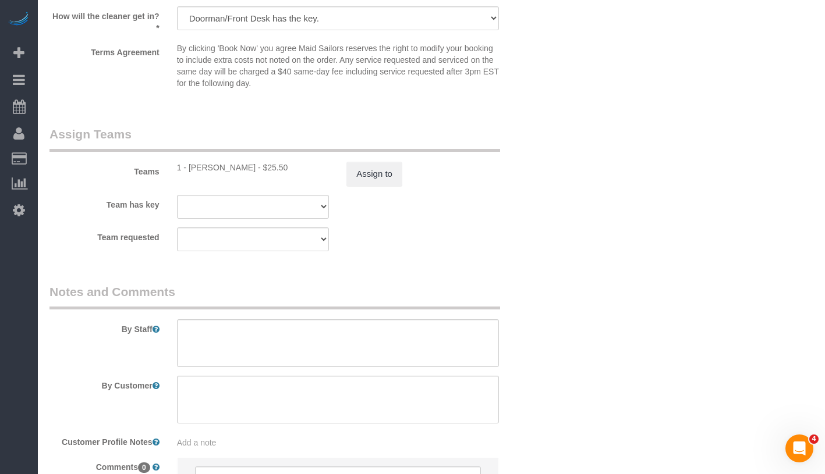
select select "string:stripe-pm_1PW7jm4VGloSiKo72WJWqiA9"
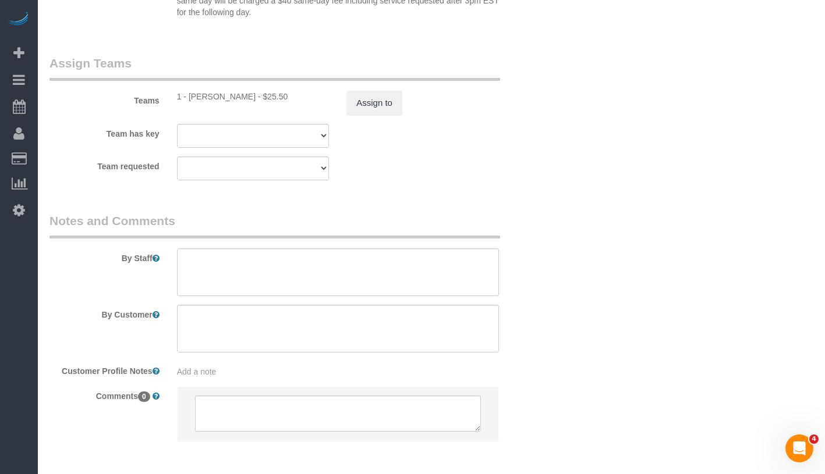
scroll to position [1703, 0]
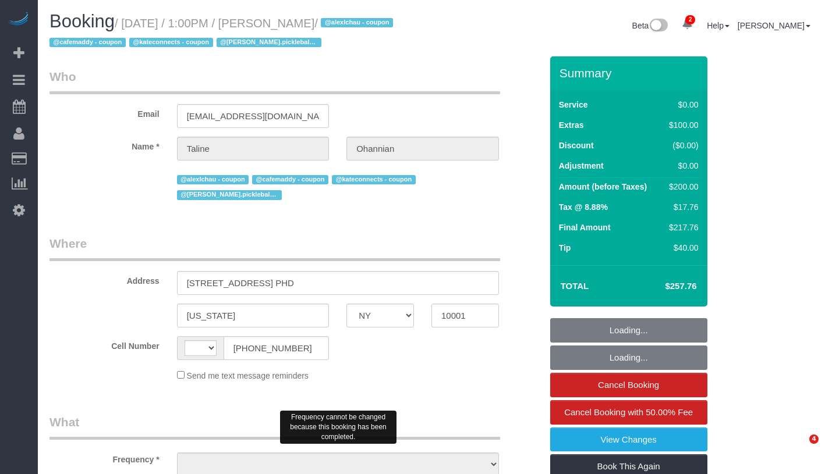
select select "NY"
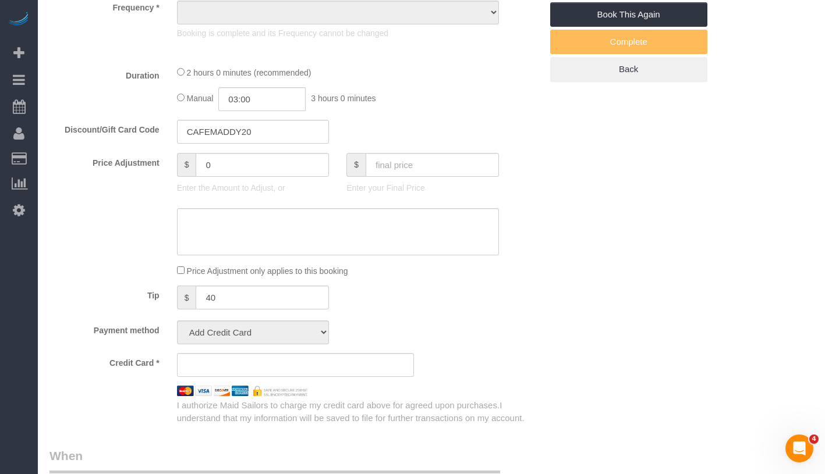
select select "number:58"
select select "number:73"
select select "number:15"
select select "number:6"
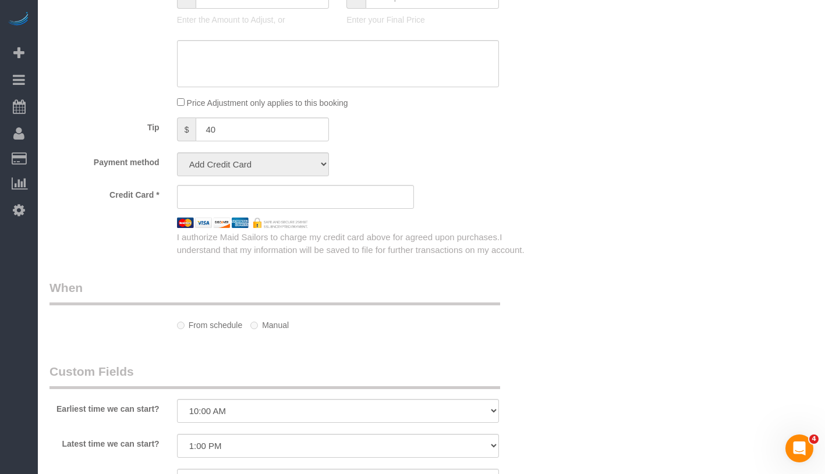
select select "string:[GEOGRAPHIC_DATA]"
select select "object:912"
select select "string:stripe-pm_1PW7jm4VGloSiKo72WJWqiA9"
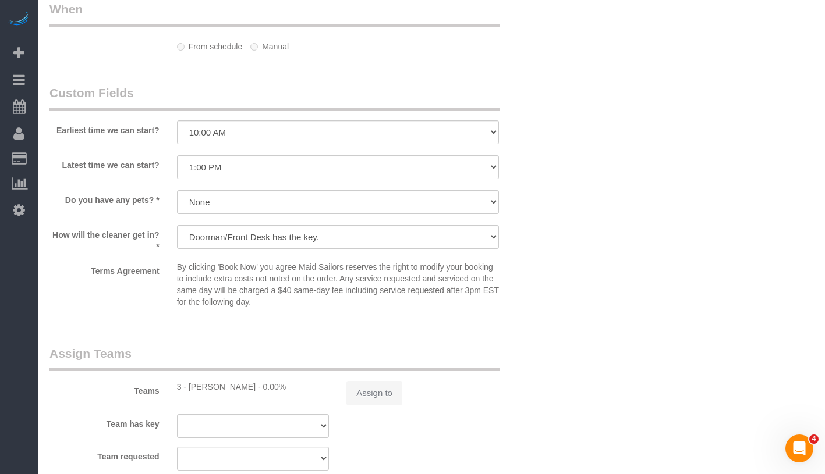
select select "spot1"
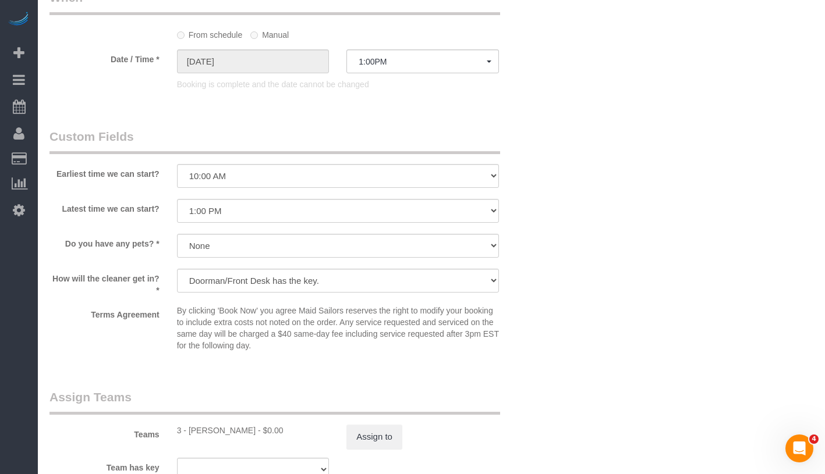
select select "object:1372"
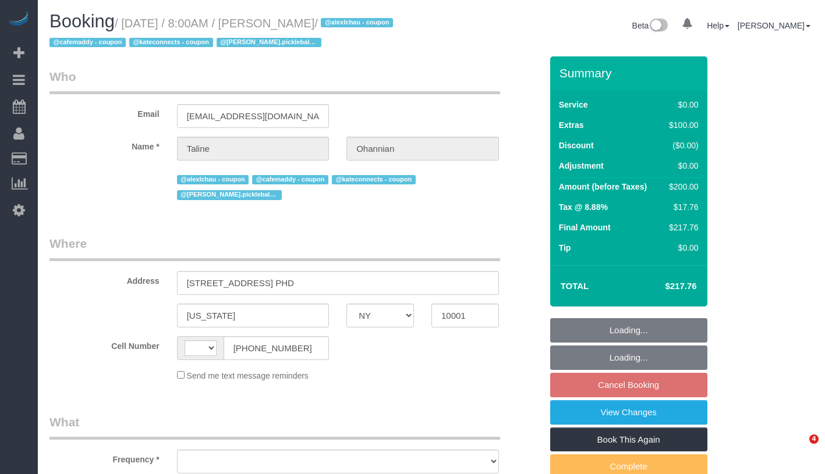
select select "NY"
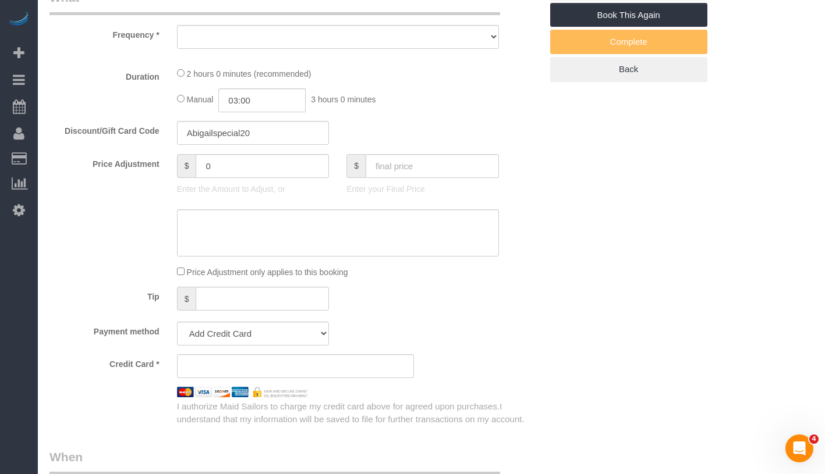
select select "string:[GEOGRAPHIC_DATA]"
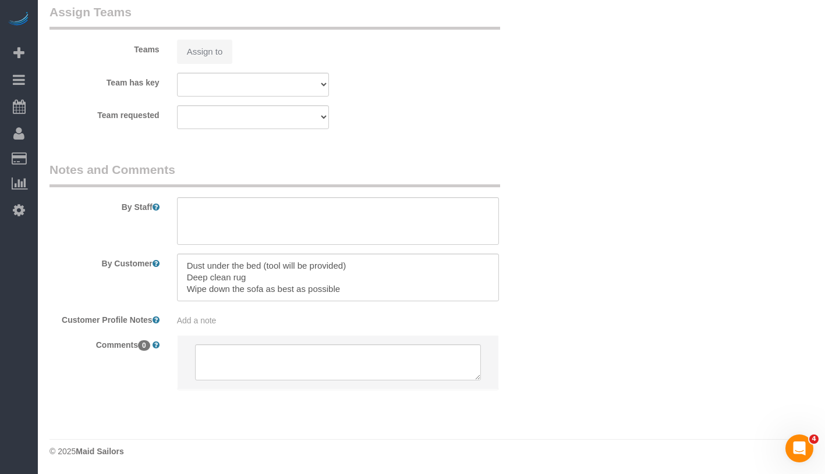
select select "string:stripe-pm_1PW7jm4VGloSiKo72WJWqiA9"
select select "object:747"
select select "number:89"
select select "number:77"
select select "number:15"
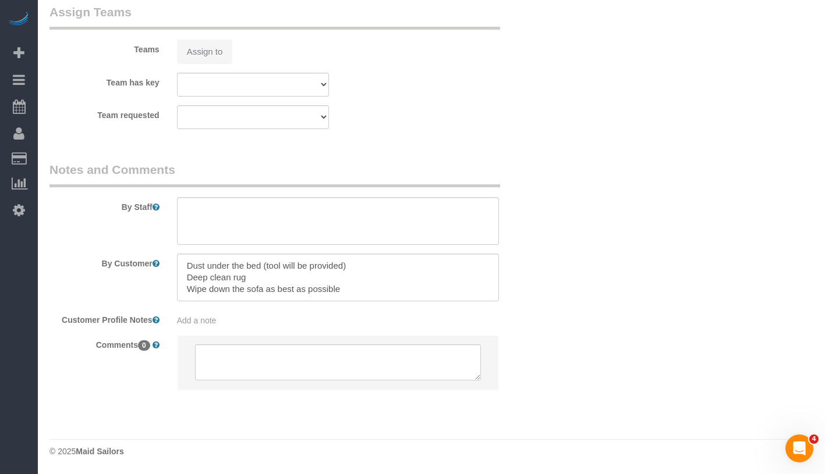
select select "number:6"
select select "spot1"
select select "object:1314"
drag, startPoint x: 187, startPoint y: 261, endPoint x: 366, endPoint y: 294, distance: 181.8
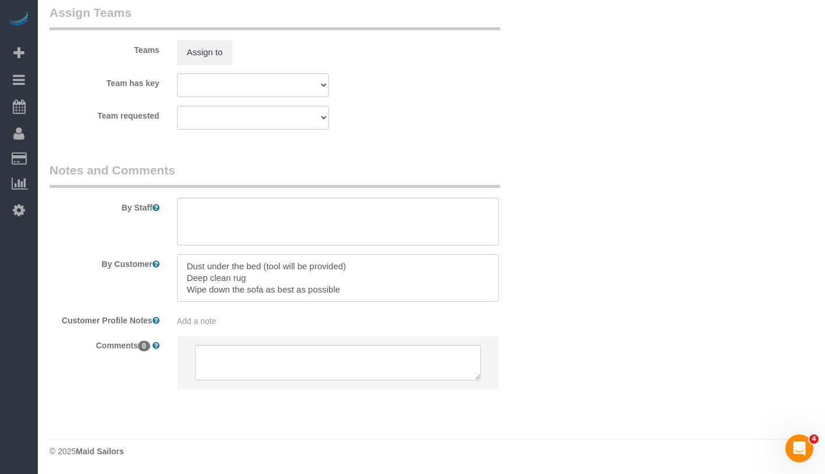
click at [366, 294] on textarea at bounding box center [338, 278] width 322 height 48
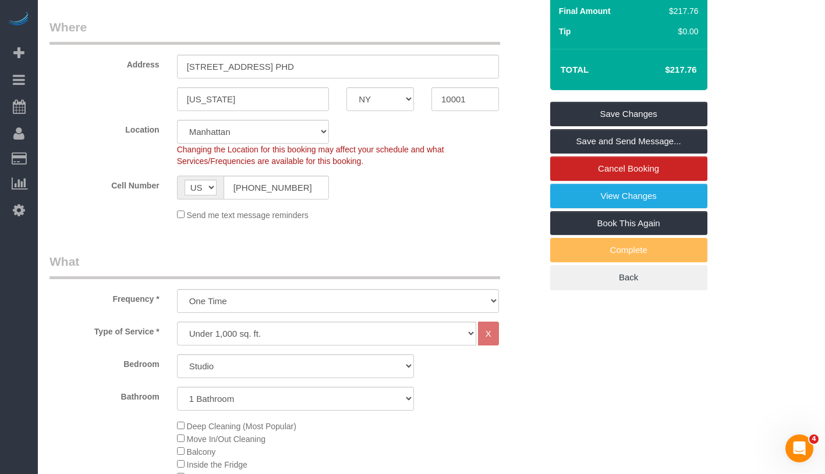
scroll to position [0, 0]
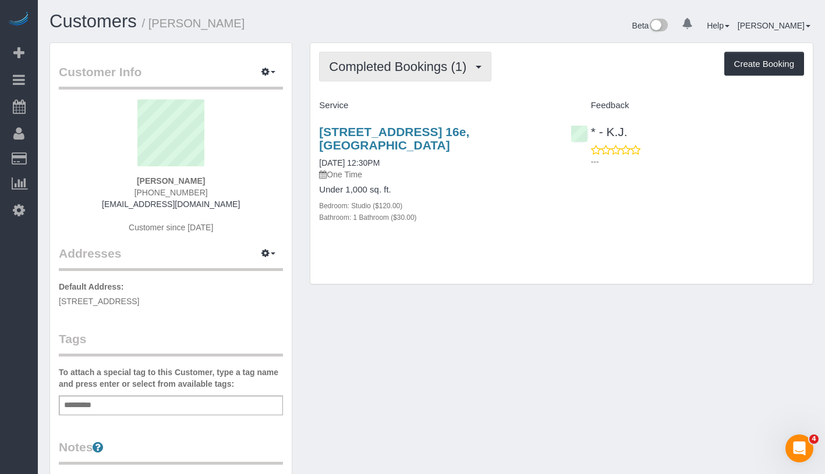
click at [381, 73] on span "Completed Bookings (1)" at bounding box center [400, 66] width 143 height 15
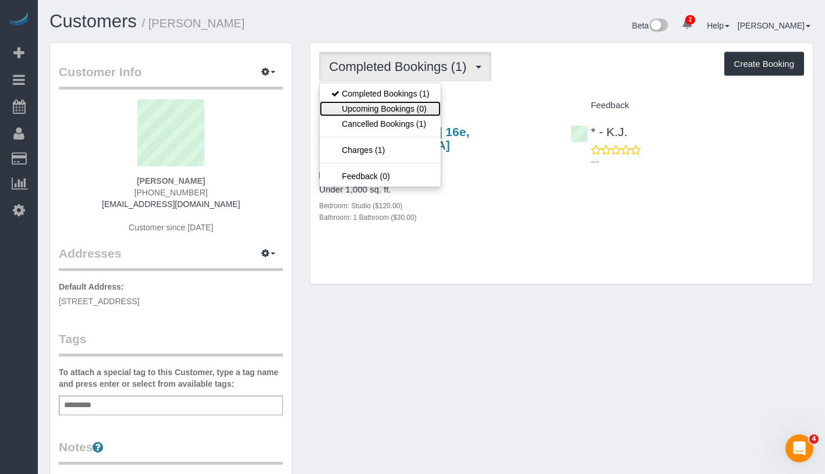
click at [385, 108] on link "Upcoming Bookings (0)" at bounding box center [379, 108] width 121 height 15
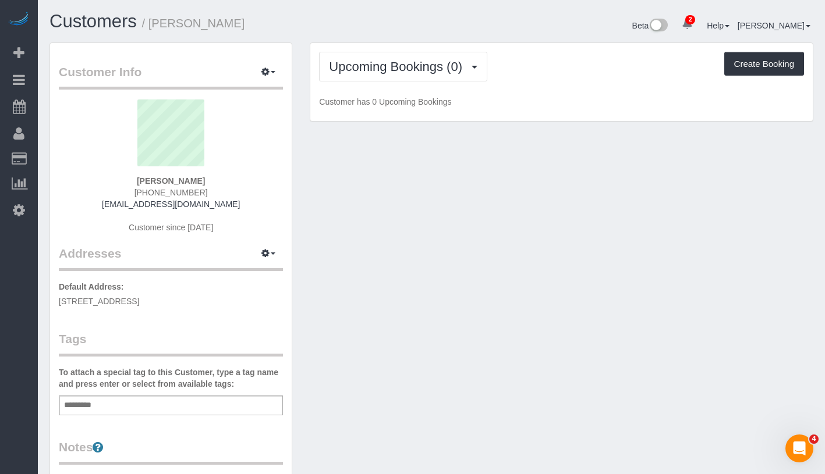
click at [410, 47] on div "Upcoming Bookings (0) Completed Bookings (1) Upcoming Bookings (0) Cancelled Bo…" at bounding box center [561, 82] width 502 height 79
click at [402, 74] on button "Upcoming Bookings (0)" at bounding box center [403, 67] width 168 height 30
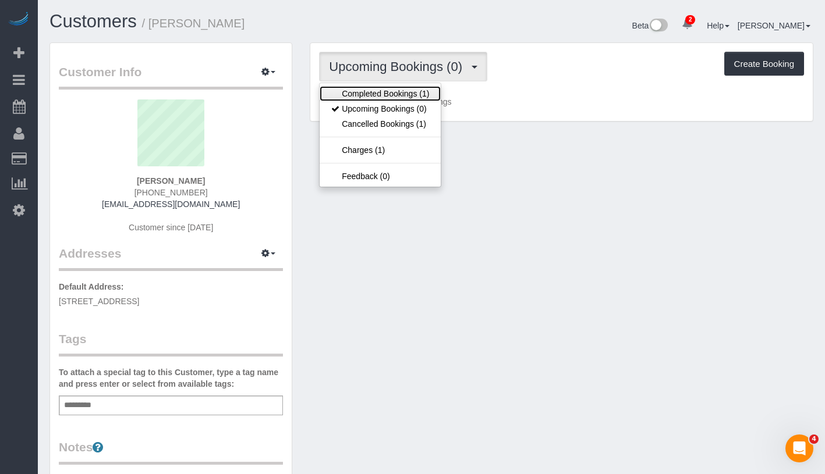
click at [397, 94] on link "Completed Bookings (1)" at bounding box center [379, 93] width 121 height 15
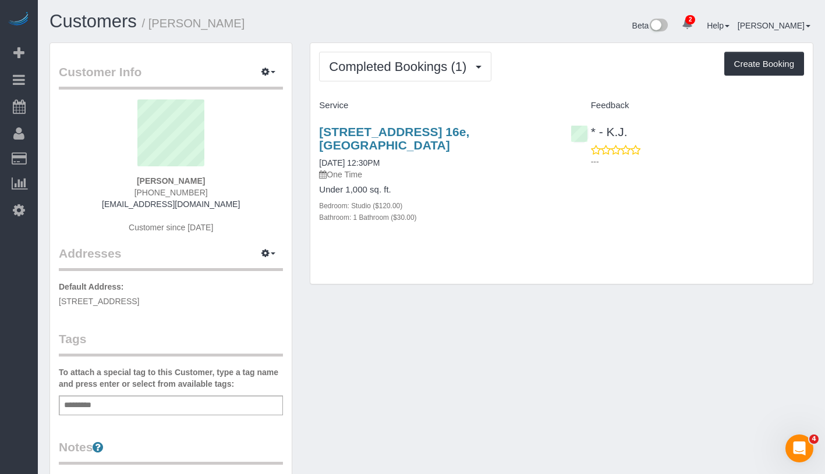
click at [382, 141] on h3 "205 State Street, Apt. 16e, Brooklyn, NY 11201" at bounding box center [435, 138] width 233 height 27
click at [385, 136] on link "205 State Street, Apt. 16e, Brooklyn, NY 11201" at bounding box center [394, 138] width 150 height 27
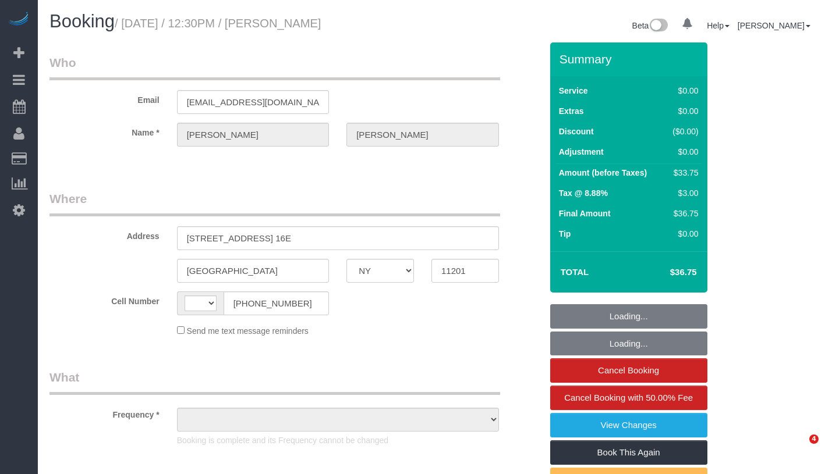
select select "NY"
select select "string:[GEOGRAPHIC_DATA]"
select select "number:58"
select select "number:72"
select select "number:15"
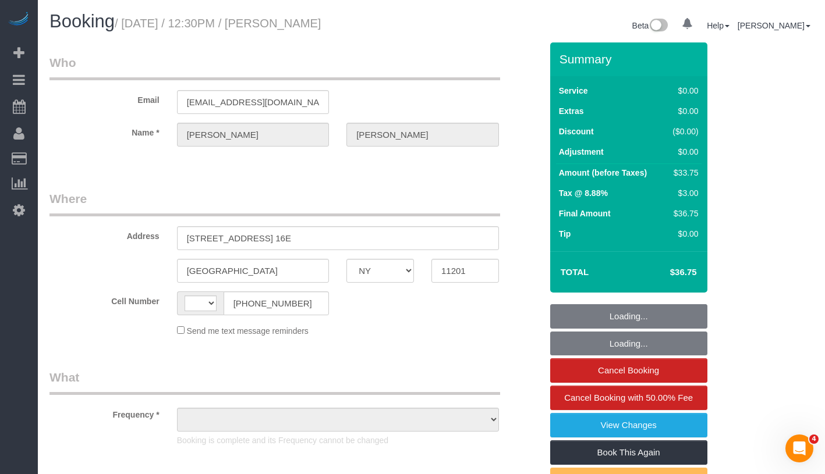
select select "number:5"
select select "string:stripe-pm_1RyaQc4VGloSiKo7A9QHNwkJ"
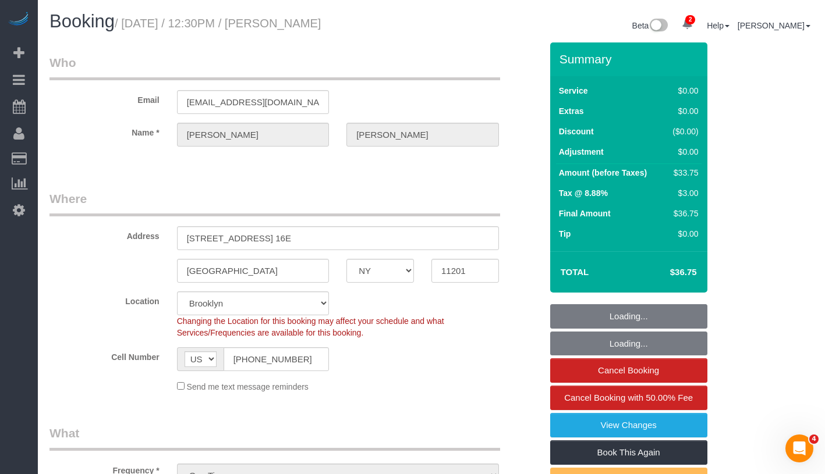
select select "object:1301"
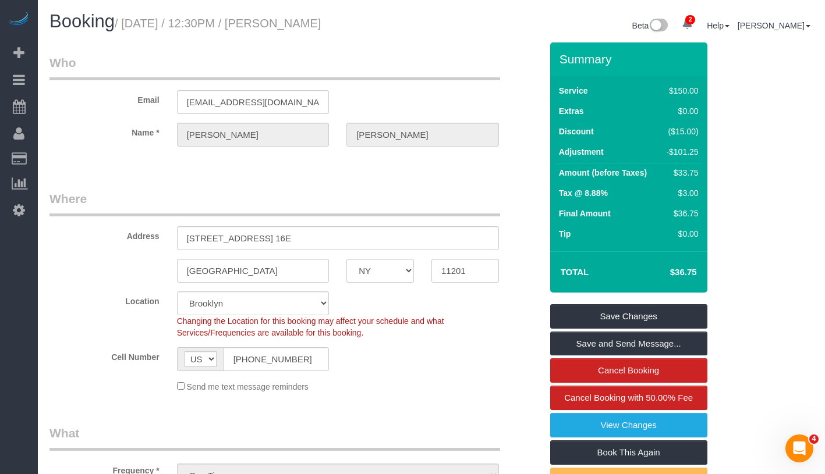
drag, startPoint x: 284, startPoint y: 23, endPoint x: 356, endPoint y: 25, distance: 71.6
click at [356, 25] on h1 "Booking / August 22, 2025 / 12:30PM / Kate Larson" at bounding box center [235, 22] width 373 height 20
copy small "Kate Larson"
drag, startPoint x: 661, startPoint y: 154, endPoint x: 683, endPoint y: 154, distance: 22.1
click at [683, 154] on div "-$101.25" at bounding box center [680, 152] width 36 height 12
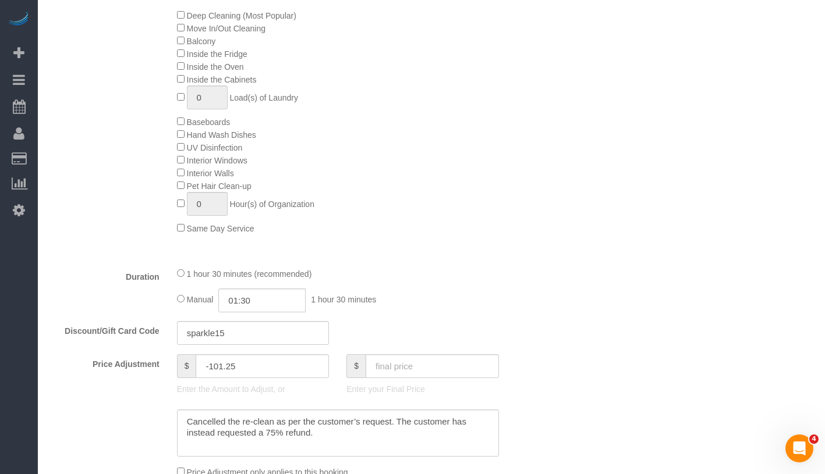
scroll to position [609, 0]
drag, startPoint x: 203, startPoint y: 365, endPoint x: 257, endPoint y: 361, distance: 54.9
click at [257, 361] on input "-101.25" at bounding box center [262, 366] width 133 height 24
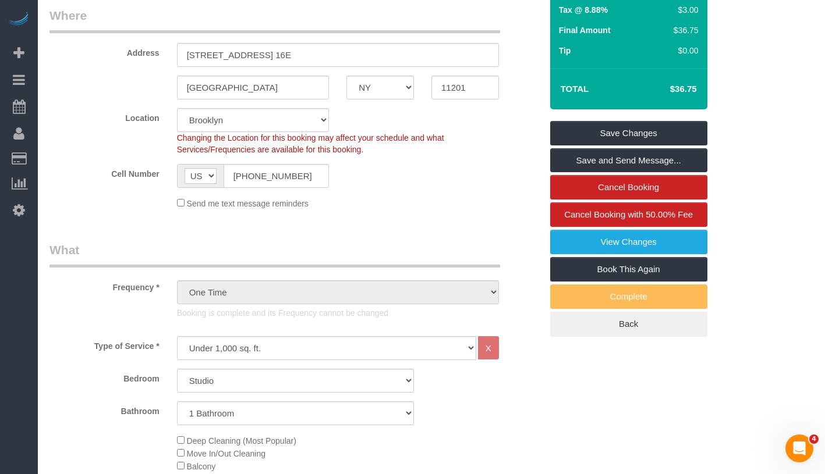
scroll to position [0, 0]
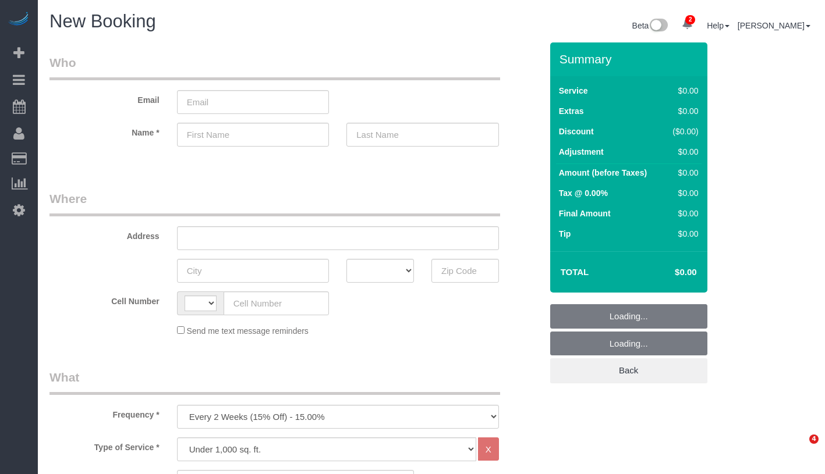
select select "number:89"
select select "number:90"
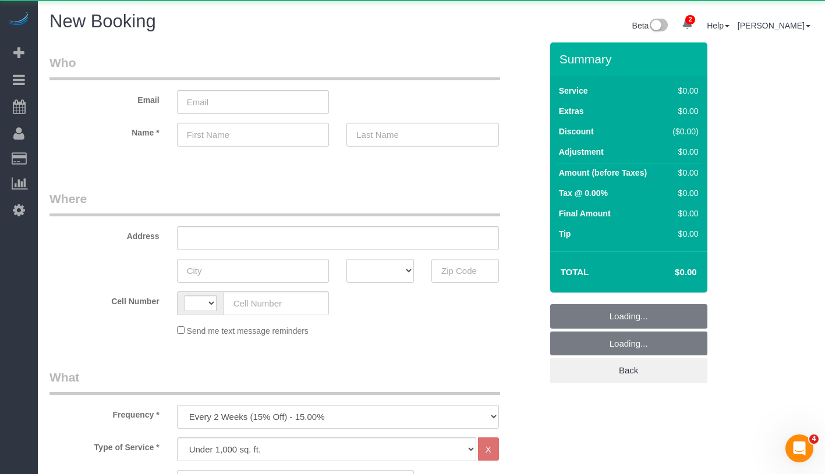
select select "string:[GEOGRAPHIC_DATA]"
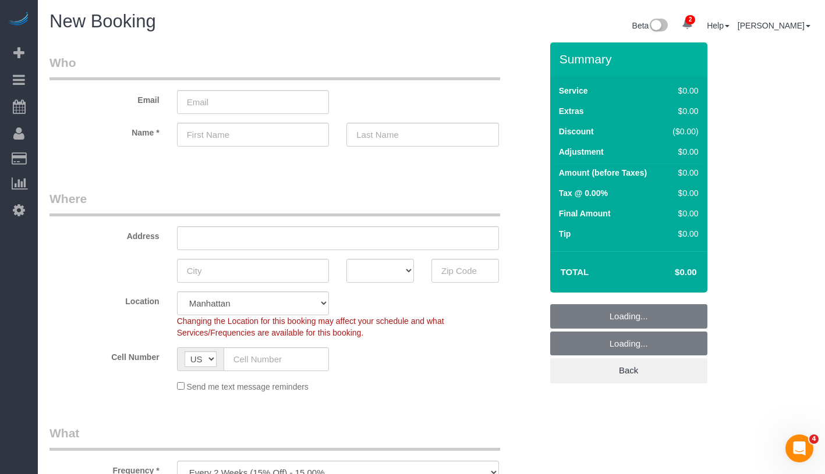
scroll to position [233, 0]
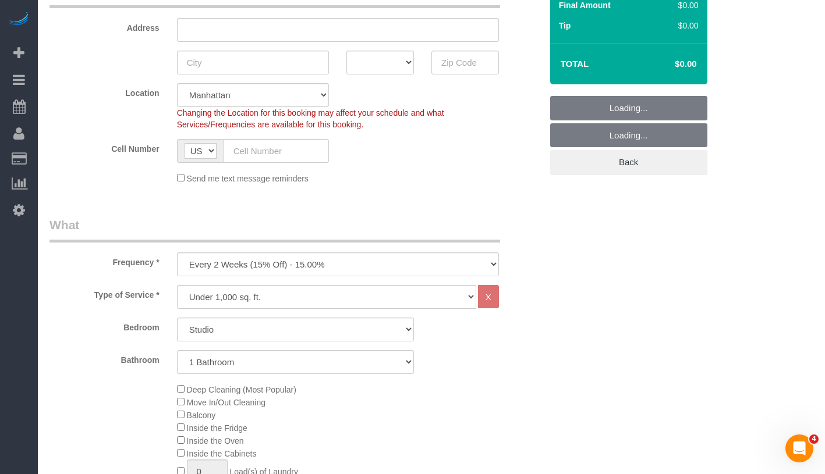
select select "object:1461"
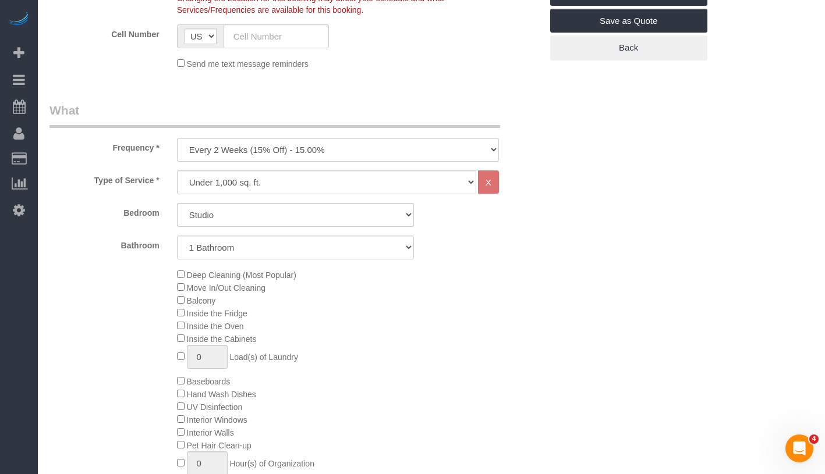
scroll to position [343, 0]
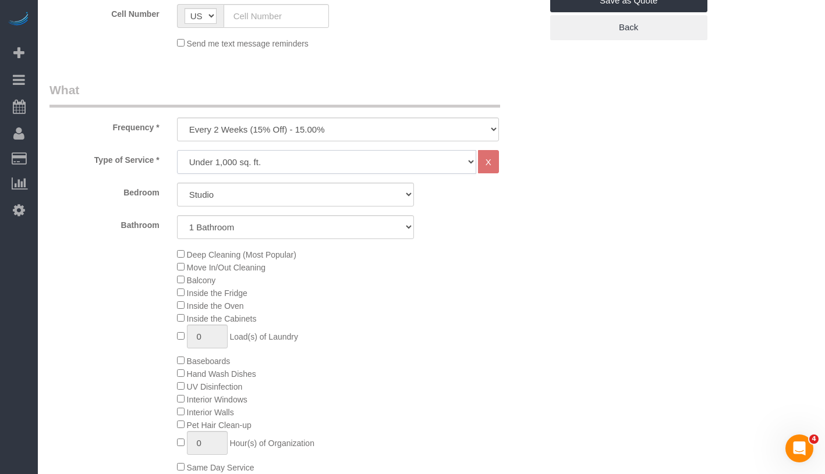
click at [297, 164] on select "Under 1,000 sq. ft. 1,001 - 1,500 sq. ft. 1,500+ sq. ft. Custom Cleaning Office…" at bounding box center [326, 162] width 299 height 24
select select "213"
select select "1"
select select "120"
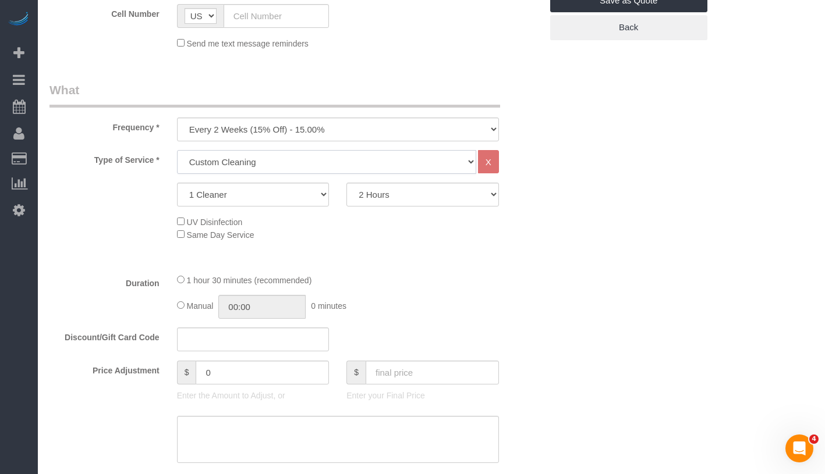
click at [327, 162] on select "Under 1,000 sq. ft. 1,001 - 1,500 sq. ft. 1,500+ sq. ft. Custom Cleaning Office…" at bounding box center [326, 162] width 299 height 24
select select "212"
select select "2"
click at [289, 162] on select "Under 1,000 sq. ft. 1,001 - 1,500 sq. ft. 1,500+ sq. ft. Custom Cleaning Office…" at bounding box center [326, 162] width 299 height 24
select select "213"
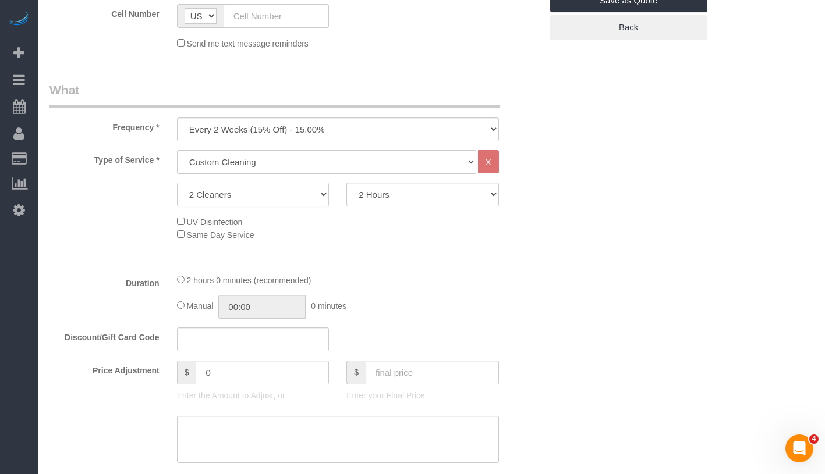
click at [292, 190] on select "1 Cleaner 2 Cleaners 3 Cleaners 4 Cleaners 5 Cleaners" at bounding box center [253, 195] width 152 height 24
select select "1"
click at [398, 199] on select "2 Hours 2.5 Hours 3 Hours 3.5 Hours 4 Hours 4.5 Hours 5 Hours 5.5 Hours 6 Hours…" at bounding box center [422, 195] width 152 height 24
select select "360"
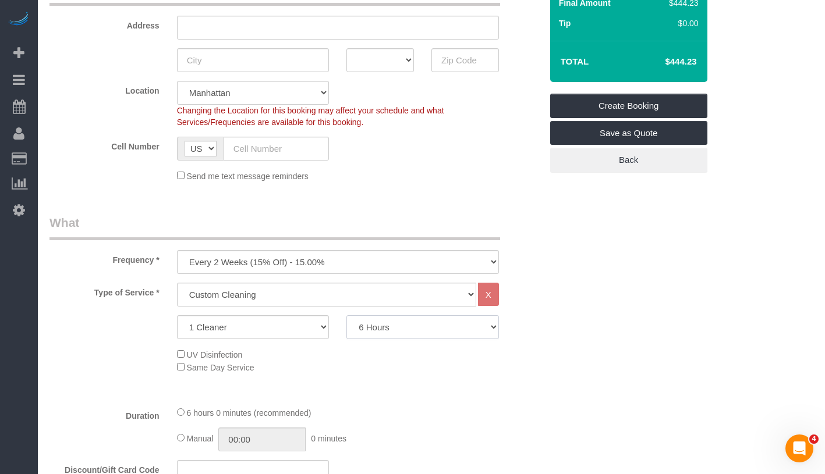
scroll to position [254, 0]
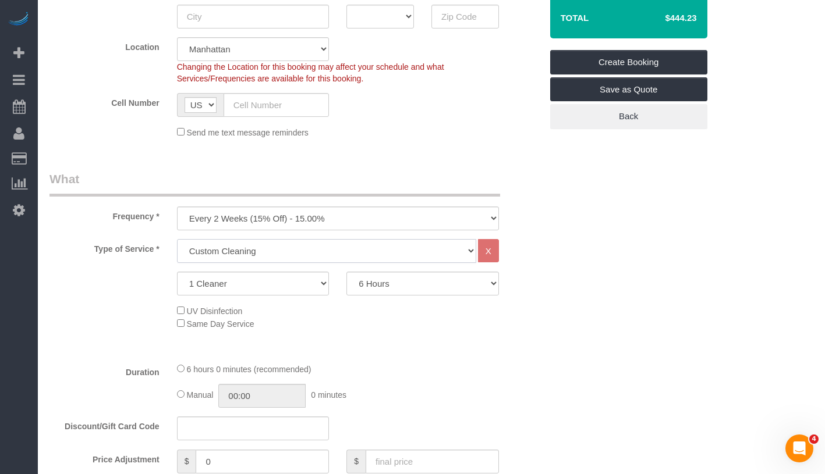
click at [297, 251] on select "Under 1,000 sq. ft. 1,001 - 1,500 sq. ft. 1,500+ sq. ft. Custom Cleaning Office…" at bounding box center [326, 251] width 299 height 24
select select "216"
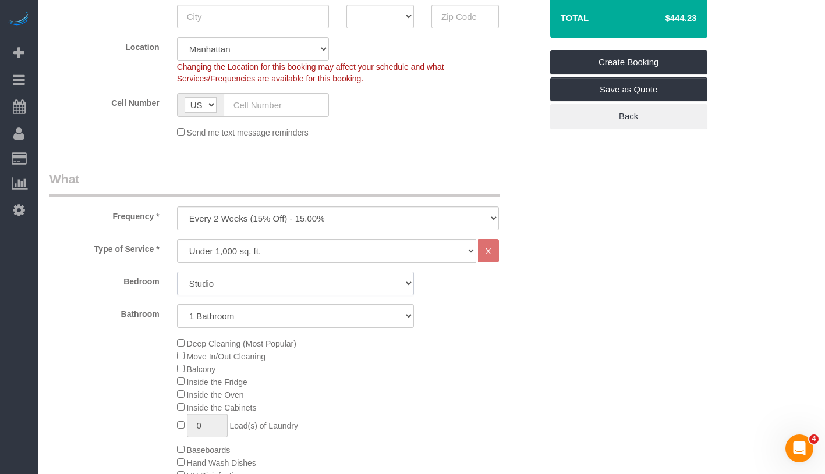
click at [326, 290] on select "Studio 1 Bedroom 2 Bedrooms 3 Bedrooms" at bounding box center [295, 284] width 237 height 24
select select "3"
click at [304, 319] on select "1 Bathroom 2 Bathrooms" at bounding box center [295, 316] width 237 height 24
select select "2"
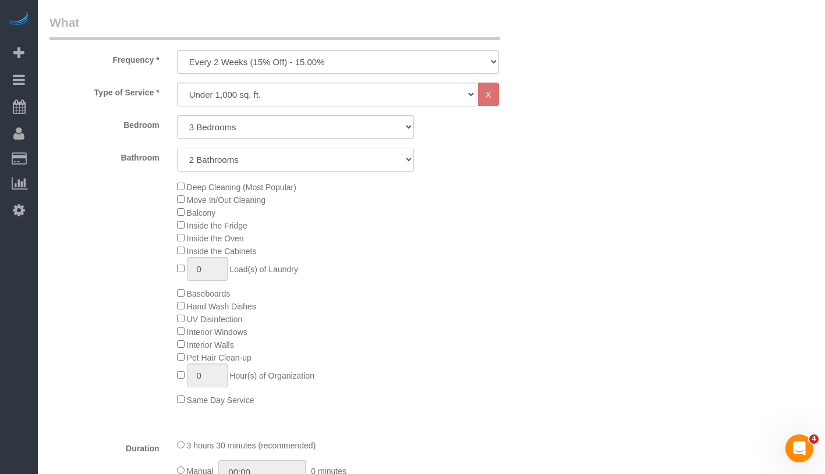
scroll to position [354, 0]
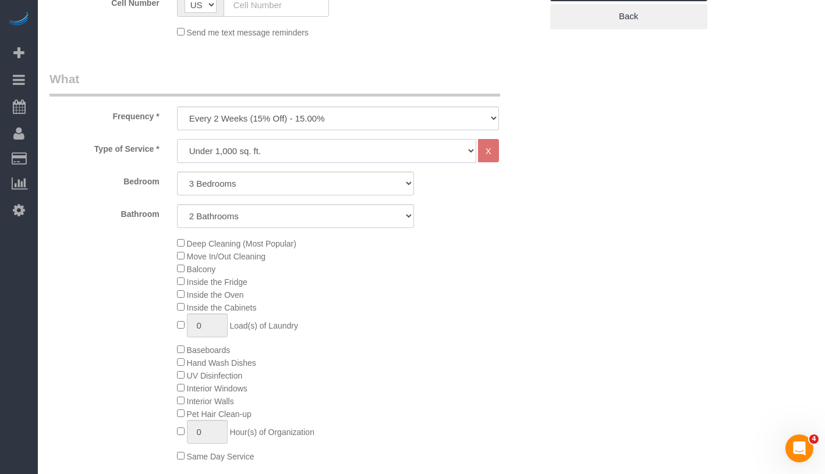
click at [310, 157] on select "Under 1,000 sq. ft. 1,001 - 1,500 sq. ft. 1,500+ sq. ft. Custom Cleaning Office…" at bounding box center [326, 151] width 299 height 24
select select "213"
select select "1"
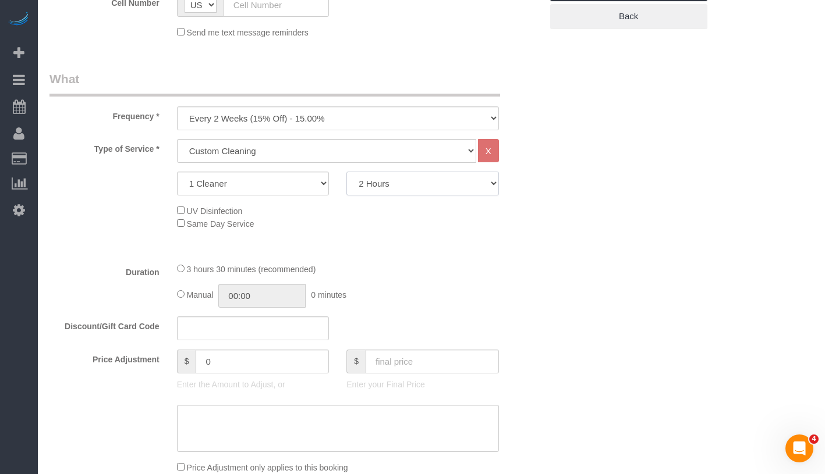
click at [421, 190] on select "2 Hours 2.5 Hours 3 Hours 3.5 Hours 4 Hours 4.5 Hours 5 Hours 5.5 Hours 6 Hours…" at bounding box center [422, 184] width 152 height 24
click at [410, 188] on select "2 Hours 2.5 Hours 3 Hours 3.5 Hours 4 Hours 4.5 Hours 5 Hours 5.5 Hours 6 Hours…" at bounding box center [422, 184] width 152 height 24
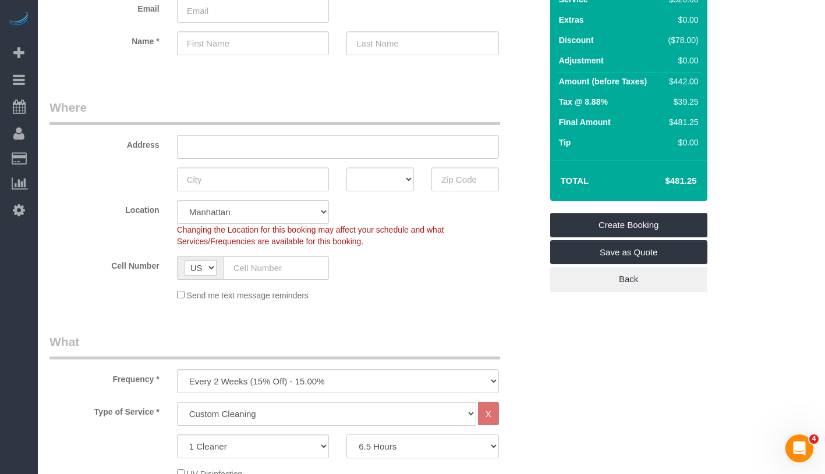
scroll to position [207, 0]
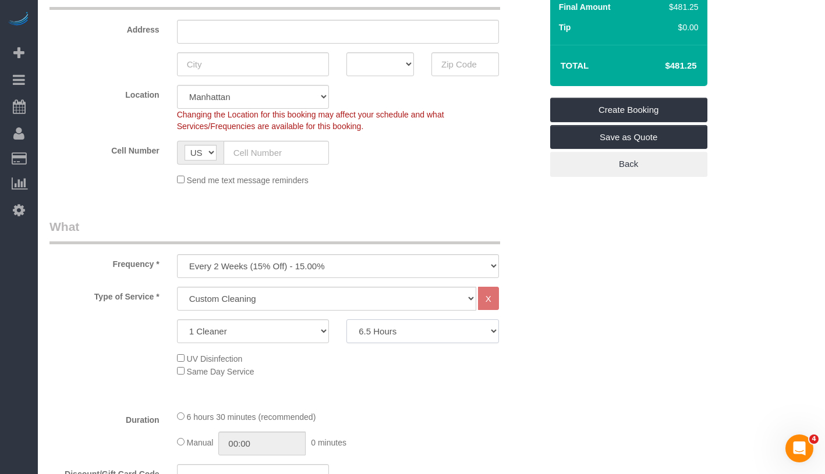
click at [411, 339] on select "2 Hours 2.5 Hours 3 Hours 3.5 Hours 4 Hours 4.5 Hours 5 Hours 5.5 Hours 6 Hours…" at bounding box center [422, 331] width 152 height 24
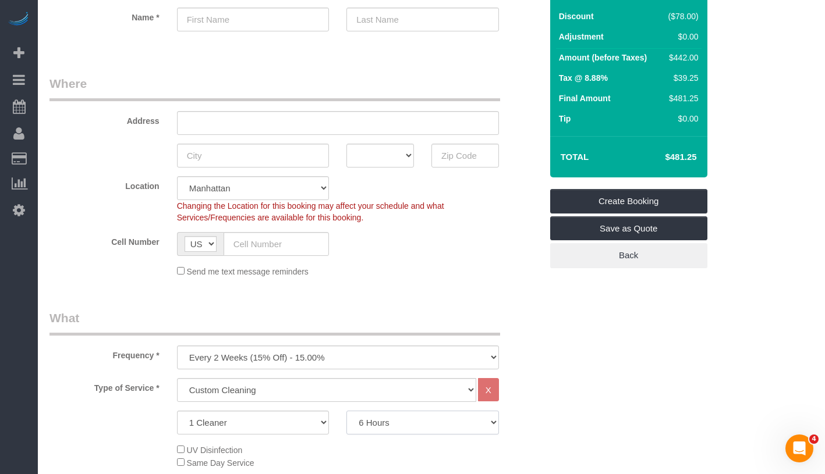
scroll to position [113, 0]
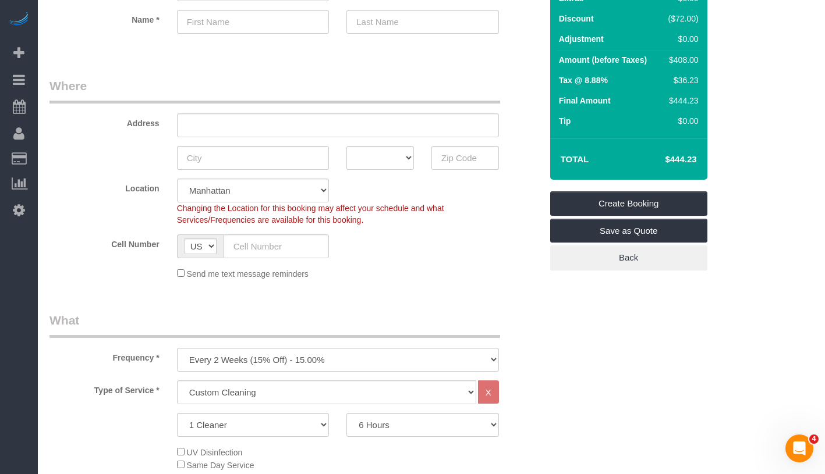
drag, startPoint x: 660, startPoint y: 159, endPoint x: 699, endPoint y: 160, distance: 38.4
click at [699, 160] on td "$444.23" at bounding box center [663, 159] width 76 height 29
copy h4 "$444.23"
click at [424, 422] on select "2 Hours 2.5 Hours 3 Hours 3.5 Hours 4 Hours 4.5 Hours 5 Hours 5.5 Hours 6 Hours…" at bounding box center [422, 425] width 152 height 24
click at [656, 162] on h4 "$481.25" at bounding box center [663, 160] width 66 height 10
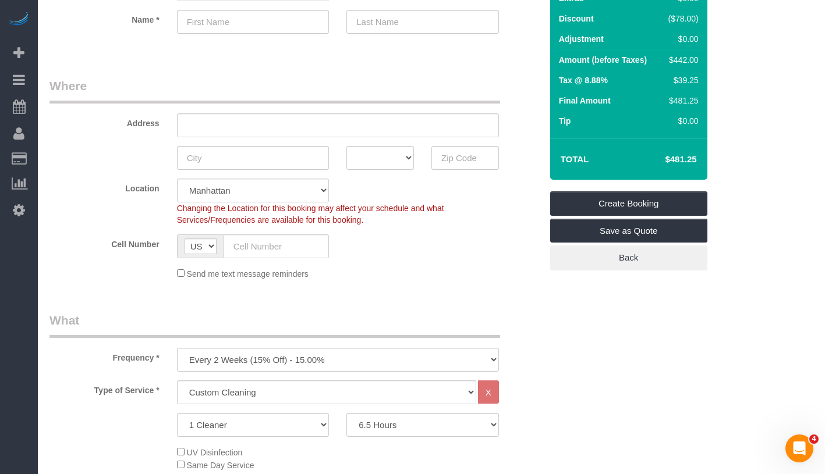
drag, startPoint x: 656, startPoint y: 162, endPoint x: 702, endPoint y: 161, distance: 46.0
click at [702, 161] on div "Total $481.25" at bounding box center [628, 158] width 157 height 41
copy div "$481.25 Create Booking Save as Quote Back"
click at [413, 419] on select "2 Hours 2.5 Hours 3 Hours 3.5 Hours 4 Hours 4.5 Hours 5 Hours 5.5 Hours 6 Hours…" at bounding box center [422, 425] width 152 height 24
select select "360"
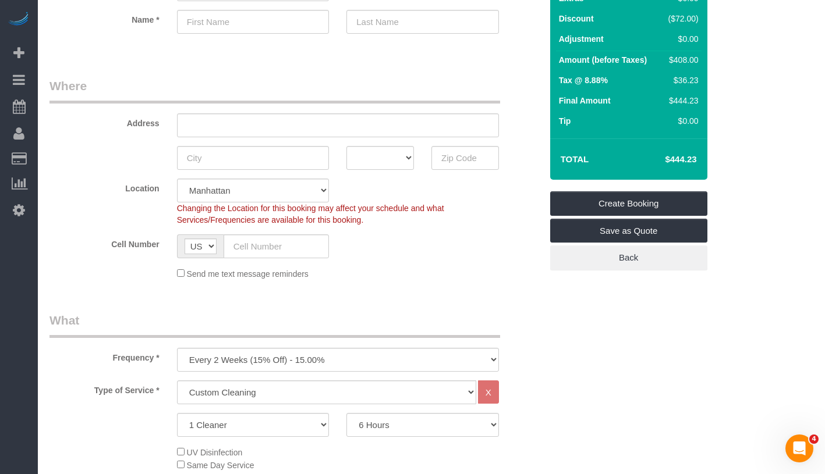
drag, startPoint x: 666, startPoint y: 162, endPoint x: 702, endPoint y: 158, distance: 36.2
click at [702, 158] on div "Total $444.23" at bounding box center [628, 158] width 157 height 41
click at [660, 158] on h4 "$444.23" at bounding box center [663, 160] width 66 height 10
drag, startPoint x: 660, startPoint y: 158, endPoint x: 697, endPoint y: 158, distance: 36.7
click at [697, 158] on td "$444.23" at bounding box center [663, 159] width 76 height 29
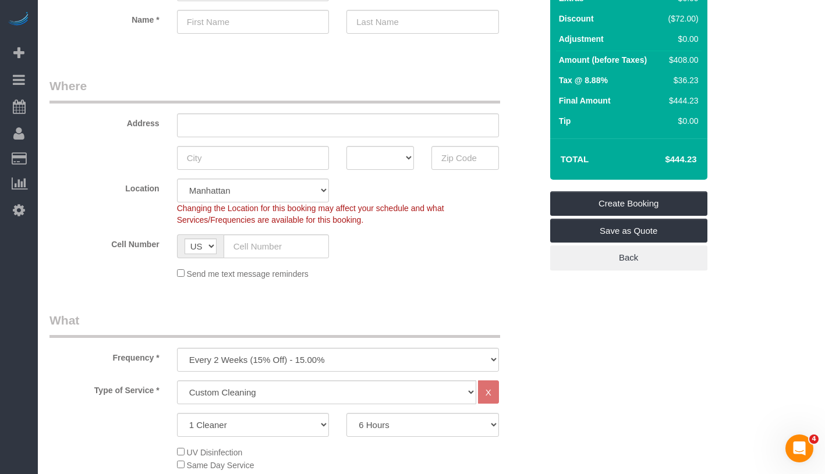
copy h4 "$444.23"
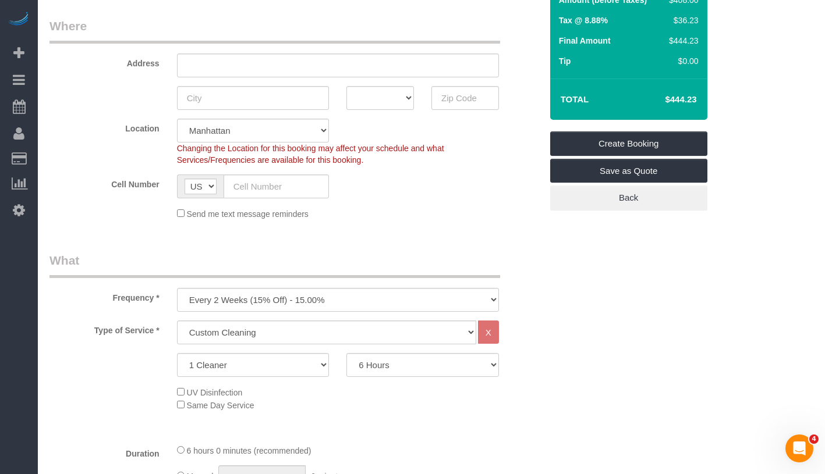
scroll to position [227, 0]
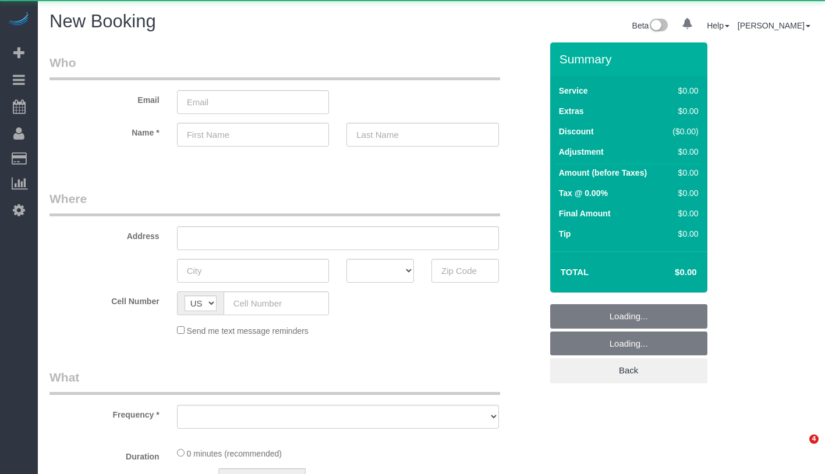
select select "number:89"
select select "number:90"
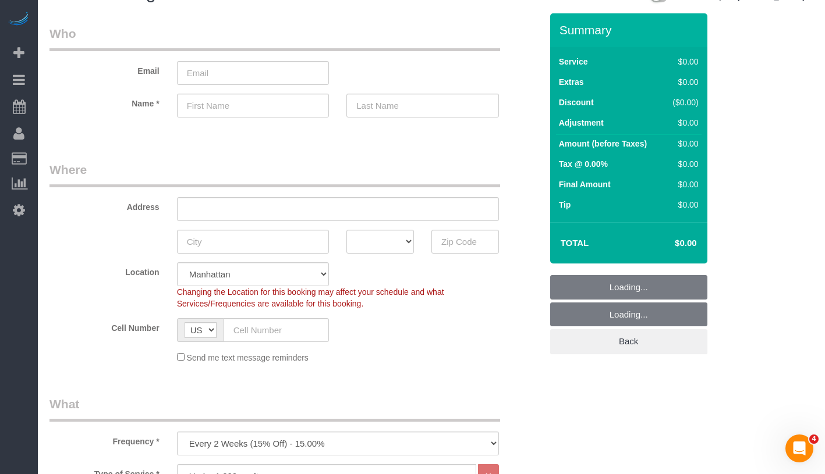
scroll to position [248, 0]
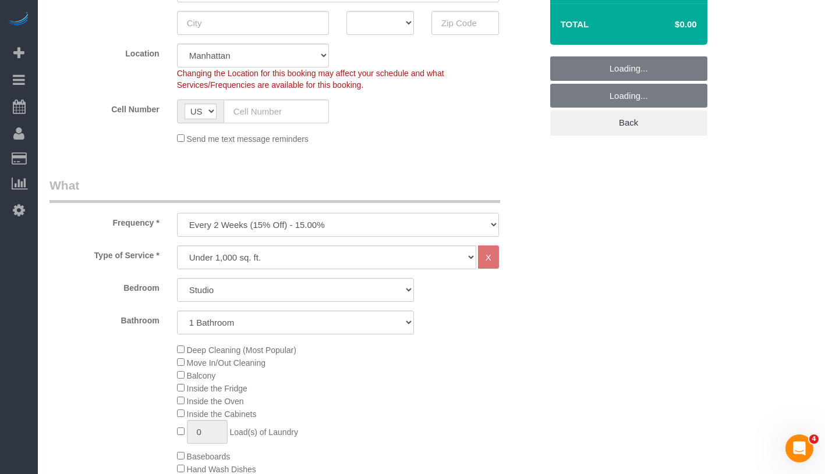
click at [331, 216] on select "One Time Weekly (20% Off) - 20.00% Every 2 Weeks (15% Off) - 15.00% Every 4 Wee…" at bounding box center [338, 225] width 322 height 24
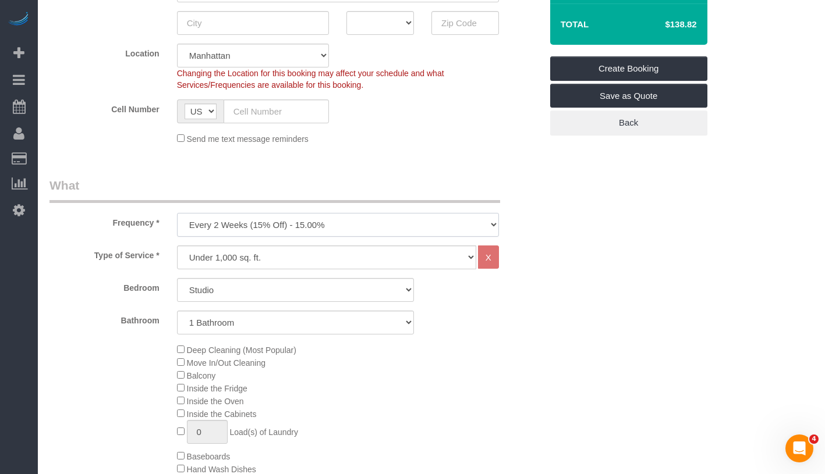
select select "object:846"
click at [274, 285] on select "Studio 1 Bedroom 2 Bedrooms 3 Bedrooms" at bounding box center [295, 290] width 237 height 24
select select "2"
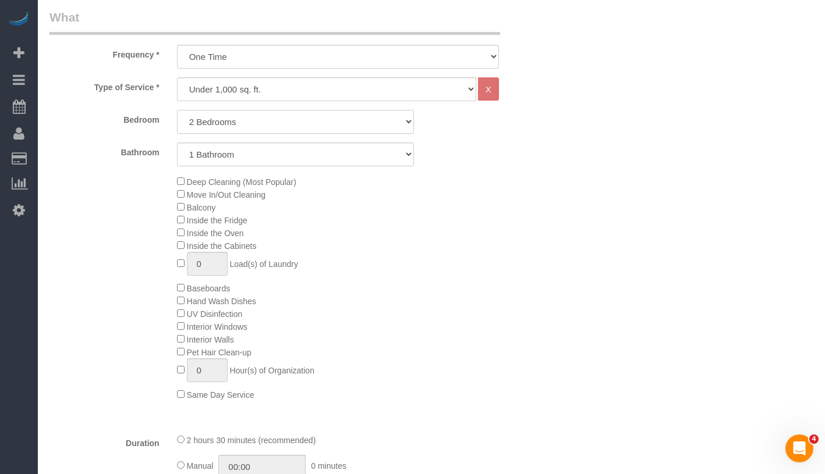
scroll to position [495, 0]
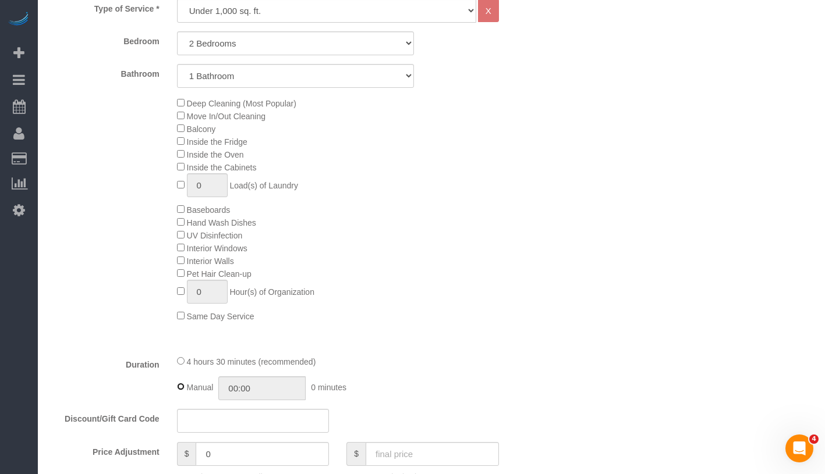
type input "04:30"
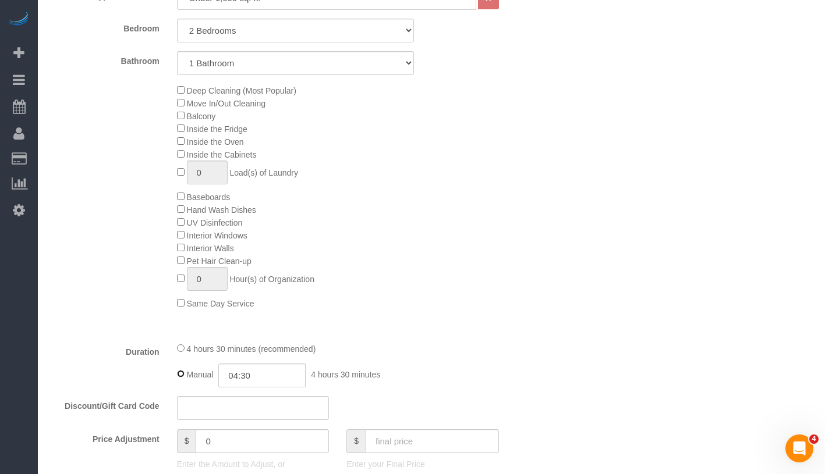
scroll to position [421, 0]
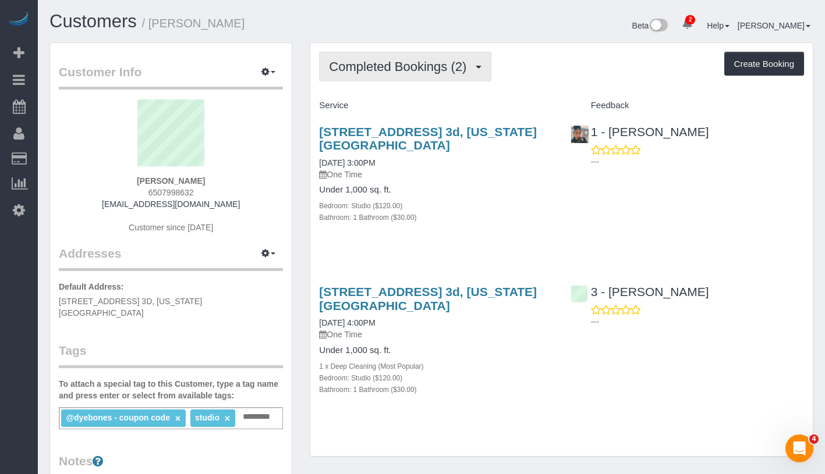
click at [410, 73] on span "Completed Bookings (2)" at bounding box center [400, 66] width 143 height 15
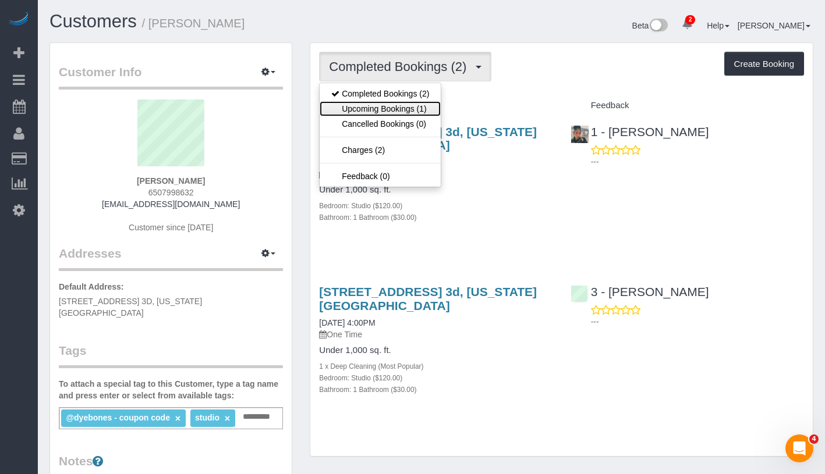
click at [401, 115] on link "Upcoming Bookings (1)" at bounding box center [379, 108] width 121 height 15
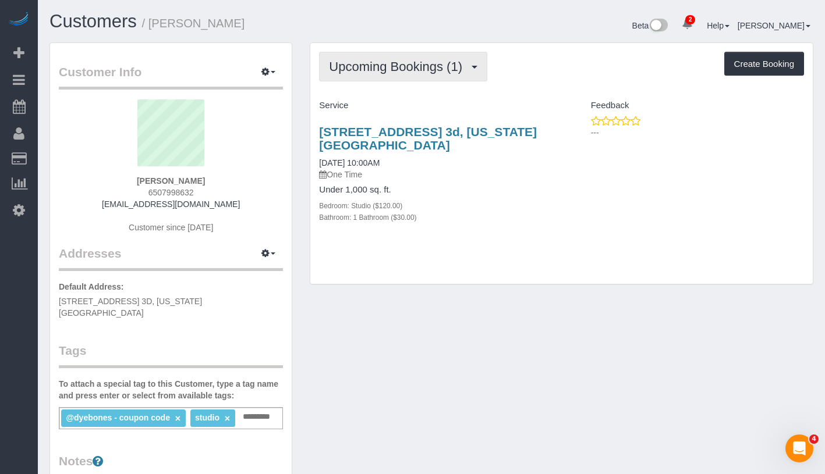
click at [420, 59] on span "Upcoming Bookings (1)" at bounding box center [398, 66] width 139 height 15
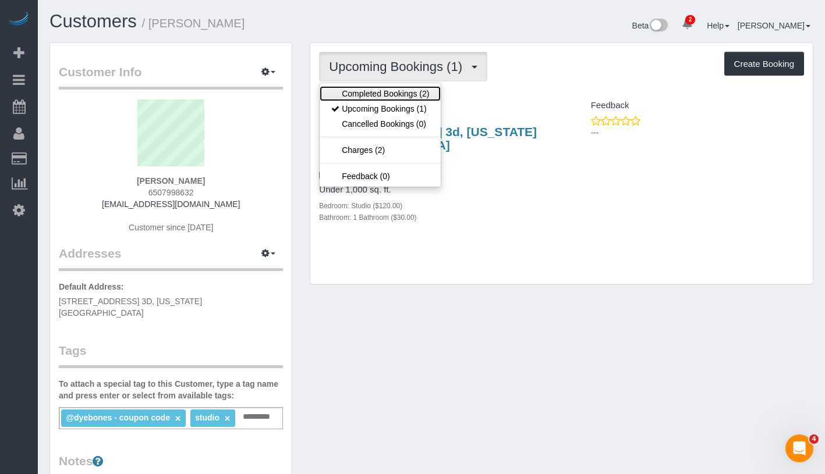
click at [418, 97] on link "Completed Bookings (2)" at bounding box center [379, 93] width 121 height 15
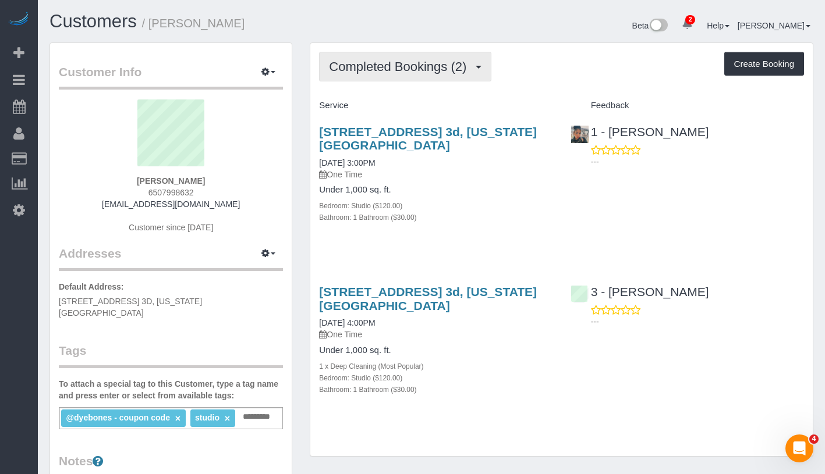
click at [434, 70] on span "Completed Bookings (2)" at bounding box center [400, 66] width 143 height 15
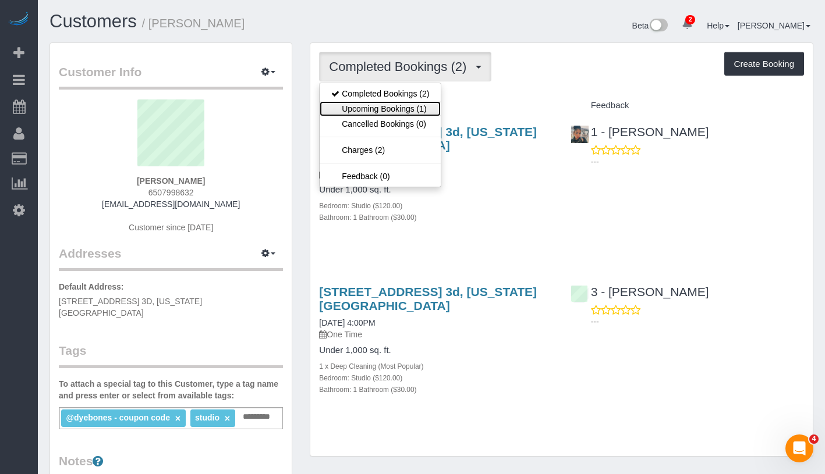
click at [417, 112] on link "Upcoming Bookings (1)" at bounding box center [379, 108] width 121 height 15
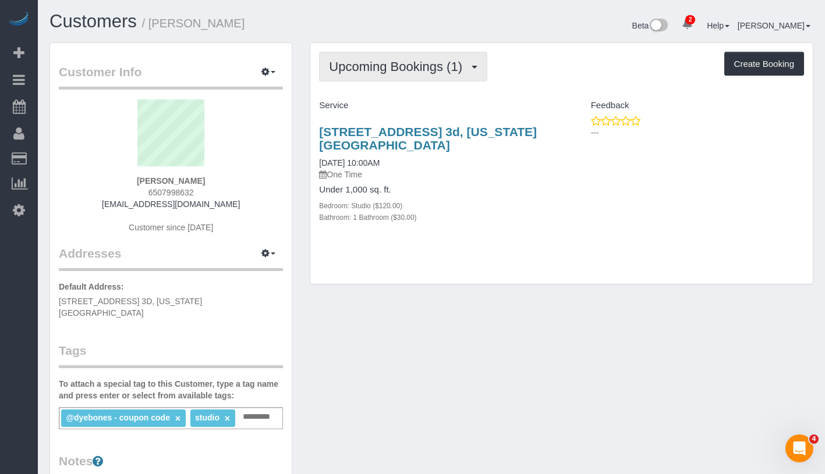
click at [427, 70] on span "Upcoming Bookings (1)" at bounding box center [398, 66] width 139 height 15
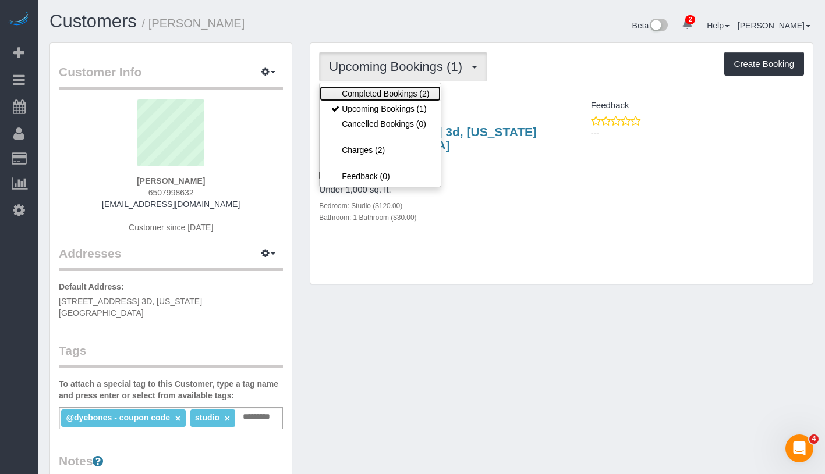
click at [416, 91] on link "Completed Bookings (2)" at bounding box center [379, 93] width 121 height 15
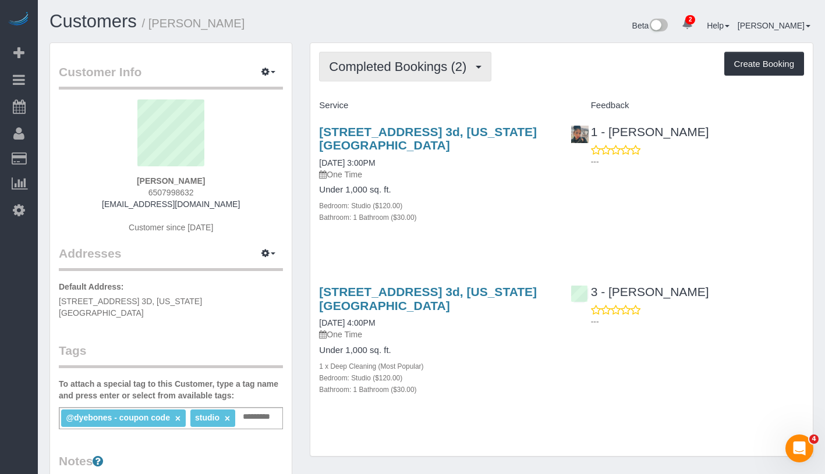
click at [427, 72] on span "Completed Bookings (2)" at bounding box center [400, 66] width 143 height 15
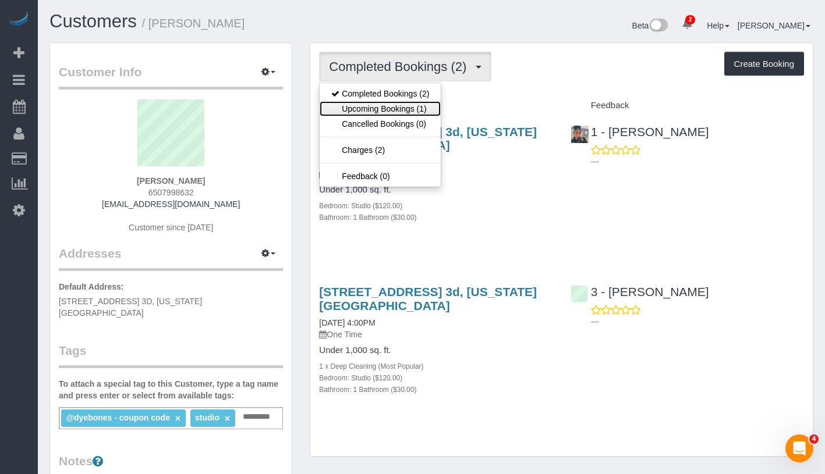
click at [406, 106] on link "Upcoming Bookings (1)" at bounding box center [379, 108] width 121 height 15
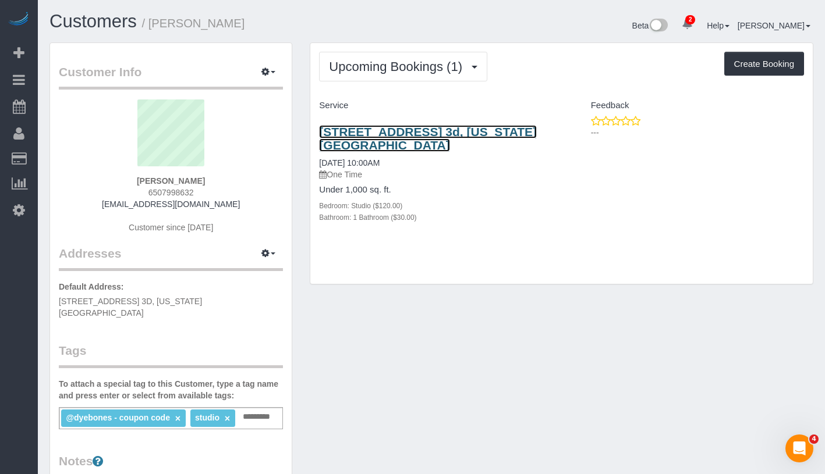
click at [366, 134] on link "353 East 53rd Street, Apt. 3d, New York, NY 10022" at bounding box center [428, 138] width 218 height 27
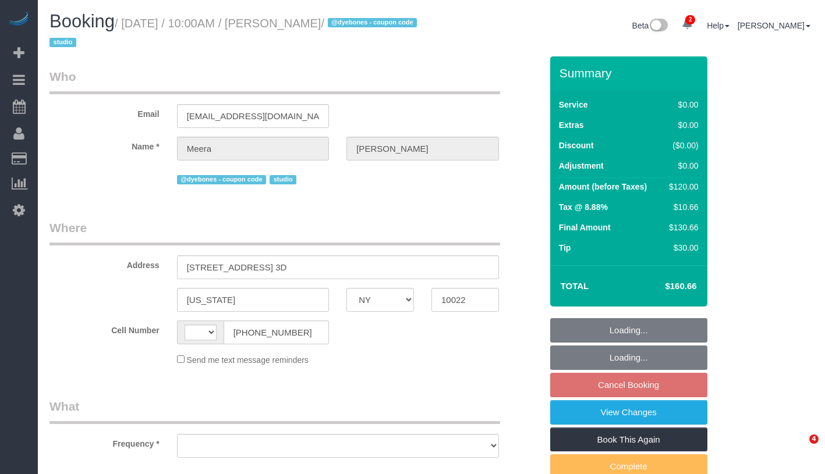
select select "NY"
select select "string:US"
select select "number:58"
select select "number:75"
select select "number:15"
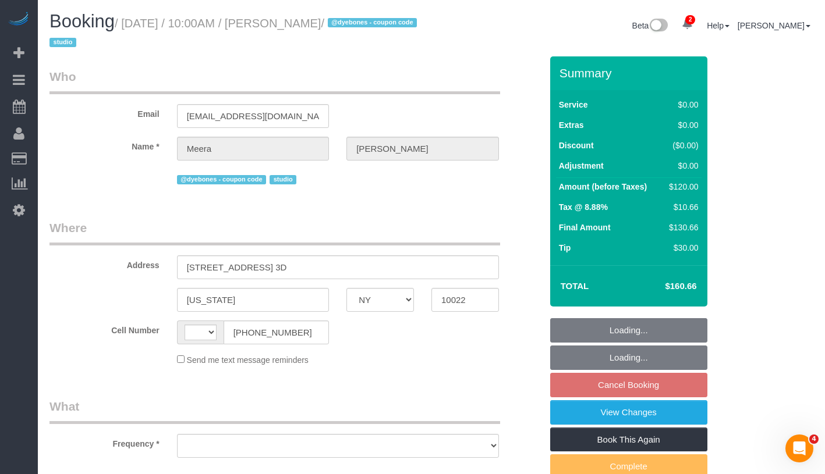
select select "number:5"
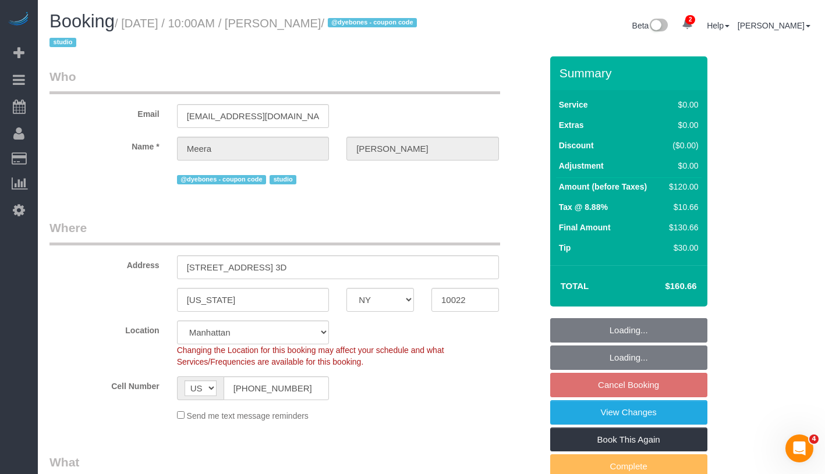
select select "object:783"
select select "spot3"
select select "string:stripe-pm_1RnOvs4VGloSiKo7fVbCzDxd"
select select "object:1342"
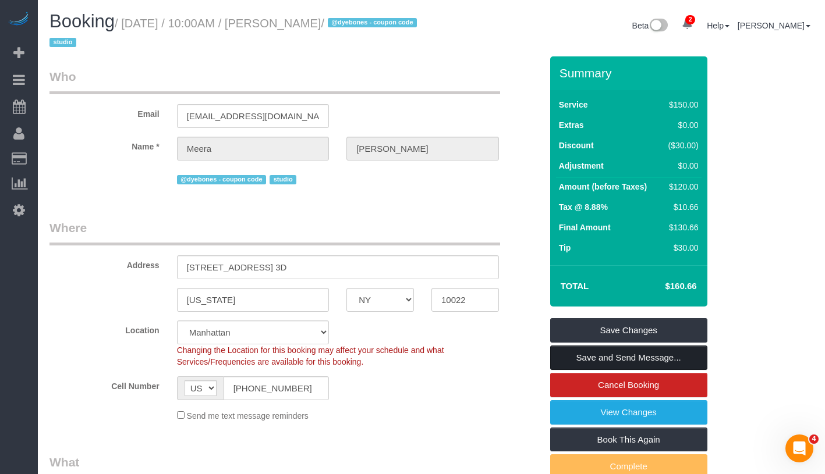
click at [682, 356] on link "Save and Send Message..." at bounding box center [628, 358] width 157 height 24
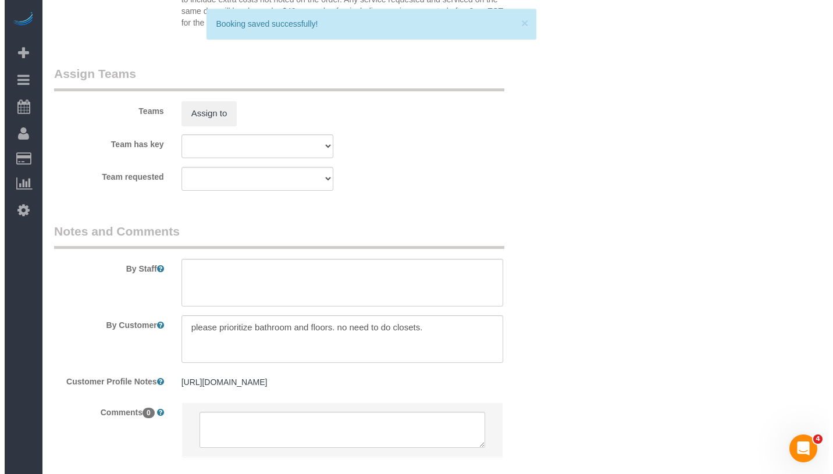
scroll to position [1583, 0]
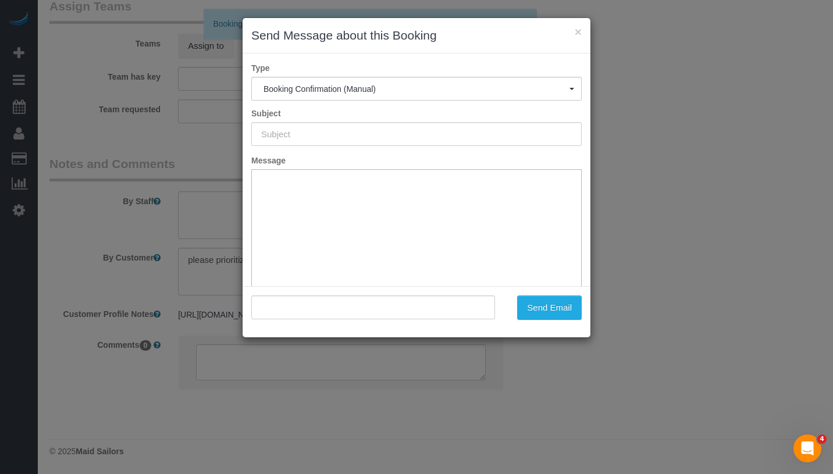
type input "Cleaning Confirmed for 09/19/2025 at 10:00am"
type input ""Meera Kumar" <meera@kumar.us>"
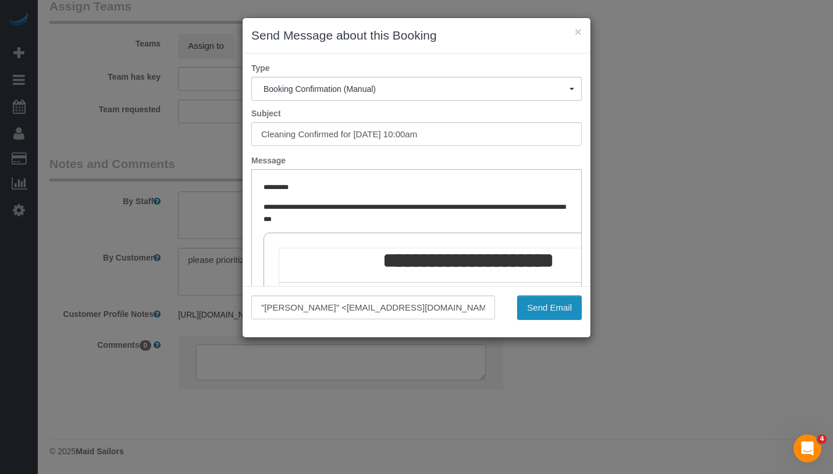
click at [566, 310] on button "Send Email" at bounding box center [549, 308] width 65 height 24
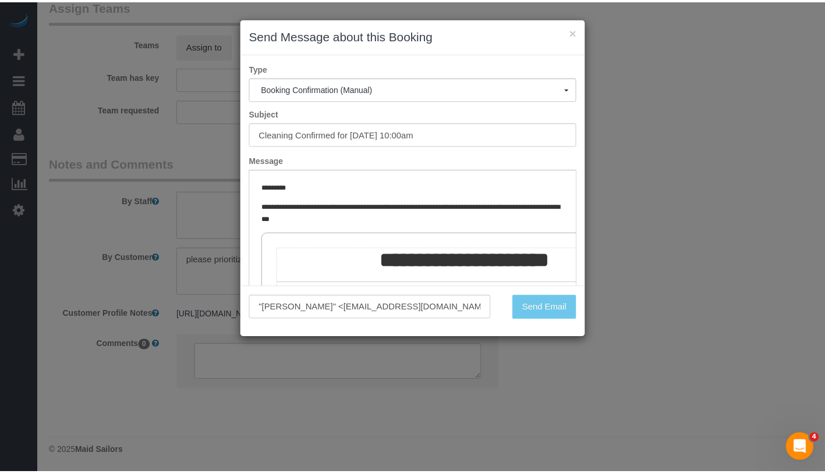
scroll to position [162, 0]
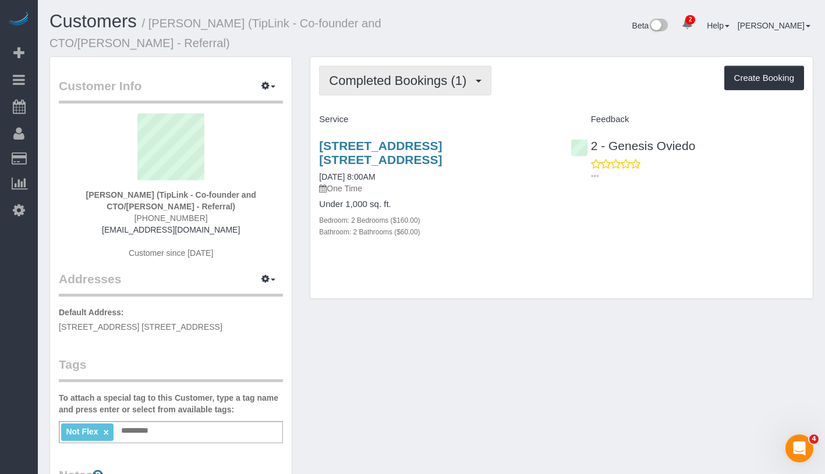
click at [420, 79] on span "Completed Bookings (1)" at bounding box center [400, 80] width 143 height 15
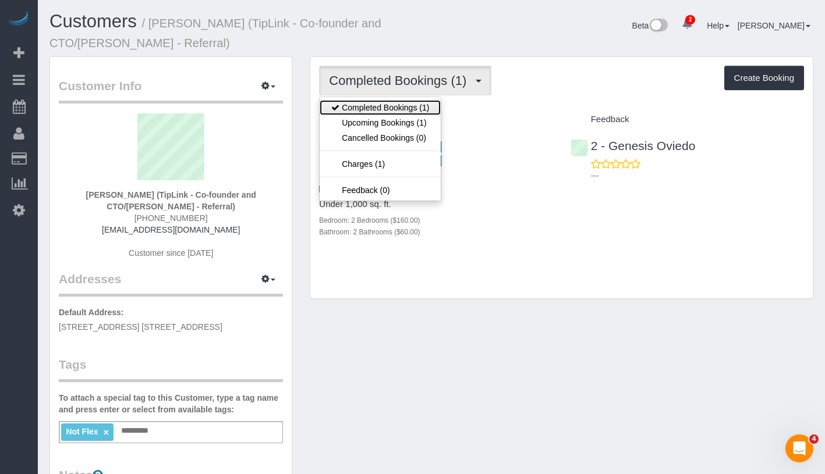
click at [403, 106] on link "Completed Bookings (1)" at bounding box center [379, 107] width 121 height 15
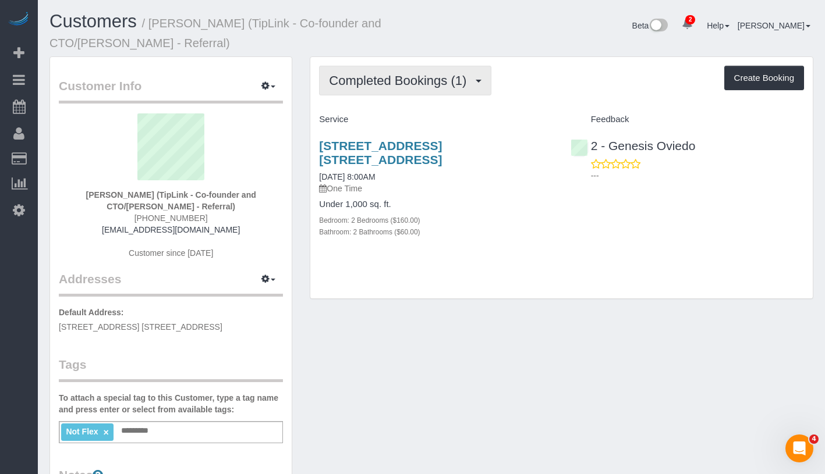
click at [426, 91] on button "Completed Bookings (1)" at bounding box center [405, 81] width 172 height 30
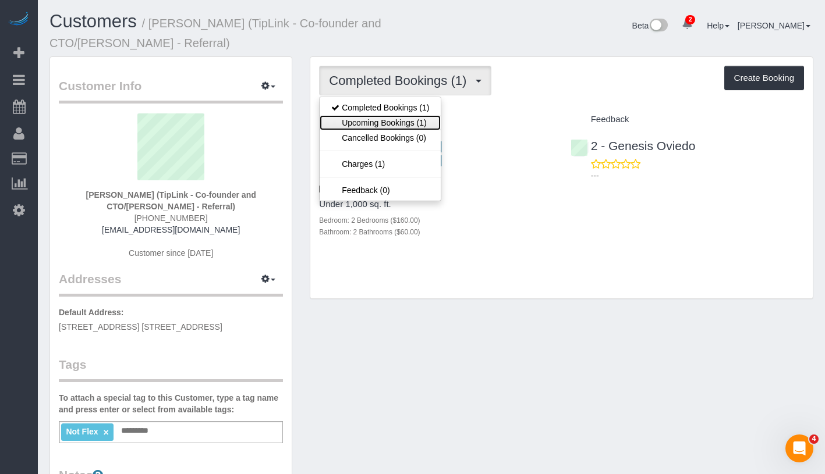
click at [409, 123] on link "Upcoming Bookings (1)" at bounding box center [379, 122] width 121 height 15
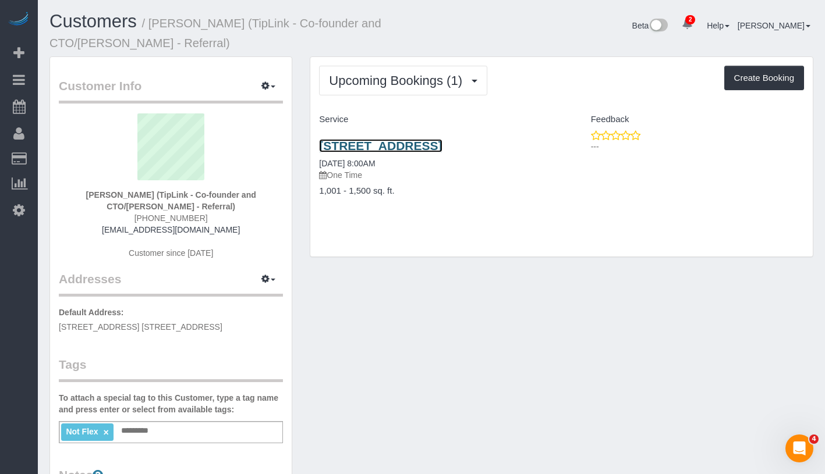
click at [408, 147] on link "[STREET_ADDRESS]" at bounding box center [380, 145] width 123 height 13
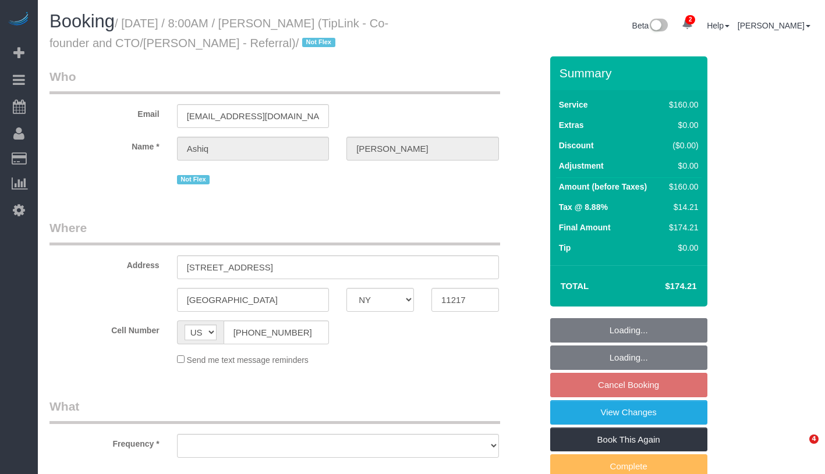
select select "NY"
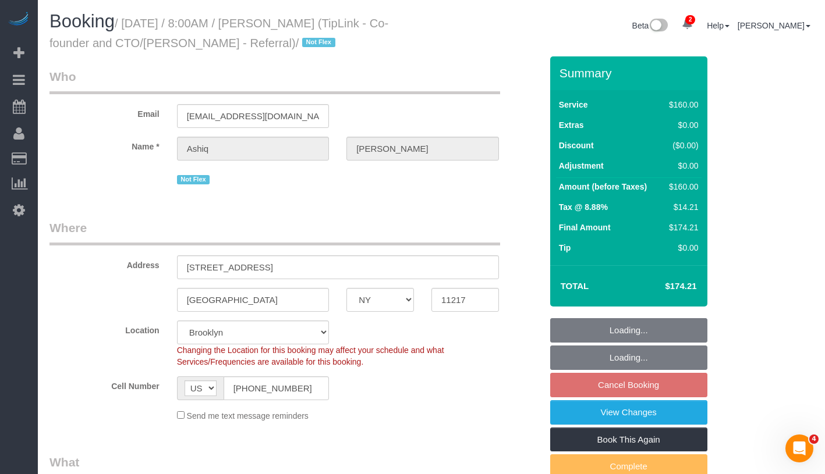
select select "object:639"
select select "spot1"
select select "string:stripe-pm_1S01qW4VGloSiKo7fh0AR7A1"
select select "number:89"
select select "number:90"
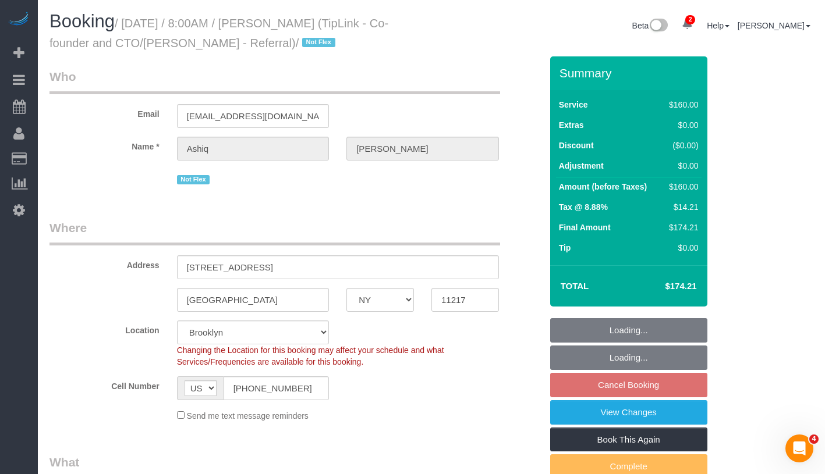
select select "number:15"
select select "number:5"
select select "object:1260"
click at [262, 268] on input "96 Rockwell Place, 10C" at bounding box center [338, 267] width 322 height 24
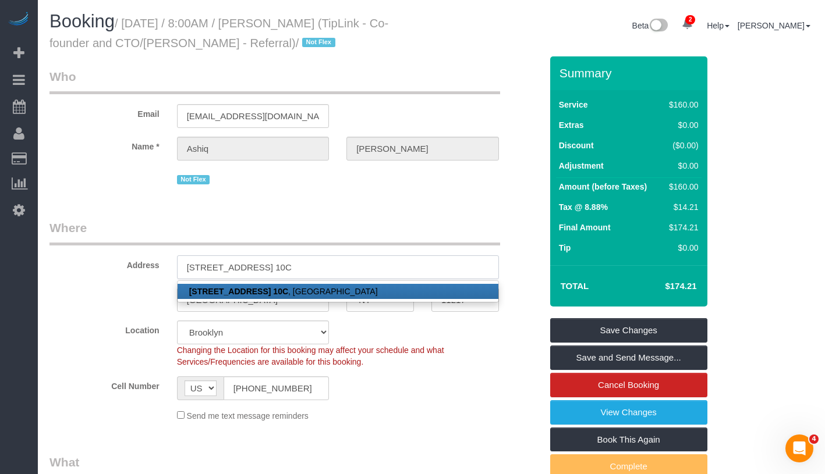
type input "96 Rockwell Place, Apt. 10C"
click at [386, 290] on link "96 Rockwell Place, Apt. 10C , Brooklyn, NY 11217" at bounding box center [337, 291] width 321 height 15
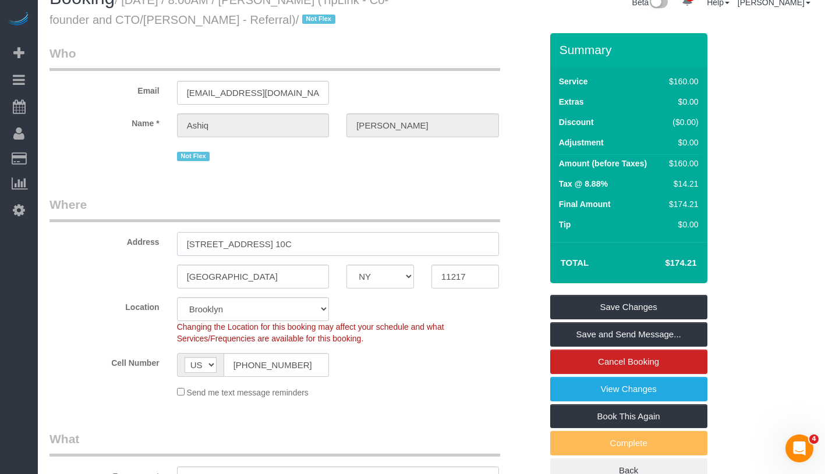
scroll to position [16, 0]
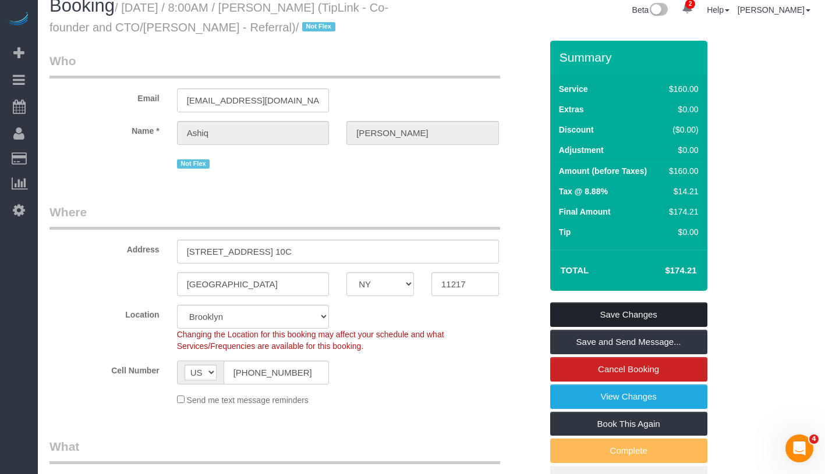
click at [616, 316] on link "Save Changes" at bounding box center [628, 315] width 157 height 24
